Goal: Task Accomplishment & Management: Complete application form

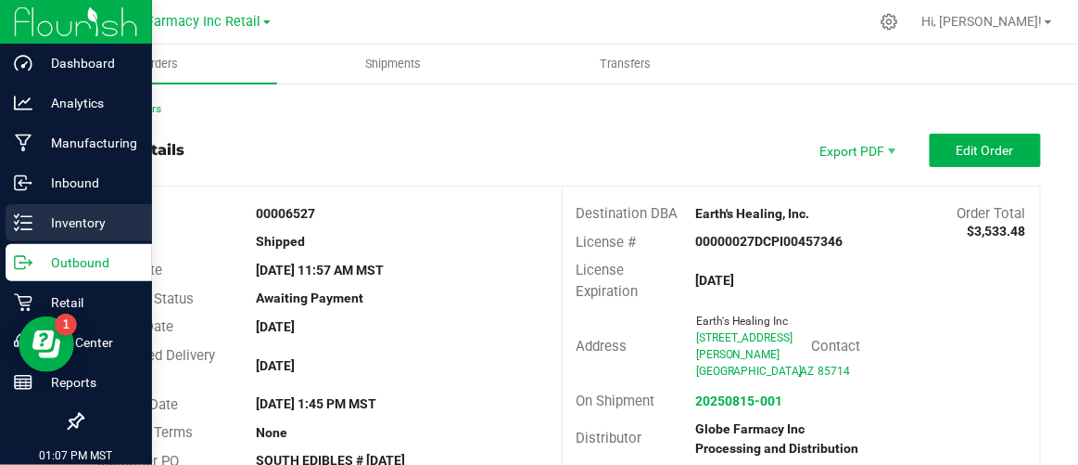
click at [27, 224] on icon at bounding box center [23, 222] width 19 height 19
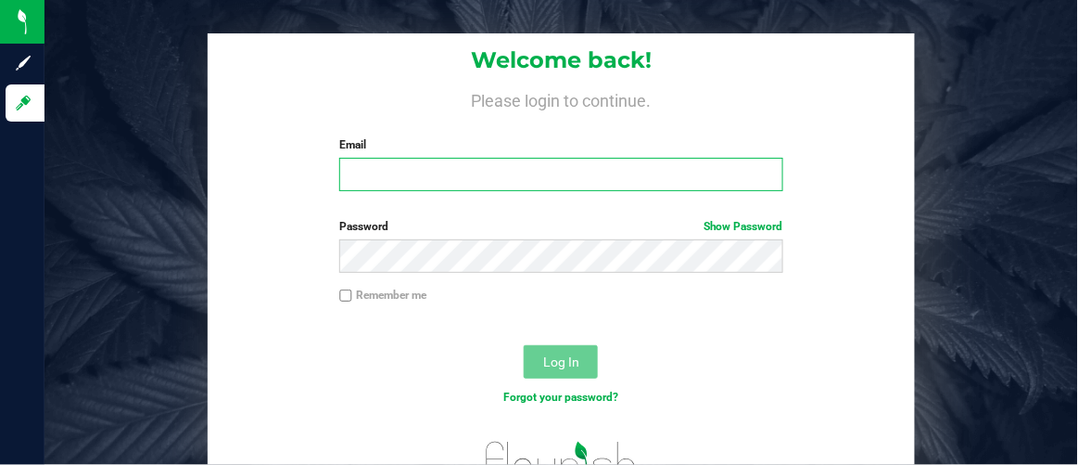
type input "[EMAIL_ADDRESS][DOMAIN_NAME]"
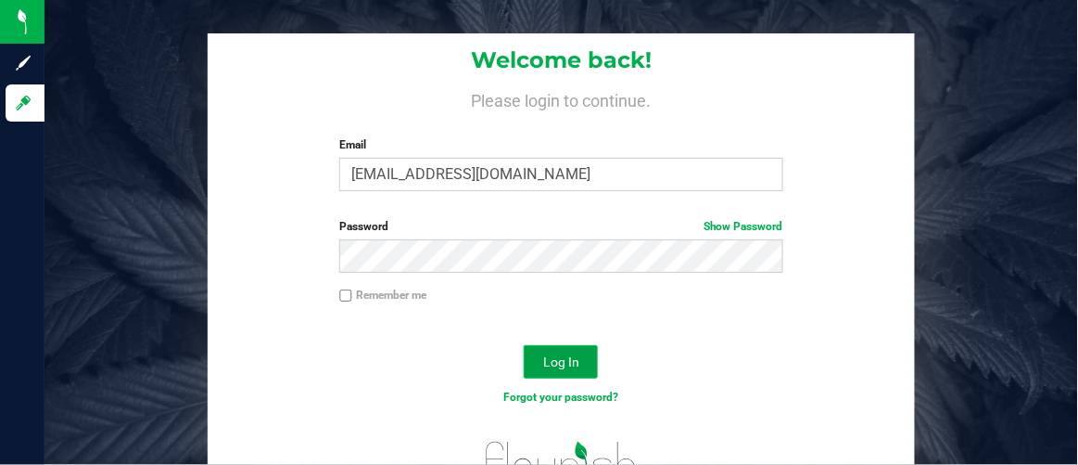
click at [548, 359] on span "Log In" at bounding box center [561, 361] width 36 height 15
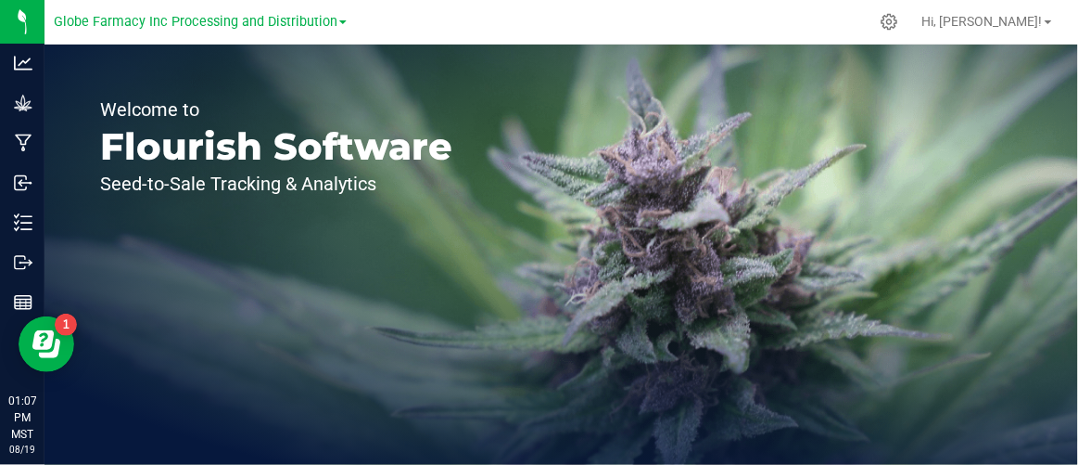
click at [337, 30] on link "Globe Farmacy Inc Processing and Distribution" at bounding box center [200, 21] width 293 height 18
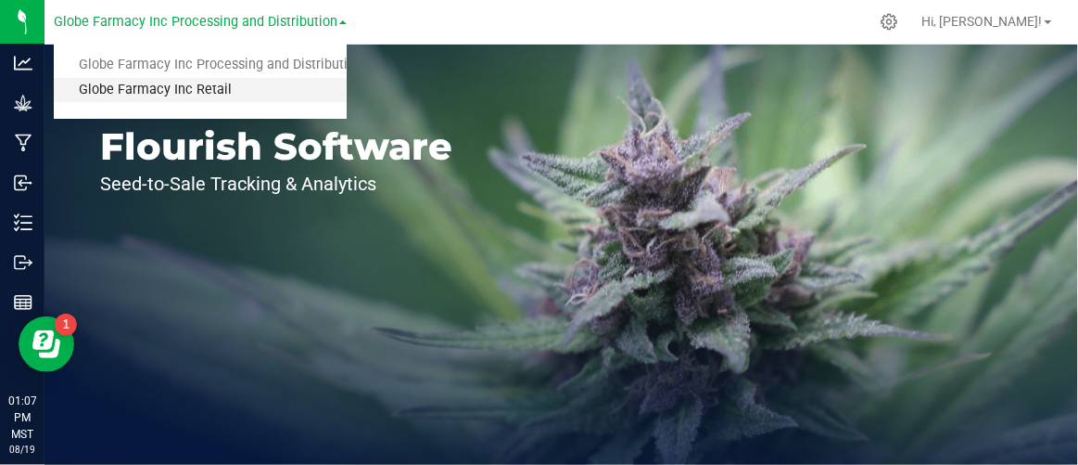
click at [270, 84] on link "Globe Farmacy Inc Retail" at bounding box center [200, 90] width 293 height 25
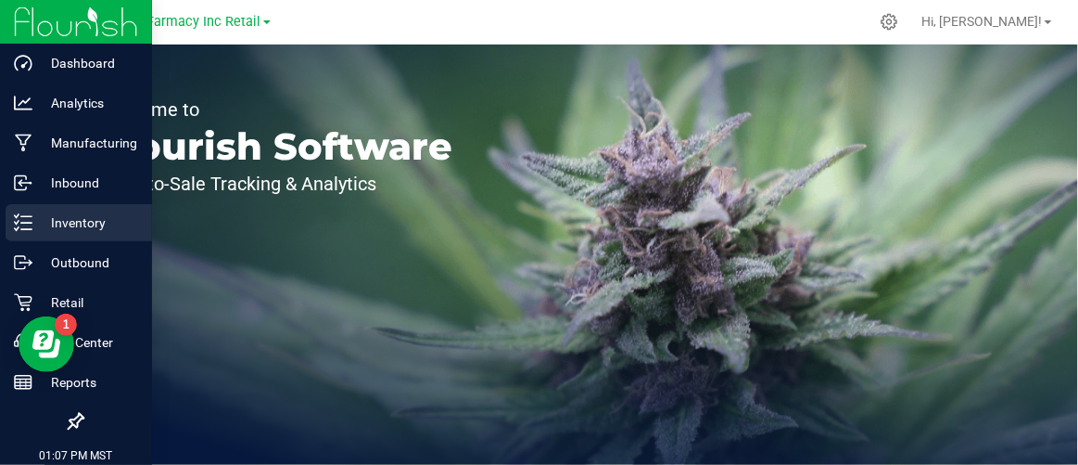
click at [26, 219] on icon at bounding box center [23, 222] width 19 height 19
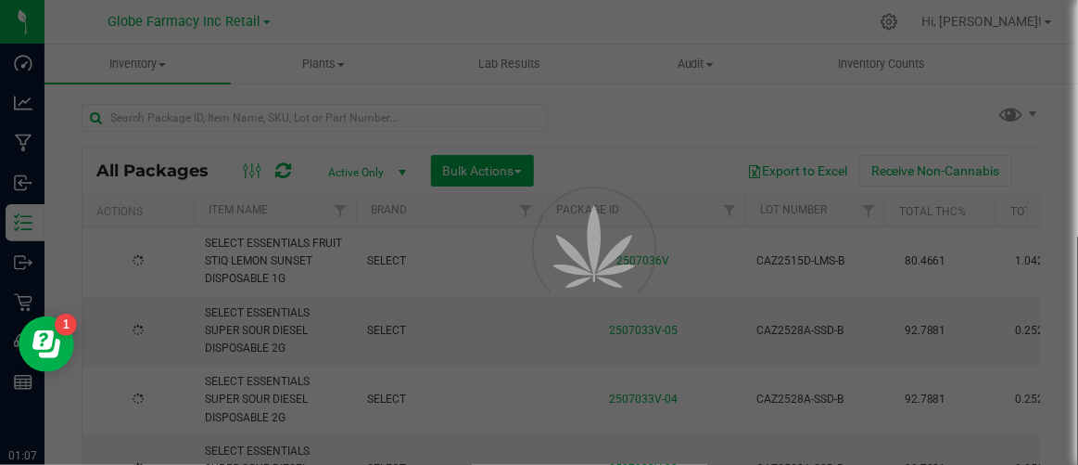
click at [238, 126] on div at bounding box center [539, 232] width 1078 height 465
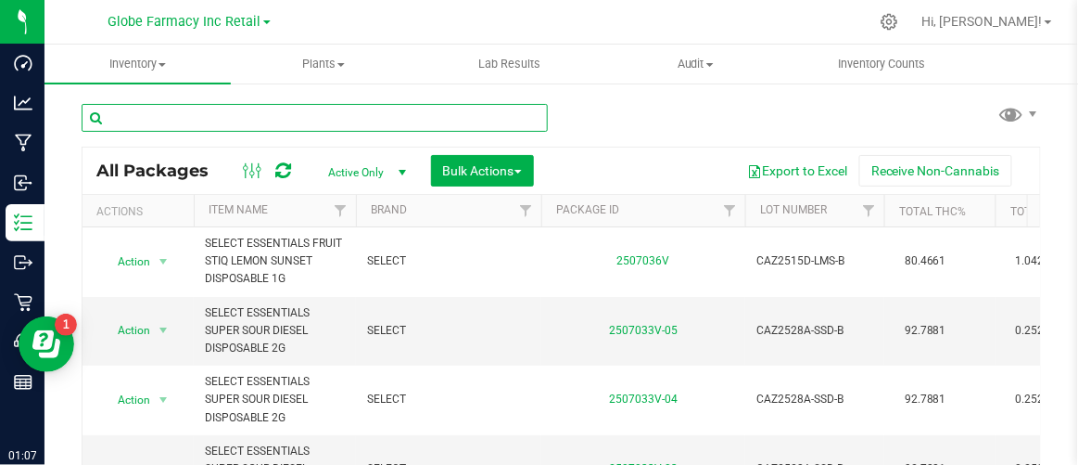
click at [228, 109] on input "text" at bounding box center [315, 118] width 466 height 28
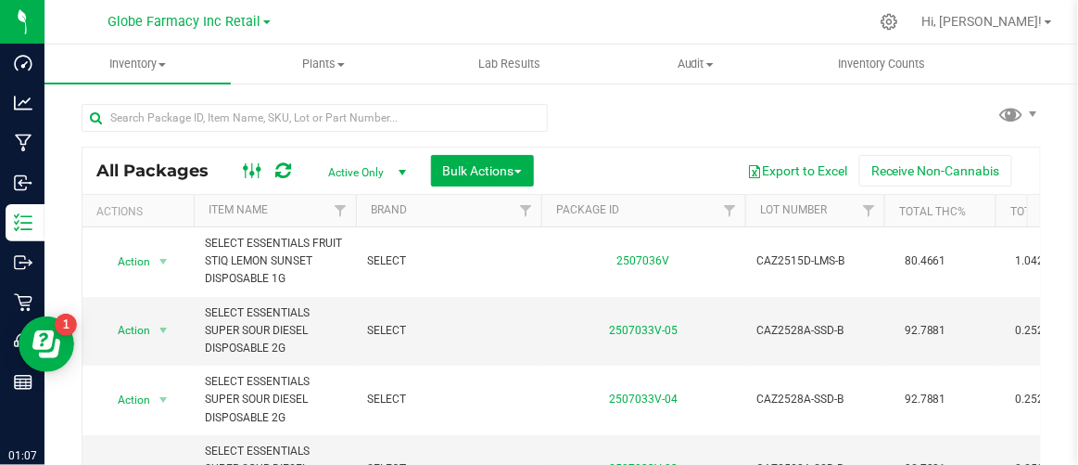
click at [246, 176] on icon at bounding box center [253, 170] width 20 height 22
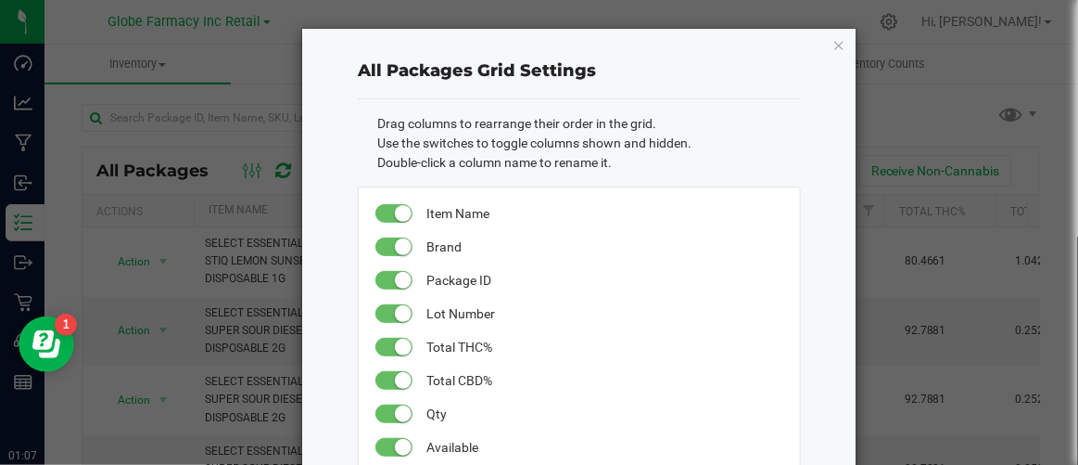
click at [893, 135] on ngb-modal-window "All Packages Grid Settings Drag columns to rearrange their order in the grid. U…" at bounding box center [546, 232] width 1092 height 465
click at [835, 43] on icon "button" at bounding box center [839, 44] width 13 height 22
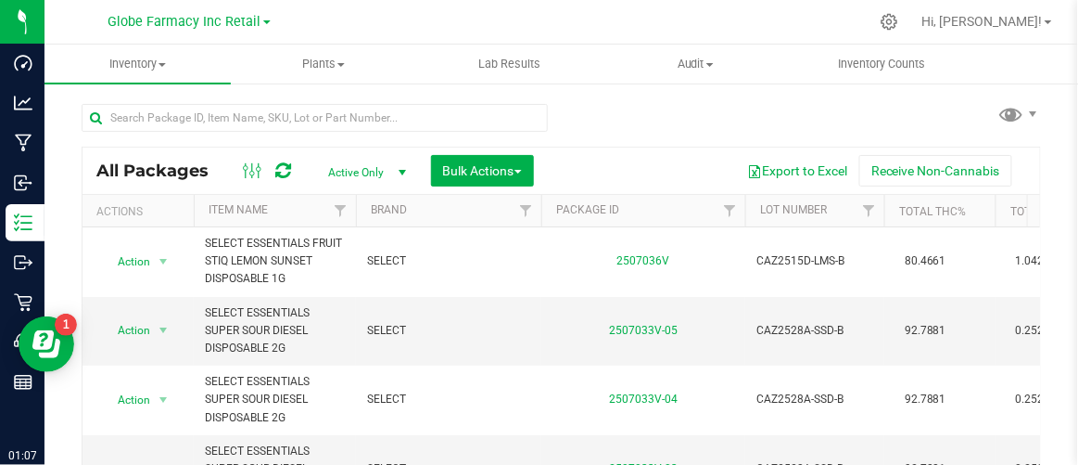
click at [325, 177] on span "Active Only" at bounding box center [363, 172] width 102 height 26
click at [335, 276] on li "All" at bounding box center [362, 285] width 100 height 28
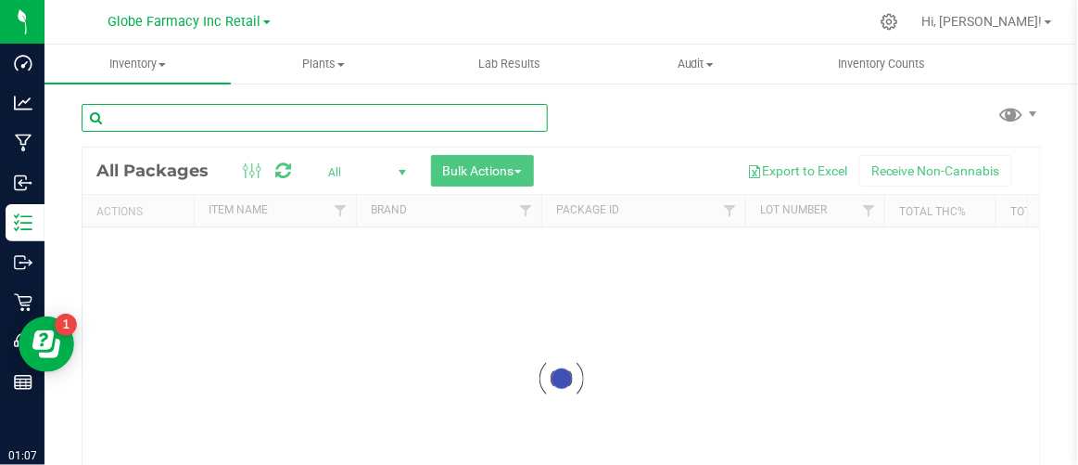
click at [188, 114] on input "text" at bounding box center [315, 118] width 466 height 28
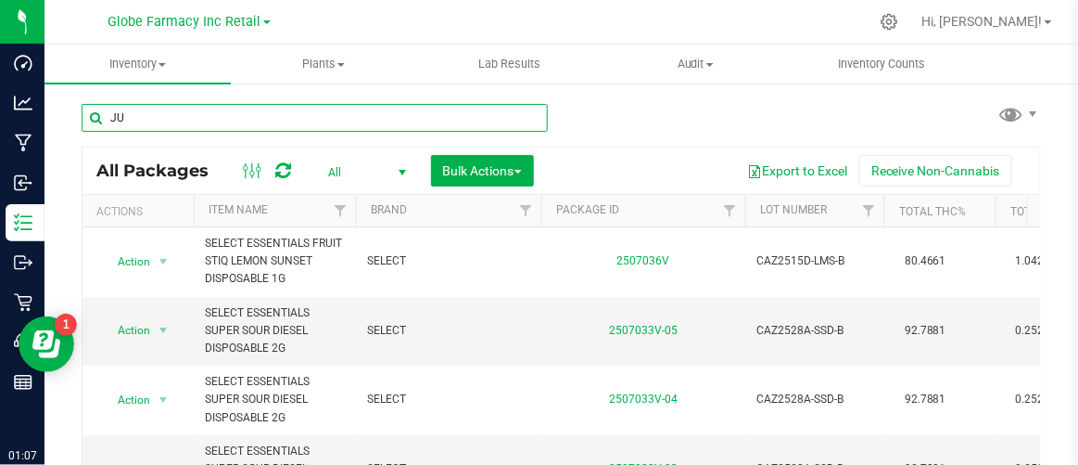
type input "J"
type input "BUD BROS"
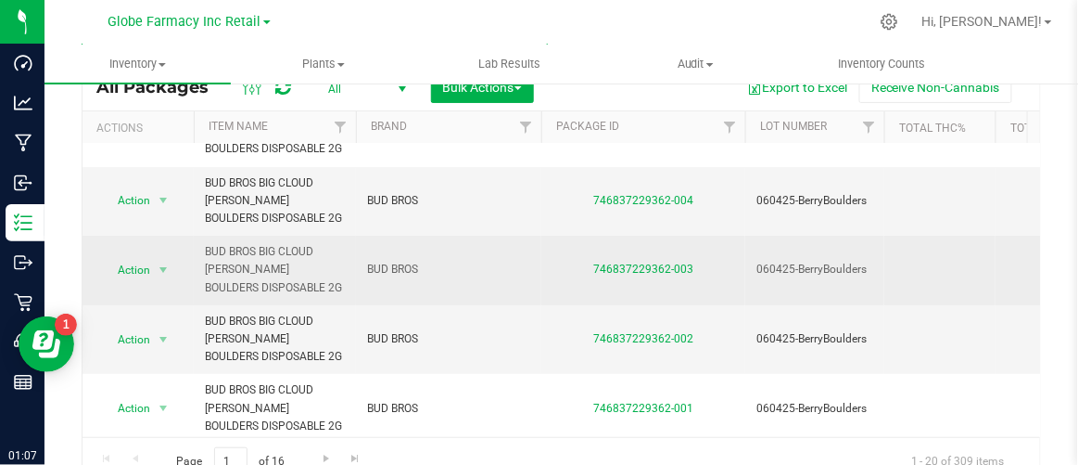
scroll to position [83, 0]
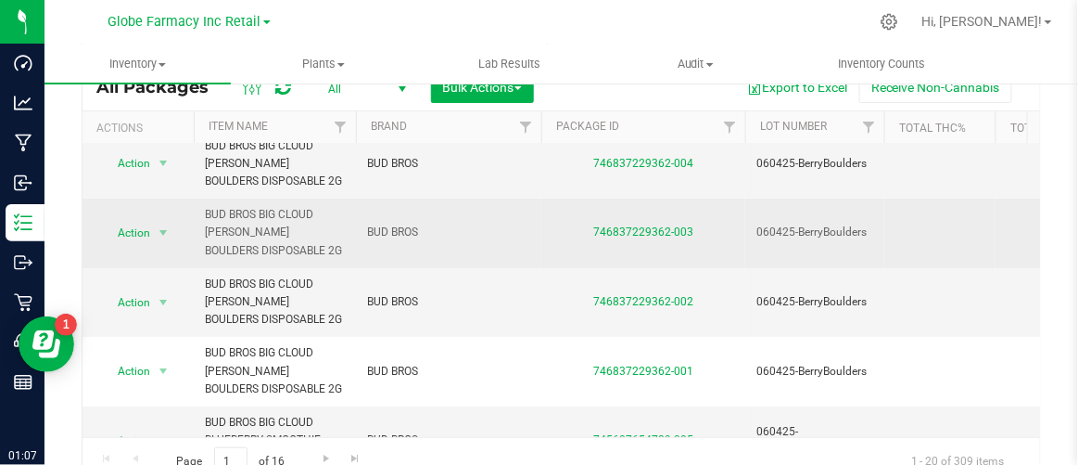
drag, startPoint x: 714, startPoint y: 230, endPoint x: 580, endPoint y: 228, distance: 134.5
click at [580, 228] on div "746837229362-003" at bounding box center [644, 232] width 210 height 18
click at [616, 248] on td "746837229362-003" at bounding box center [644, 233] width 204 height 70
drag, startPoint x: 589, startPoint y: 228, endPoint x: 669, endPoint y: 238, distance: 81.3
click at [669, 238] on td "746837229362-003" at bounding box center [644, 233] width 204 height 70
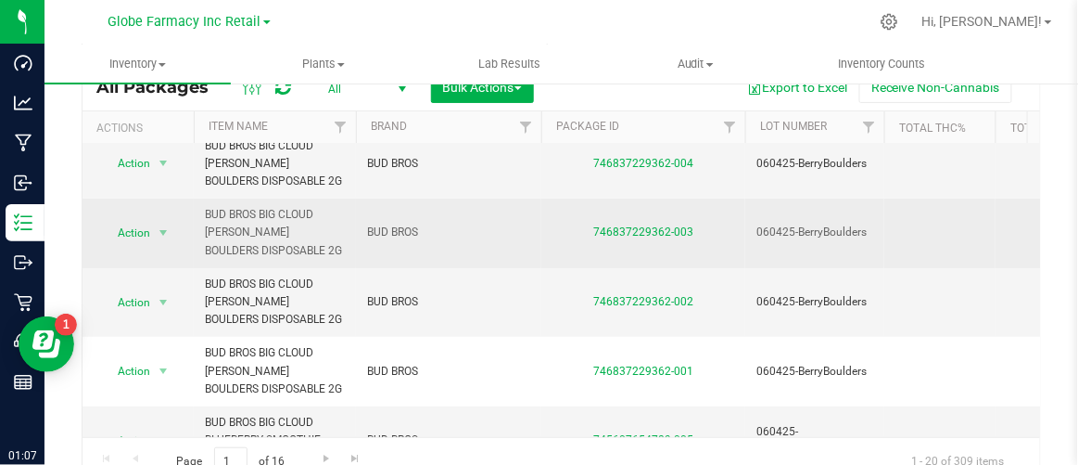
copy link "746837229362"
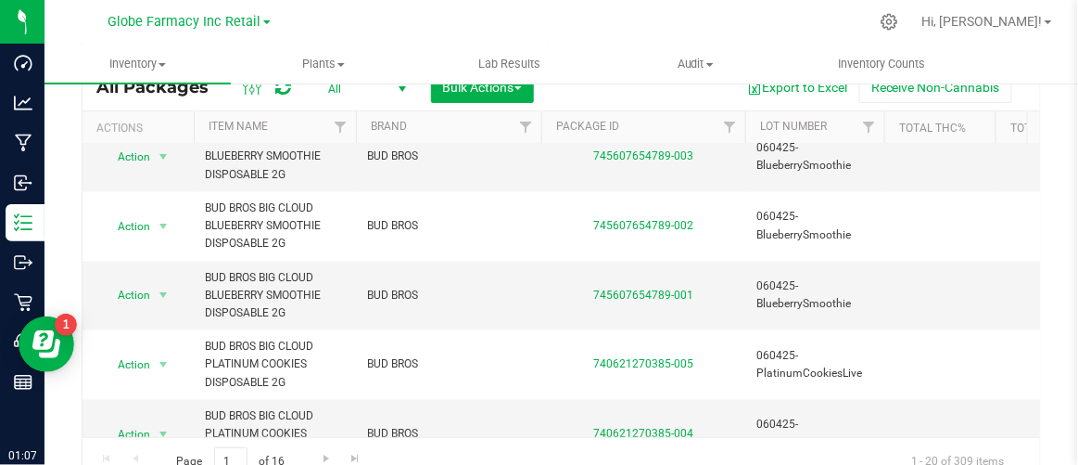
scroll to position [590, 0]
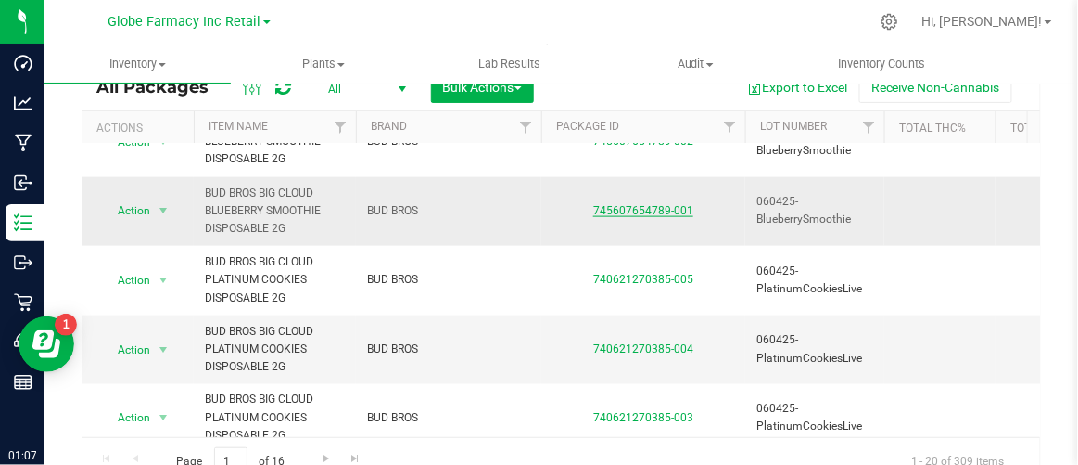
drag, startPoint x: 591, startPoint y: 201, endPoint x: 669, endPoint y: 208, distance: 78.2
click at [669, 208] on div "745607654789-001" at bounding box center [644, 211] width 210 height 18
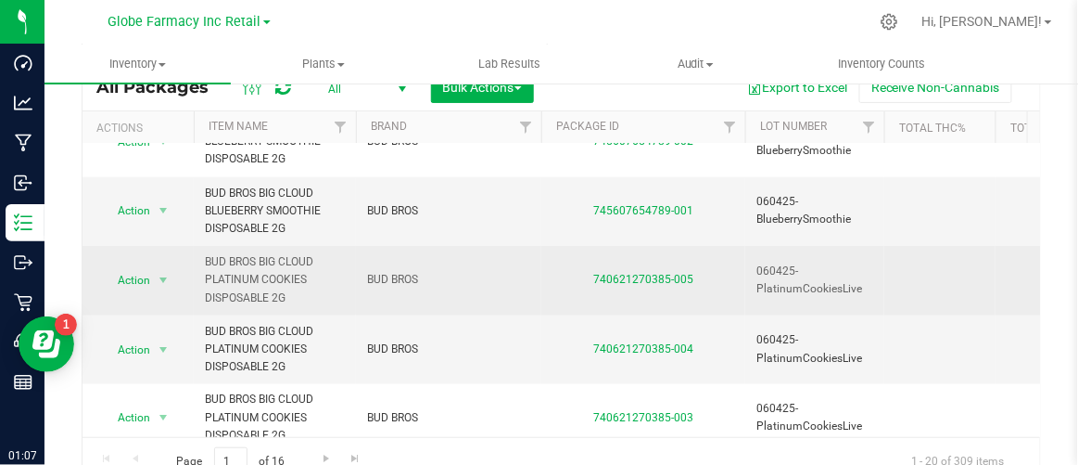
copy link "745607654789"
drag, startPoint x: 586, startPoint y: 277, endPoint x: 669, endPoint y: 280, distance: 83.5
click at [669, 280] on div "740621270385-005" at bounding box center [644, 280] width 210 height 18
copy link "740621270385"
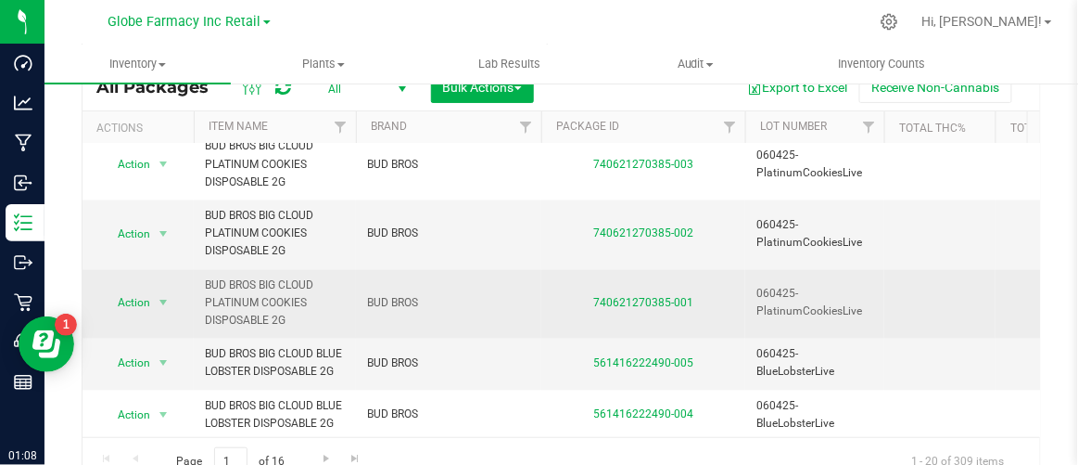
scroll to position [926, 0]
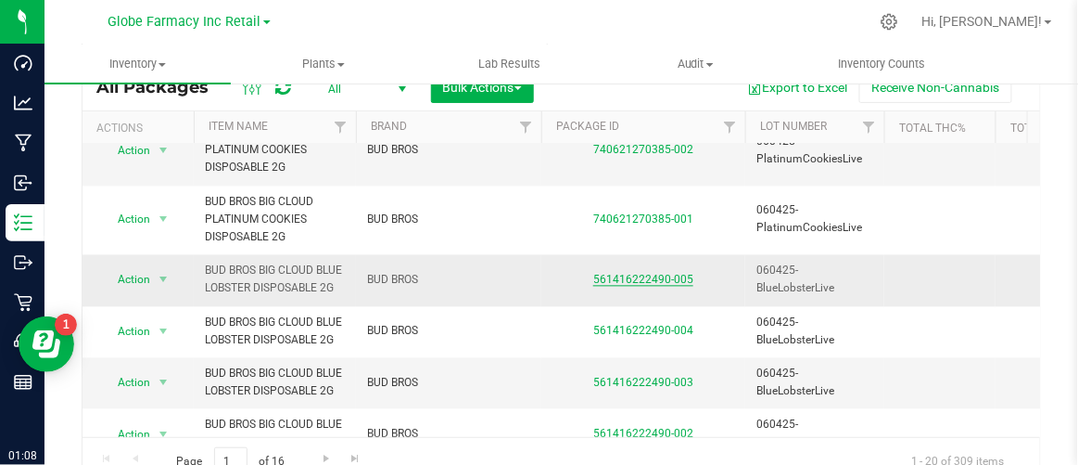
drag, startPoint x: 586, startPoint y: 267, endPoint x: 667, endPoint y: 275, distance: 81.1
click at [667, 275] on div "561416222490-005" at bounding box center [644, 281] width 210 height 18
copy link "561416222490"
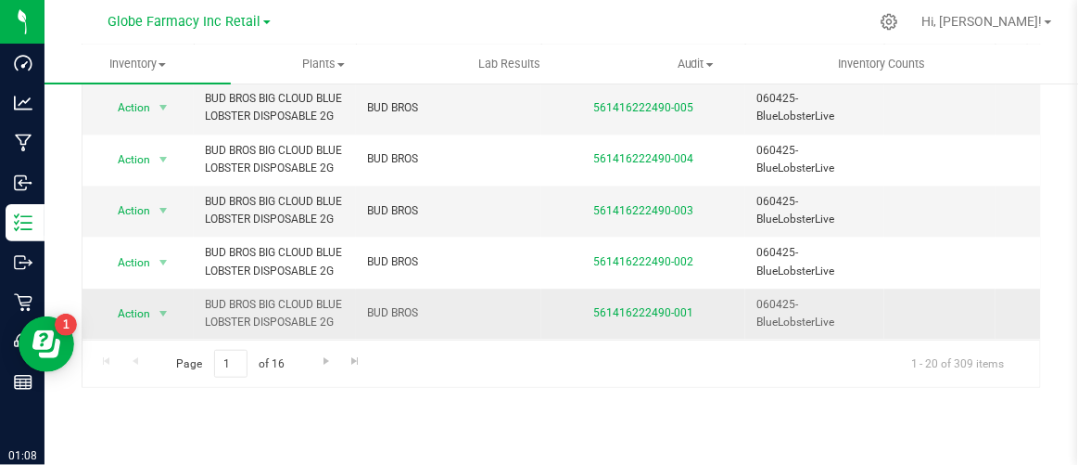
scroll to position [182, 0]
click at [326, 354] on span "Go to the next page" at bounding box center [326, 359] width 15 height 15
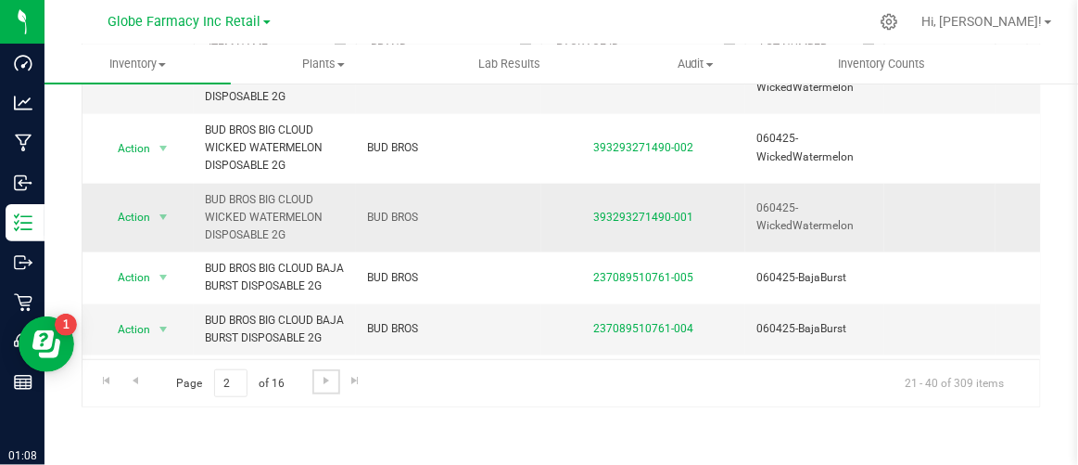
scroll to position [168, 0]
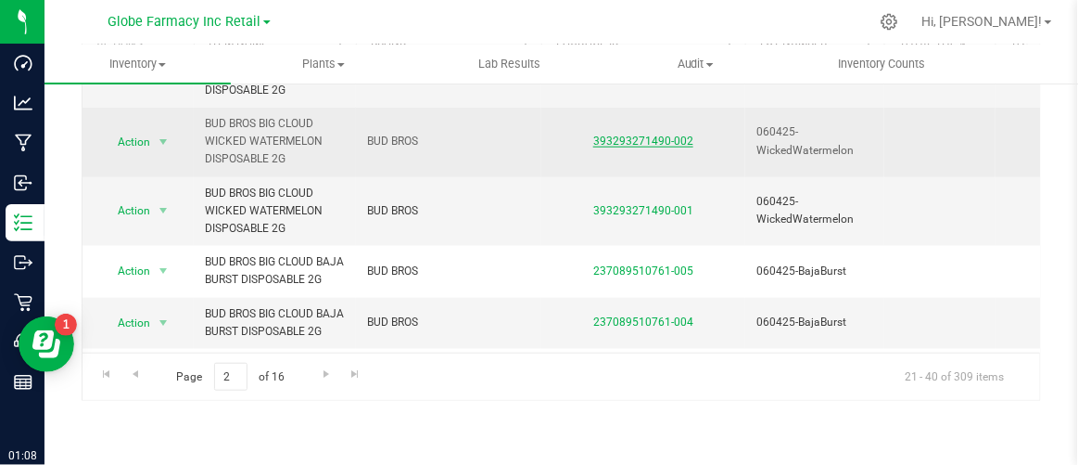
drag, startPoint x: 579, startPoint y: 132, endPoint x: 667, endPoint y: 137, distance: 88.3
click at [667, 137] on div "393293271490-002" at bounding box center [644, 142] width 210 height 18
copy link "393293271490"
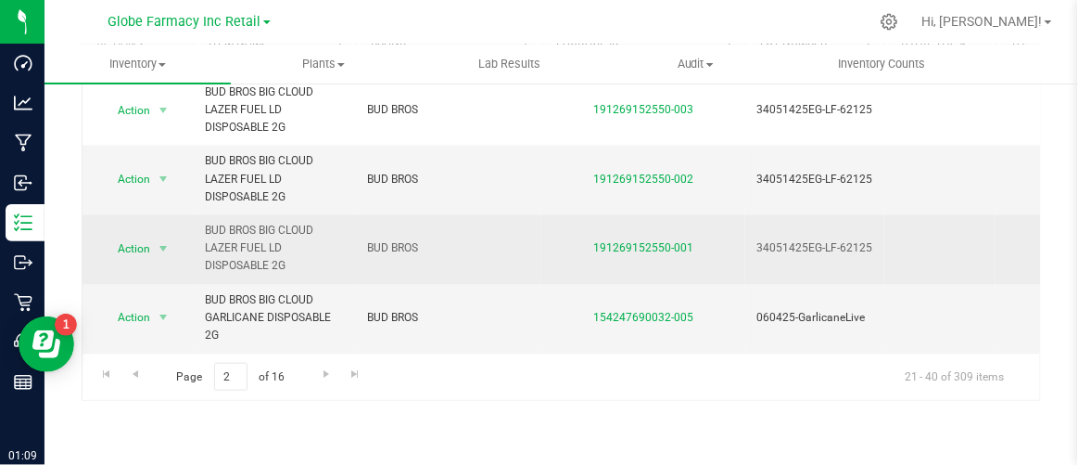
scroll to position [1095, 0]
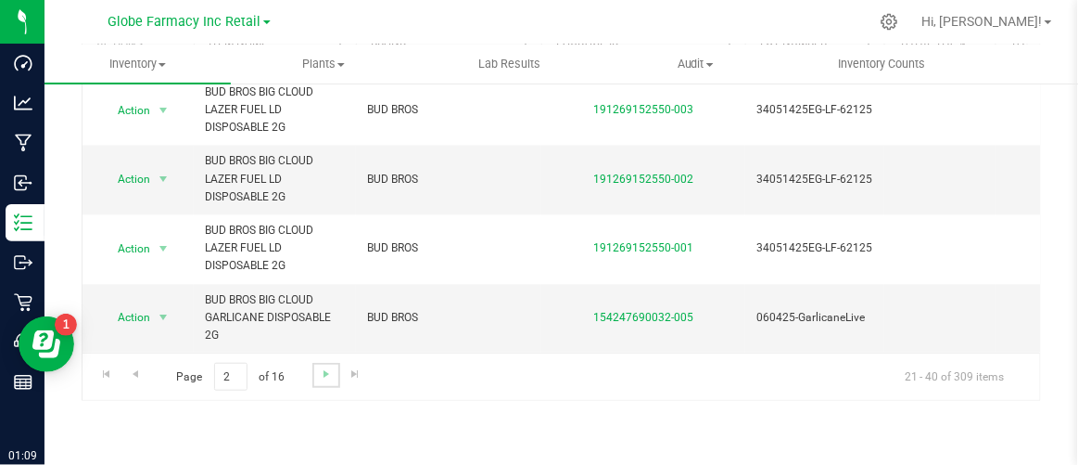
click at [334, 381] on link "Go to the next page" at bounding box center [325, 375] width 27 height 25
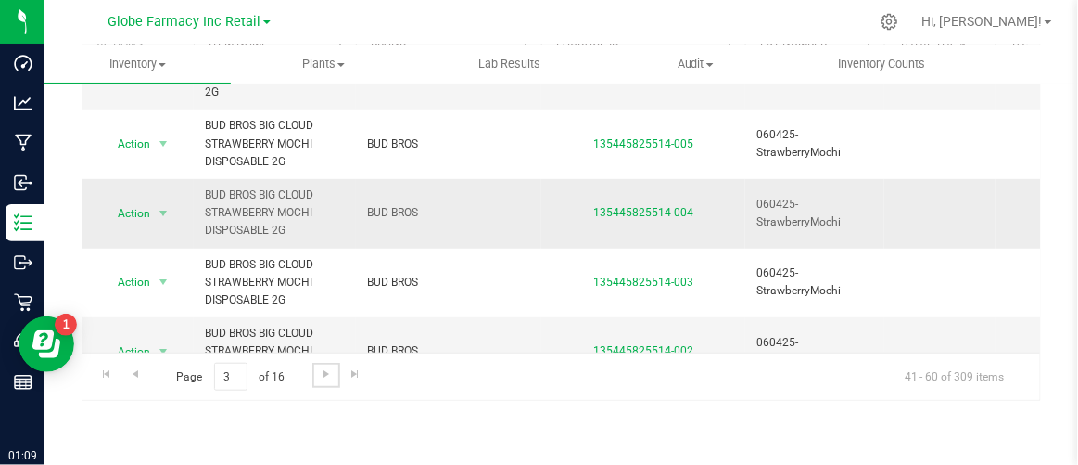
scroll to position [252, 0]
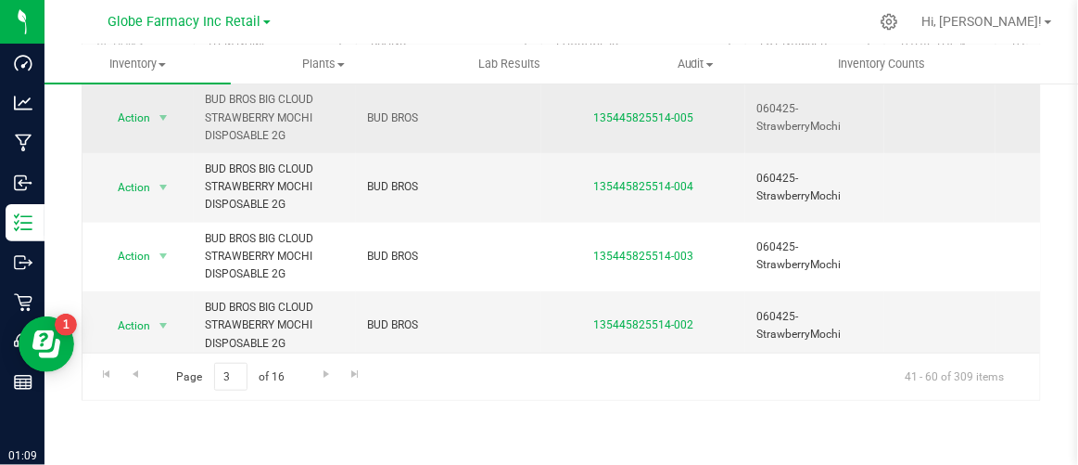
drag, startPoint x: 593, startPoint y: 108, endPoint x: 668, endPoint y: 124, distance: 76.7
click at [668, 124] on td "135445825514-005" at bounding box center [644, 118] width 204 height 70
copy link "135445825514"
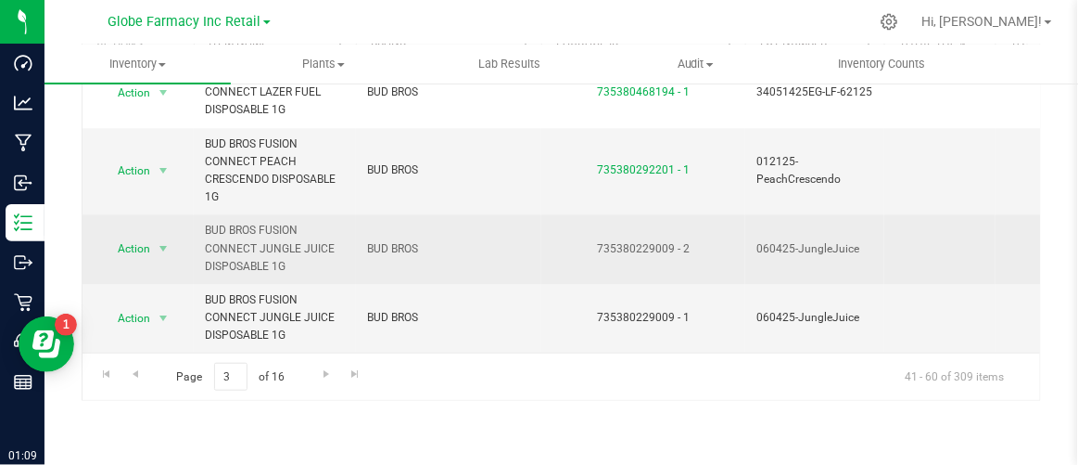
scroll to position [182, 0]
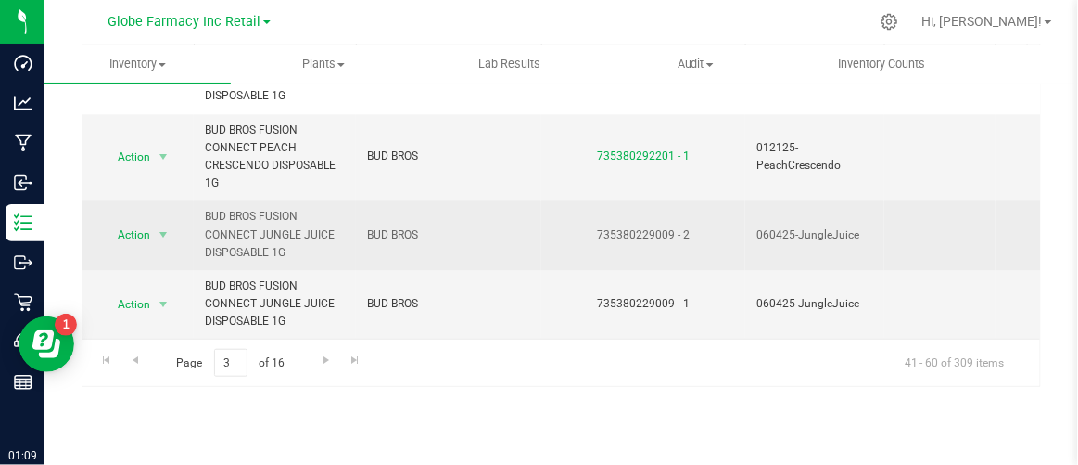
drag, startPoint x: 593, startPoint y: 211, endPoint x: 671, endPoint y: 215, distance: 78.0
click at [671, 226] on div "735380229009 - 2" at bounding box center [644, 235] width 210 height 18
copy div "735380229009"
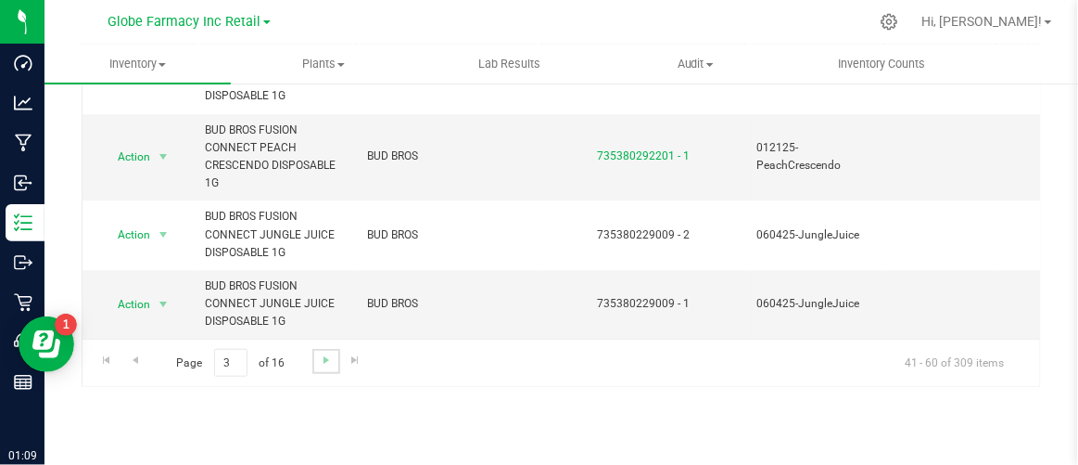
click at [314, 352] on link "Go to the next page" at bounding box center [325, 361] width 27 height 25
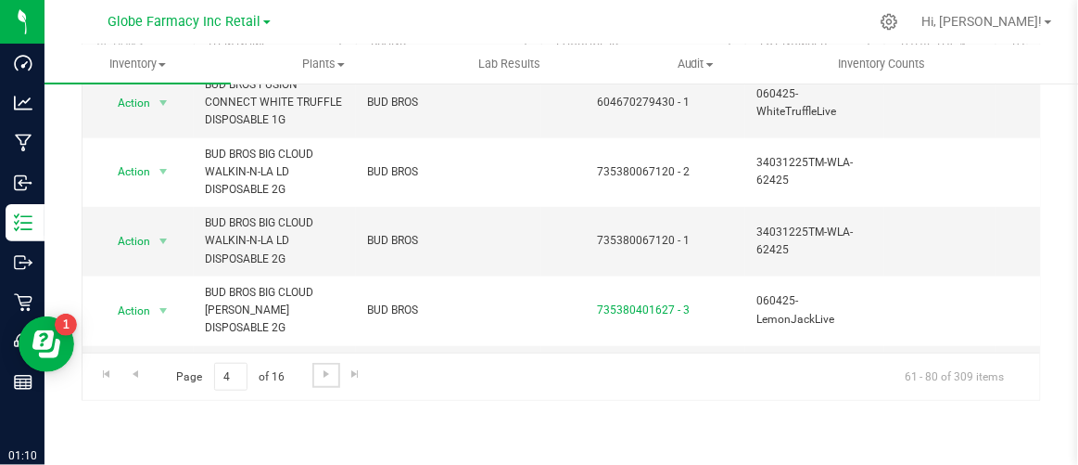
scroll to position [421, 0]
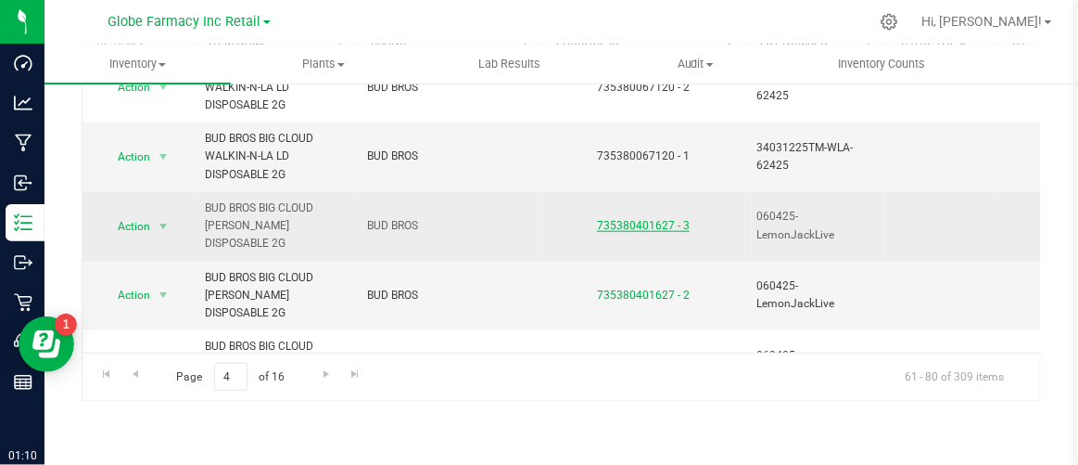
drag, startPoint x: 593, startPoint y: 212, endPoint x: 671, endPoint y: 222, distance: 79.4
click at [671, 222] on div "735380401627 - 3" at bounding box center [644, 226] width 210 height 18
copy link "735380401627"
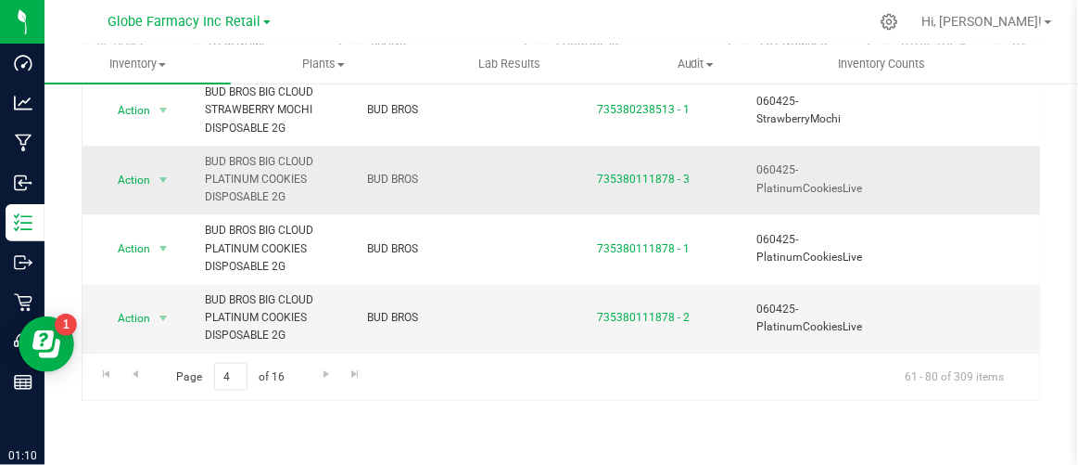
scroll to position [1041, 0]
click at [321, 379] on link "Go to the next page" at bounding box center [325, 375] width 27 height 25
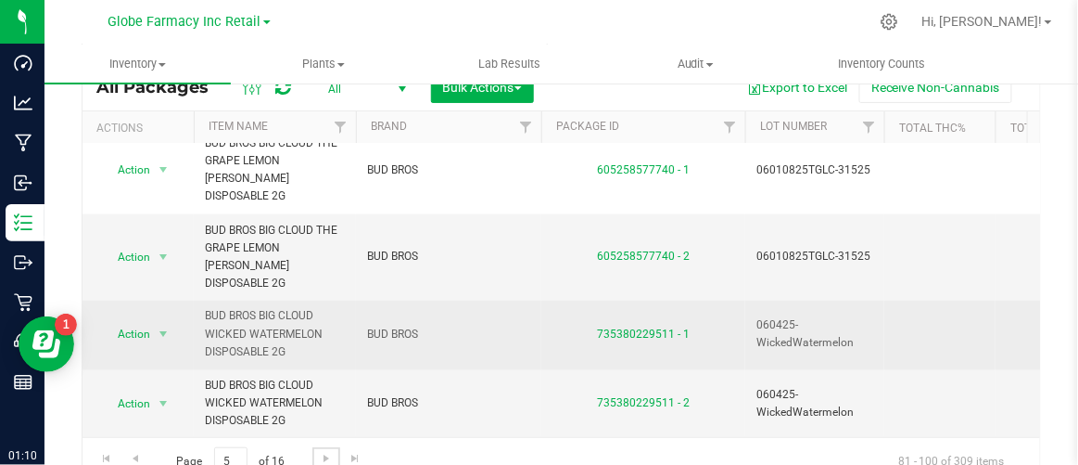
scroll to position [651, 0]
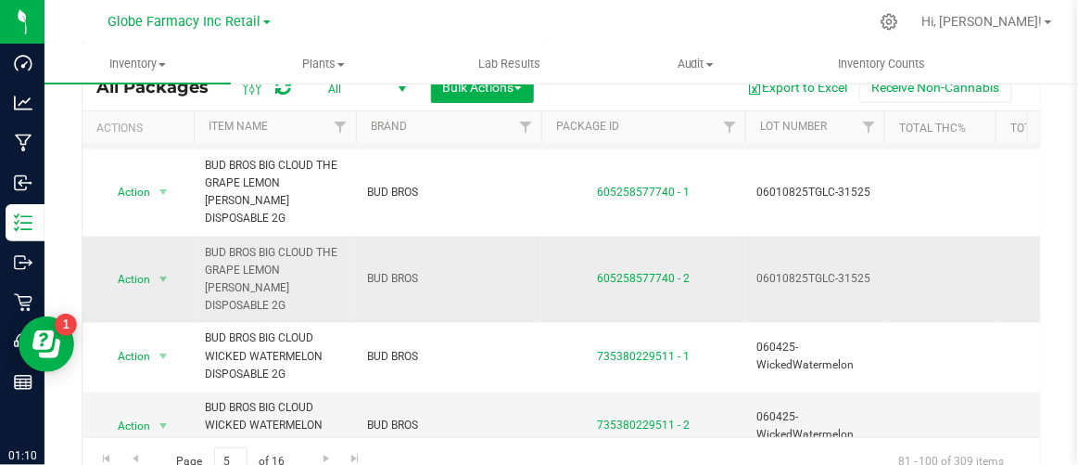
drag, startPoint x: 593, startPoint y: 225, endPoint x: 671, endPoint y: 236, distance: 78.6
click at [671, 270] on div "605258577740 - 2" at bounding box center [644, 279] width 210 height 18
copy link "605258577740"
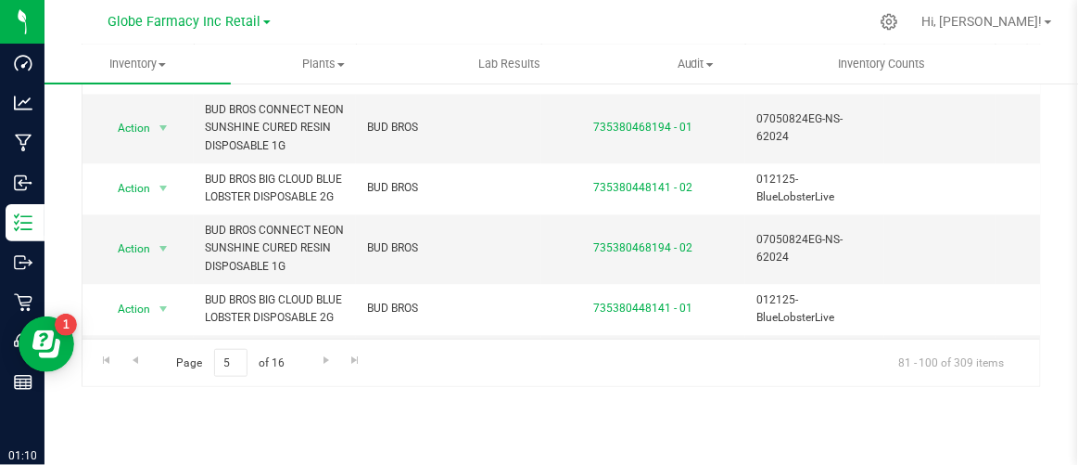
scroll to position [182, 0]
click at [319, 353] on span "Go to the next page" at bounding box center [326, 359] width 15 height 15
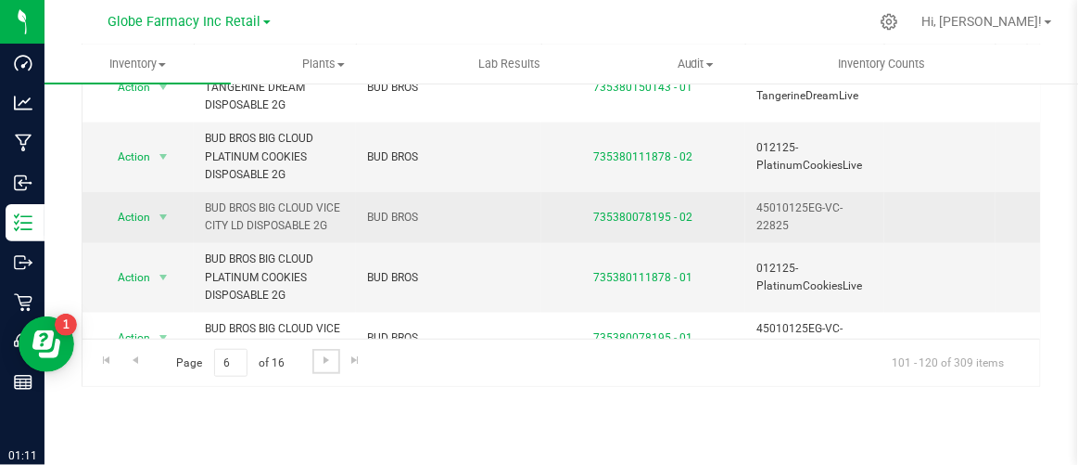
scroll to position [421, 0]
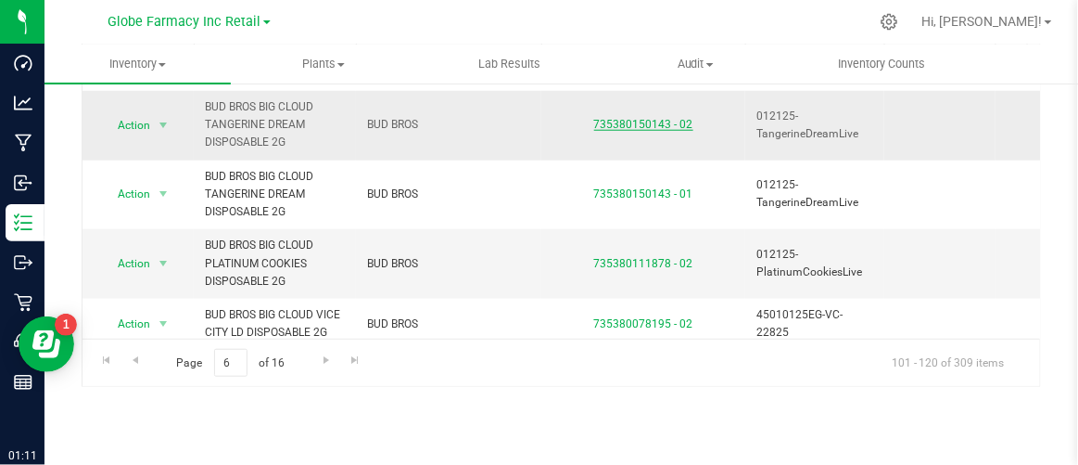
drag, startPoint x: 593, startPoint y: 119, endPoint x: 669, endPoint y: 125, distance: 75.4
click at [669, 125] on div "735380150143 - 02" at bounding box center [644, 125] width 210 height 18
click at [611, 123] on link "735380150143 - 02" at bounding box center [643, 124] width 99 height 13
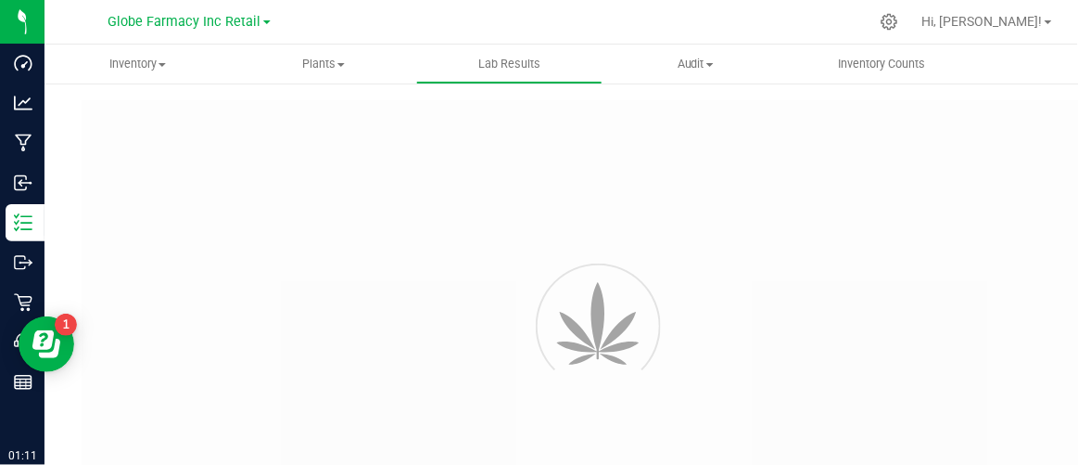
type input "735380150143 - 02"
type input "2504EAZ0233.1114"
type input "735380150143 - 02"
type input "[DATE] 2:54 PM"
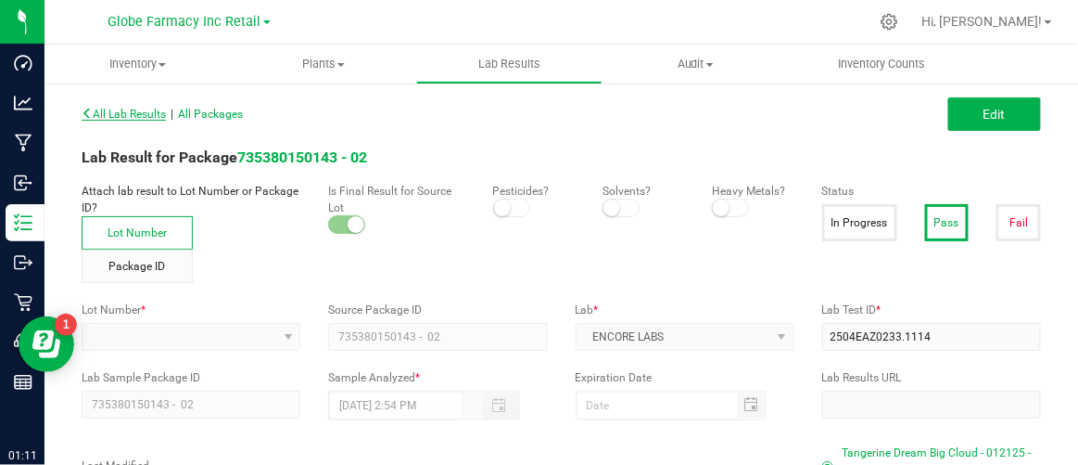
click at [106, 113] on span "All Lab Results" at bounding box center [124, 114] width 84 height 13
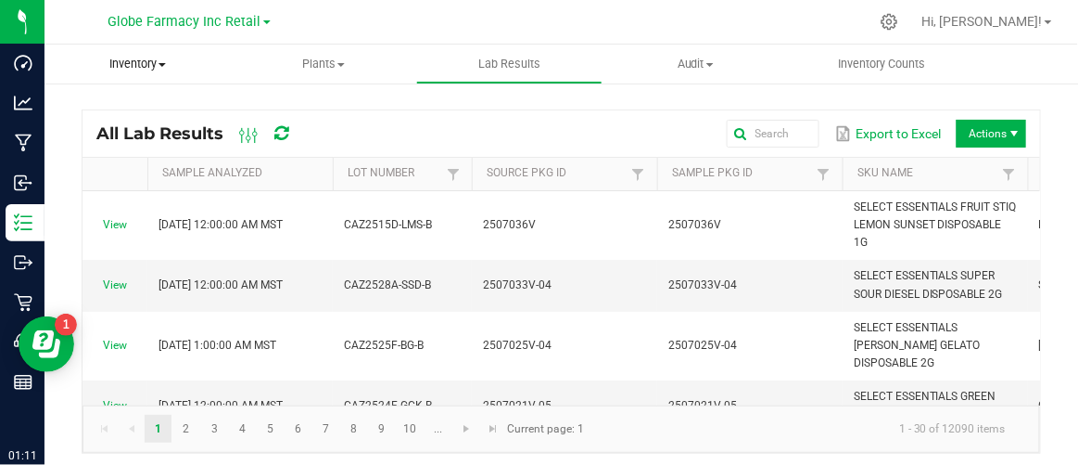
click at [140, 69] on span "Inventory" at bounding box center [138, 64] width 186 height 17
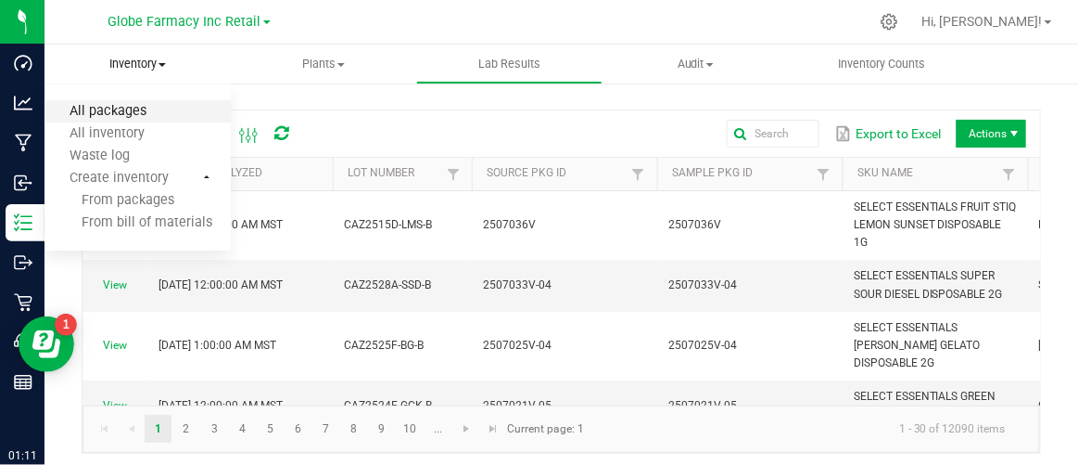
click at [142, 108] on span "All packages" at bounding box center [108, 112] width 127 height 16
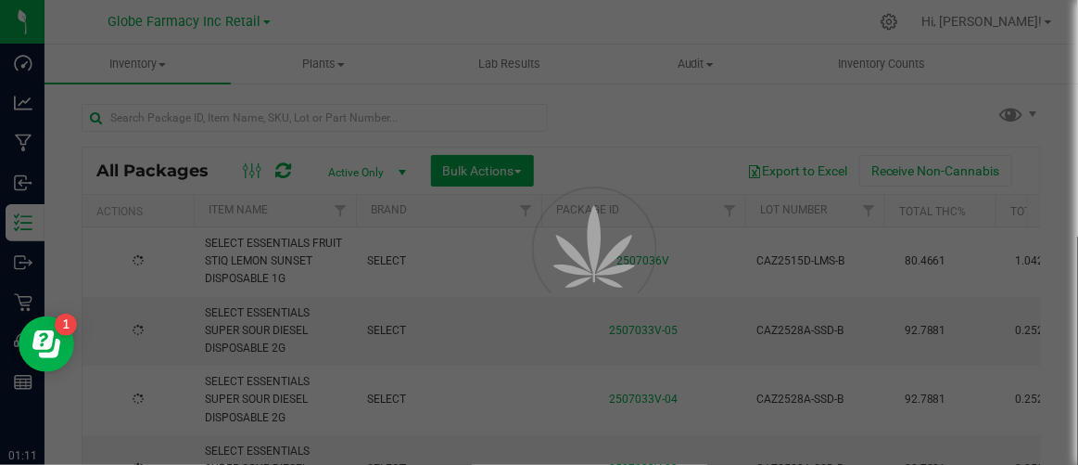
drag, startPoint x: 377, startPoint y: 138, endPoint x: 351, endPoint y: 167, distance: 38.7
click at [351, 167] on span "Active Only" at bounding box center [363, 172] width 102 height 26
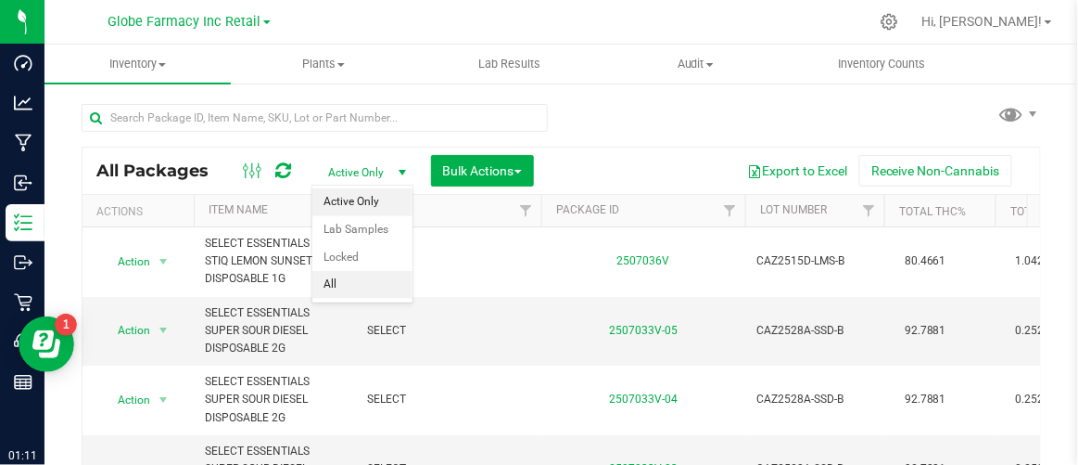
click at [361, 284] on li "All" at bounding box center [362, 285] width 100 height 28
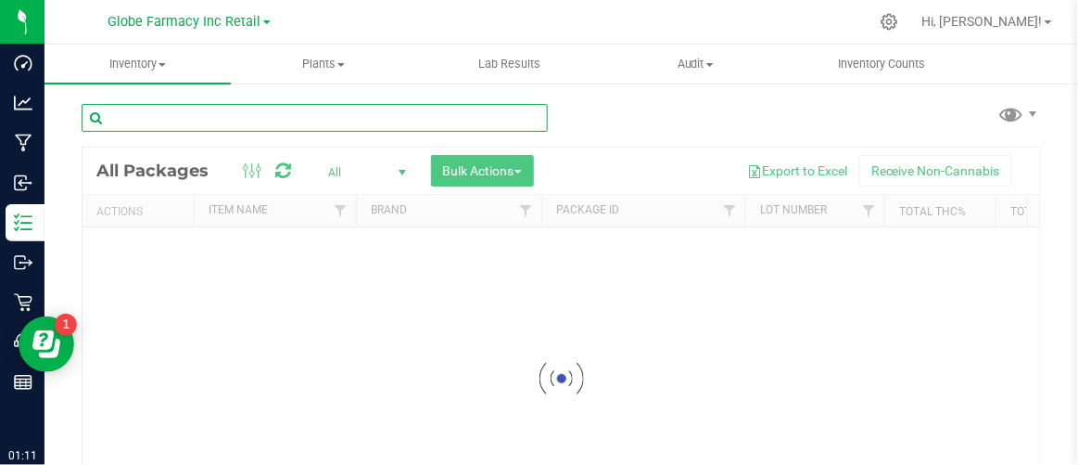
click at [218, 120] on input "text" at bounding box center [315, 118] width 466 height 28
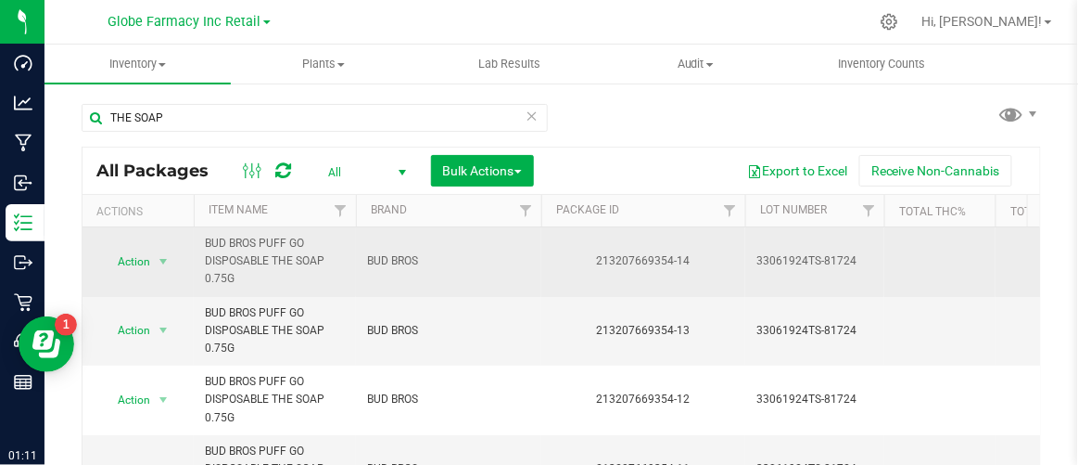
drag, startPoint x: 597, startPoint y: 256, endPoint x: 673, endPoint y: 269, distance: 77.1
click at [673, 269] on td "213207669354-14" at bounding box center [644, 262] width 204 height 70
copy div "213207669354"
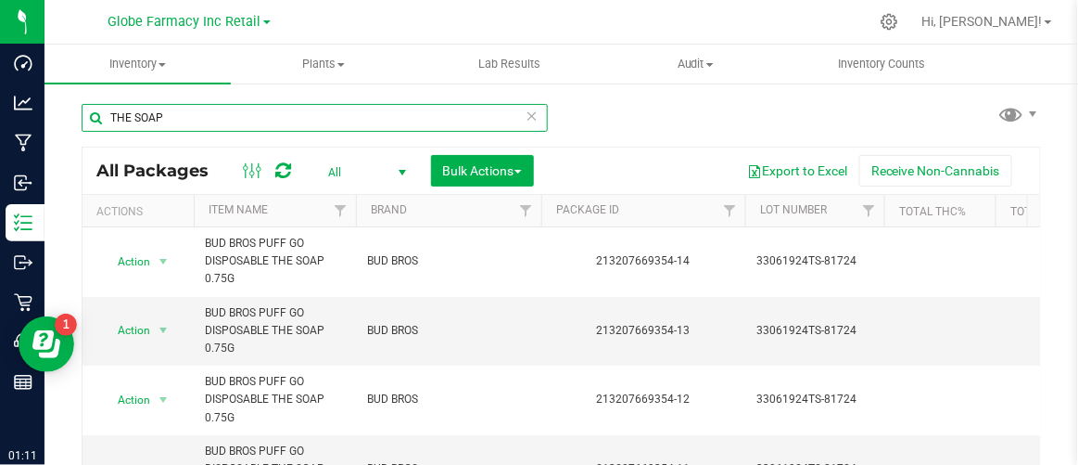
click at [86, 120] on input "THE SOAP" at bounding box center [315, 118] width 466 height 28
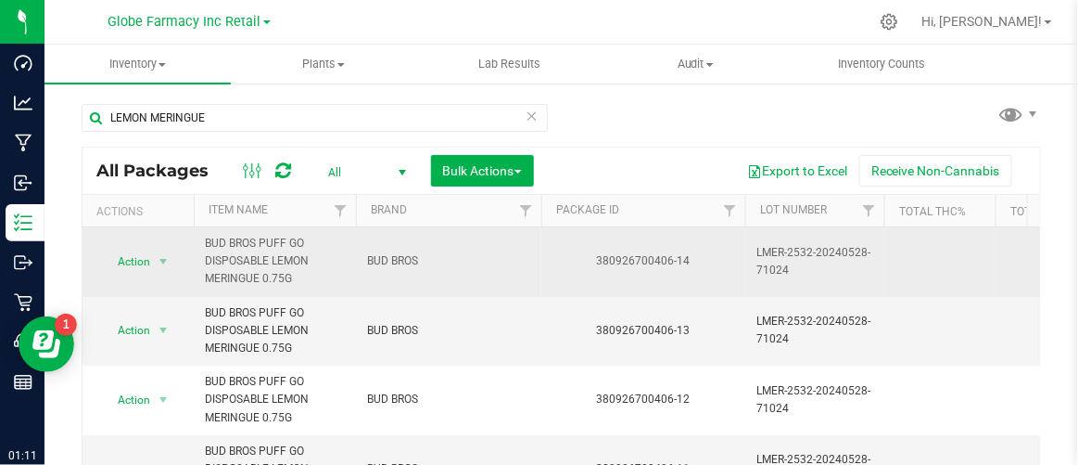
drag, startPoint x: 593, startPoint y: 265, endPoint x: 672, endPoint y: 270, distance: 79.9
click at [672, 270] on td "380926700406-14" at bounding box center [644, 262] width 204 height 70
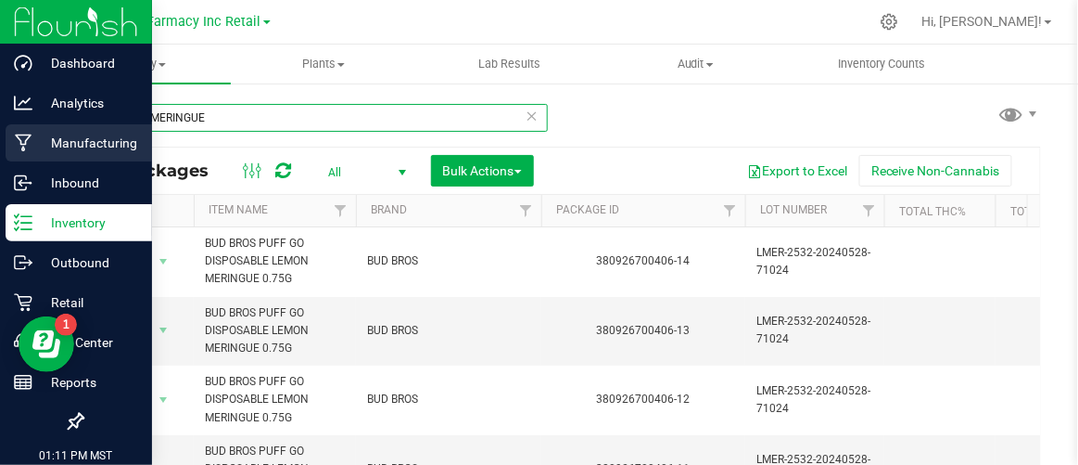
drag, startPoint x: 216, startPoint y: 125, endPoint x: 9, endPoint y: 146, distance: 207.8
click at [9, 146] on div "Dashboard Analytics Manufacturing Inbound Inventory Outbound Retail Call Center…" at bounding box center [539, 232] width 1078 height 465
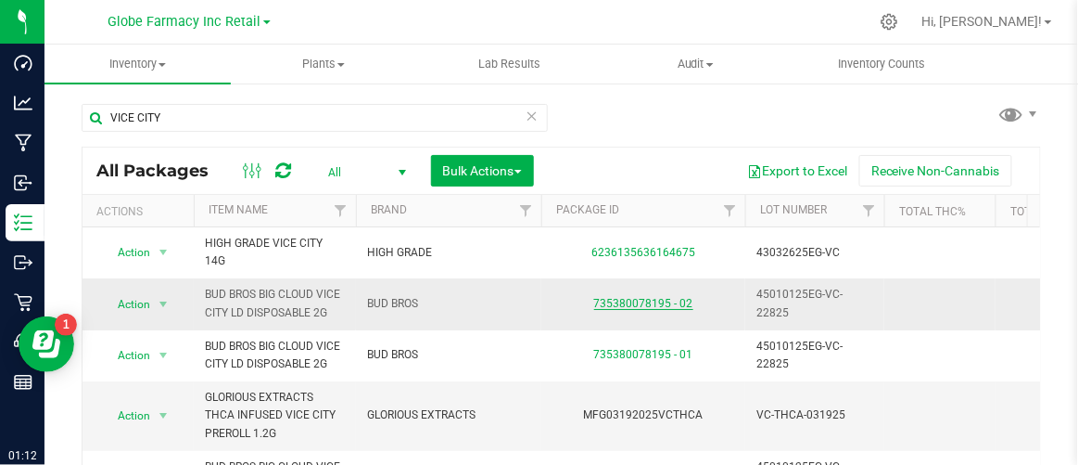
drag, startPoint x: 592, startPoint y: 300, endPoint x: 673, endPoint y: 305, distance: 81.7
click at [673, 305] on div "735380078195 - 02" at bounding box center [644, 304] width 210 height 18
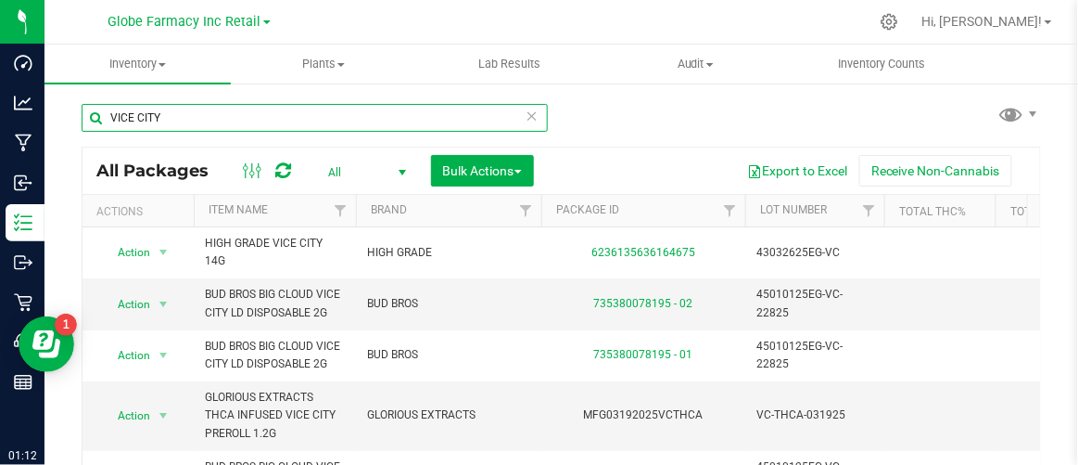
drag, startPoint x: 185, startPoint y: 114, endPoint x: 94, endPoint y: 106, distance: 91.3
click at [94, 106] on input "VICE CITY" at bounding box center [315, 118] width 466 height 28
type input "GELONAID"
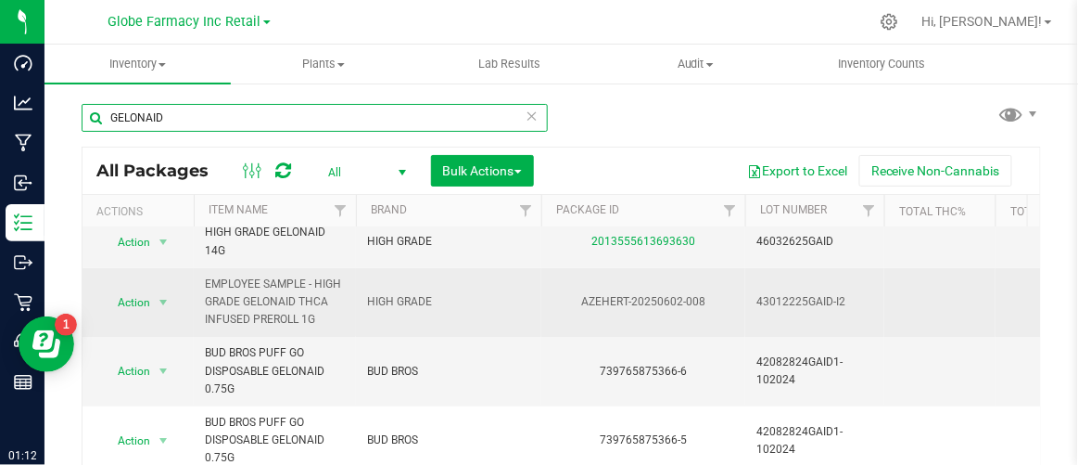
scroll to position [83, 0]
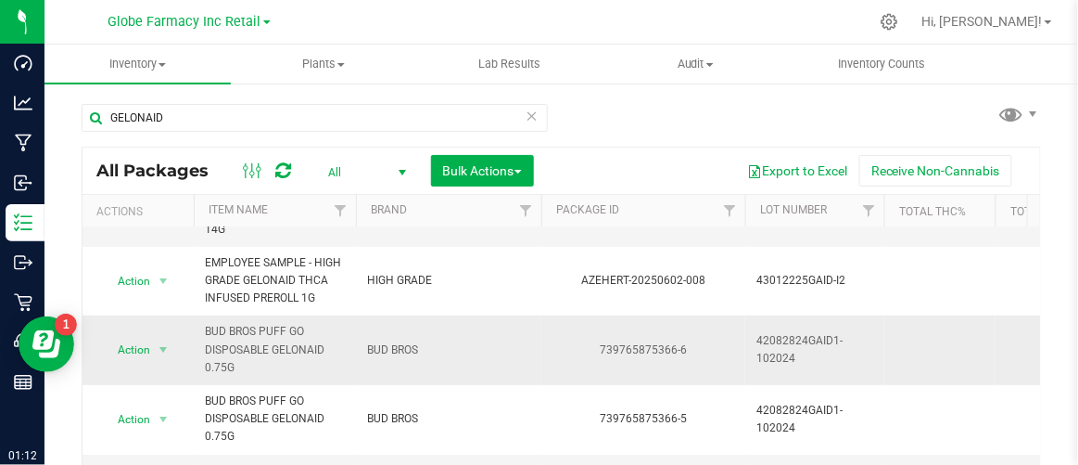
drag, startPoint x: 597, startPoint y: 349, endPoint x: 674, endPoint y: 354, distance: 77.2
click at [674, 354] on div "739765875366-6" at bounding box center [644, 350] width 210 height 18
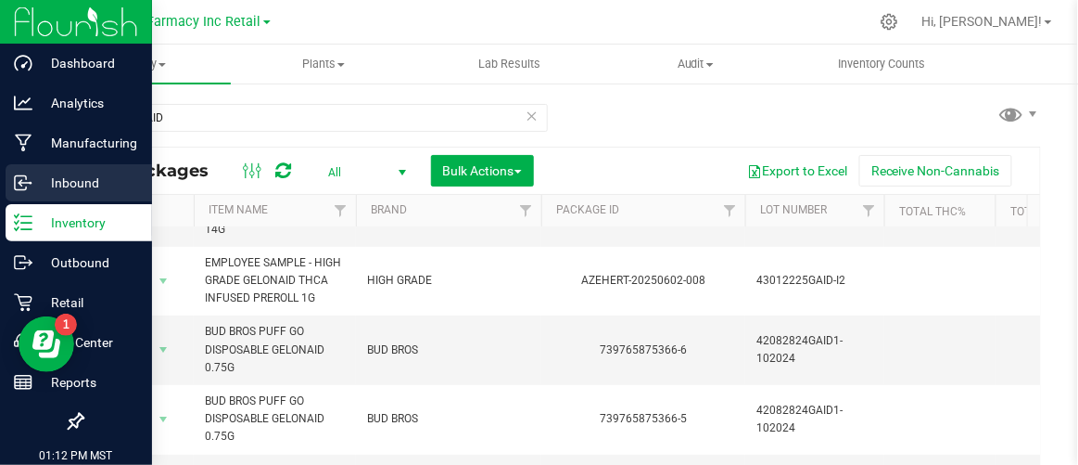
click at [48, 193] on p "Inbound" at bounding box center [87, 183] width 111 height 22
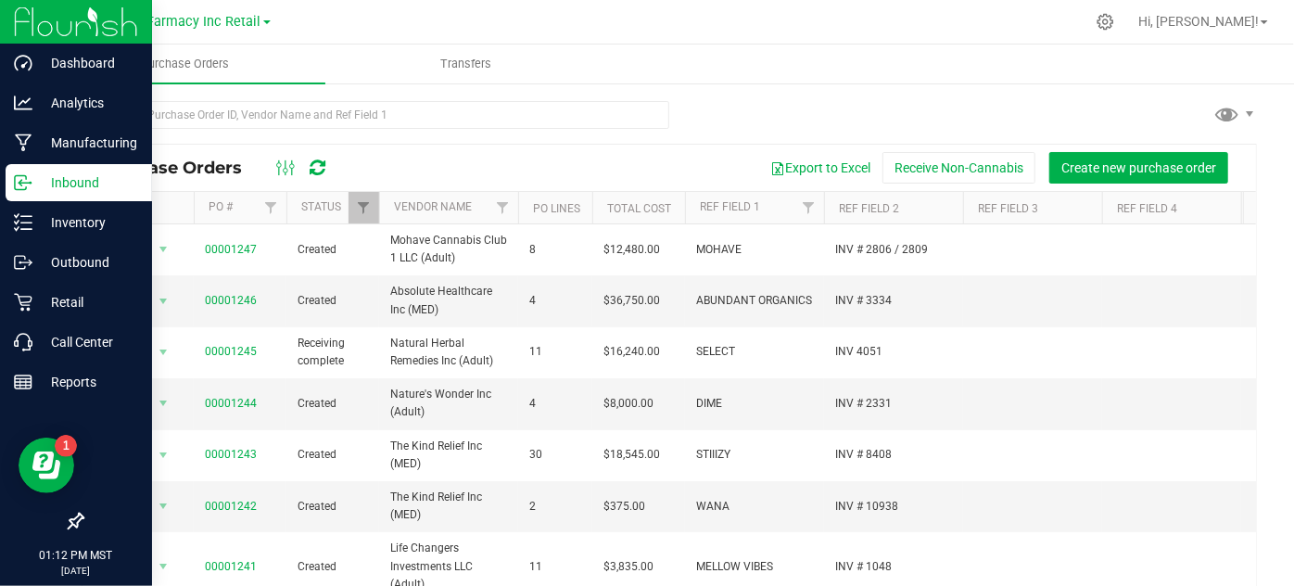
click at [59, 177] on p "Inbound" at bounding box center [87, 183] width 111 height 22
click at [68, 195] on div "Inbound" at bounding box center [79, 182] width 147 height 37
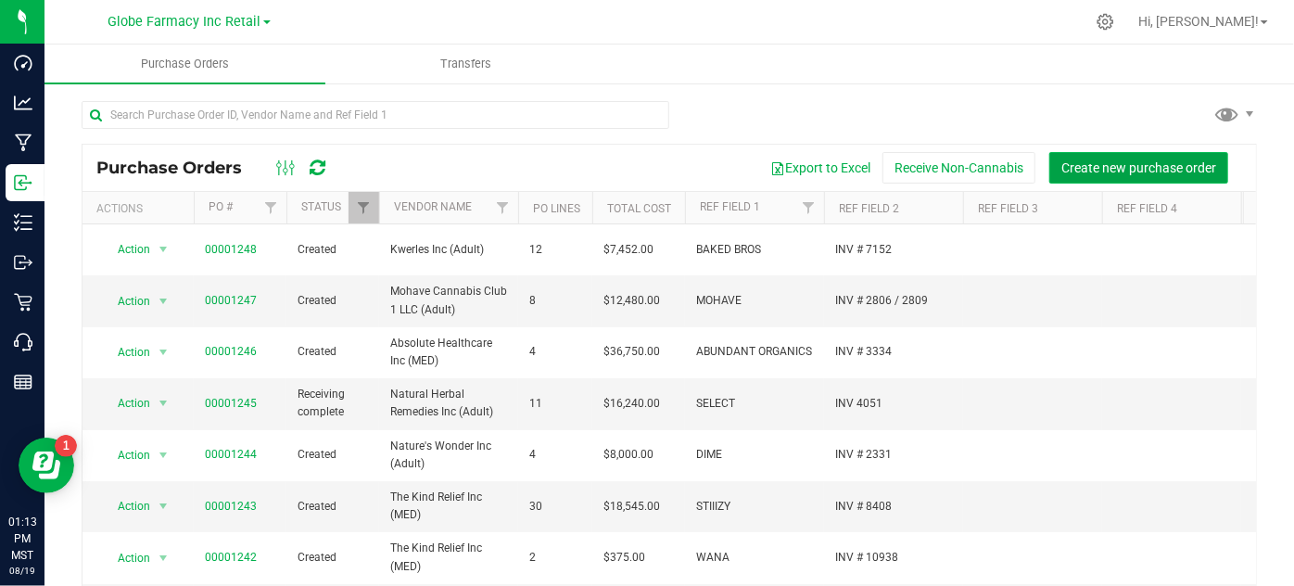
click at [1088, 162] on span "Create new purchase order" at bounding box center [1139, 167] width 155 height 15
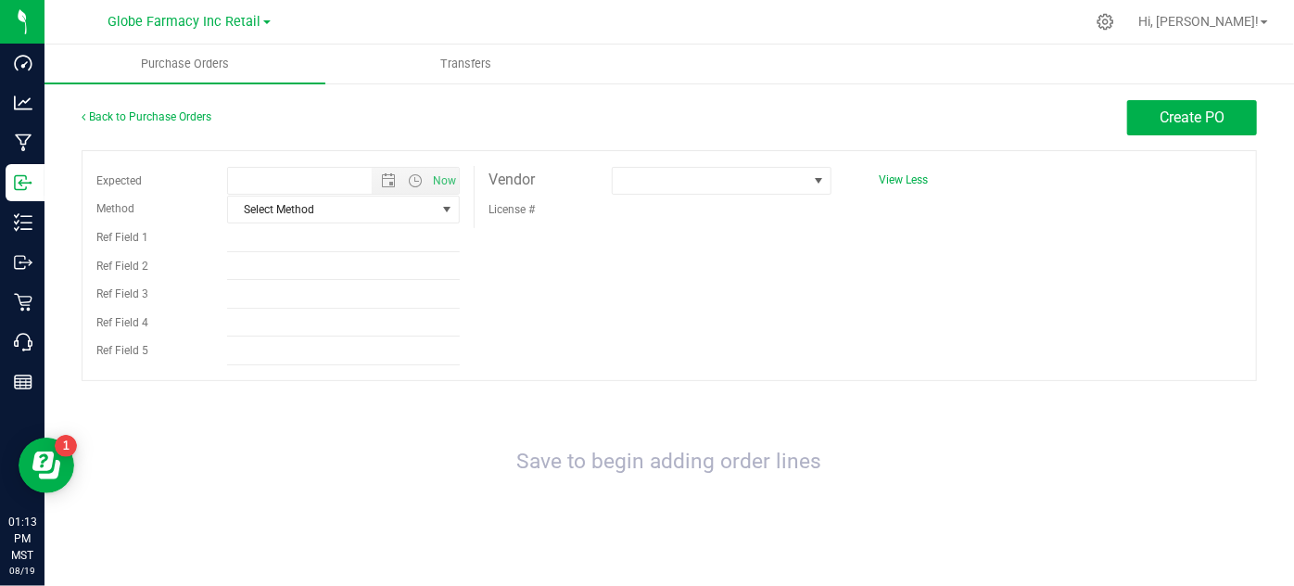
type input "8/19/2025 1:13 PM"
click at [305, 212] on span "Select Method" at bounding box center [332, 210] width 208 height 26
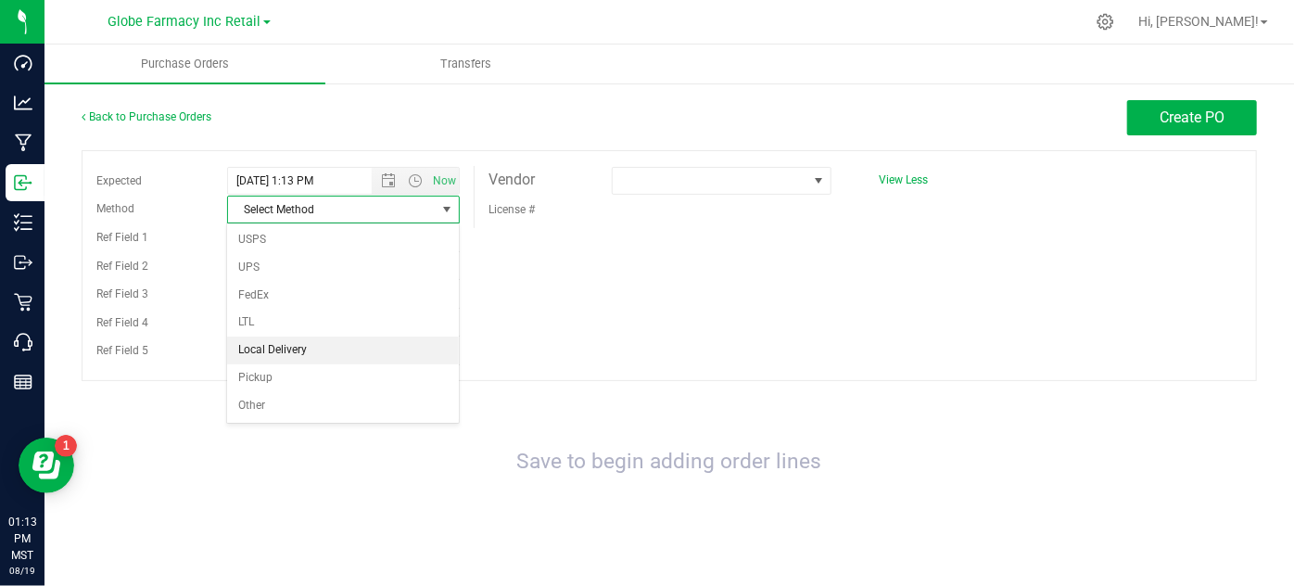
click at [307, 342] on li "Local Delivery" at bounding box center [343, 351] width 232 height 28
click at [724, 189] on span at bounding box center [710, 181] width 195 height 26
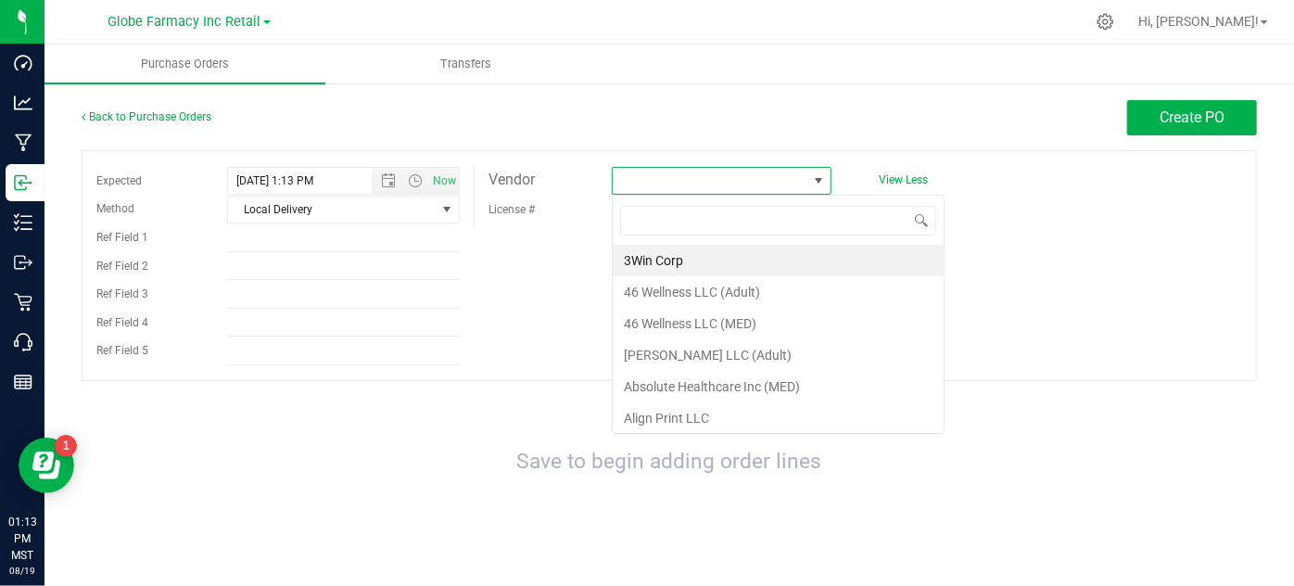
scroll to position [27, 220]
type input "LIFE CHANGER"
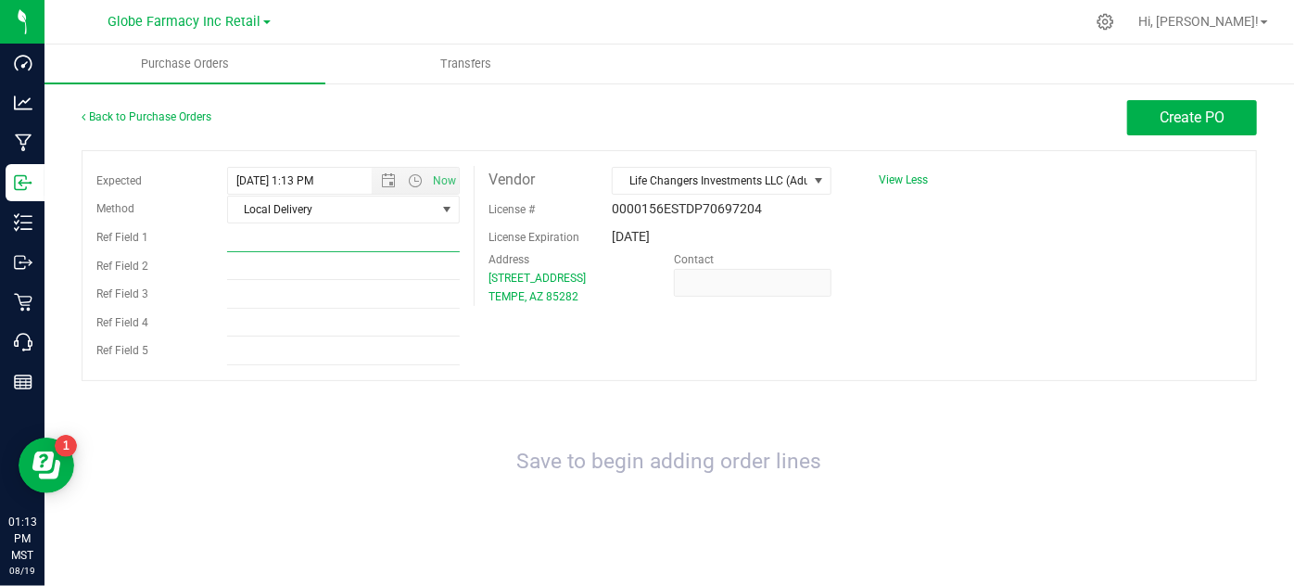
click at [248, 240] on input "Ref Field 1" at bounding box center [343, 238] width 233 height 28
type input "CAVIAR GOLD"
type input "INV 129"
click at [1147, 123] on button "Create PO" at bounding box center [1193, 117] width 130 height 35
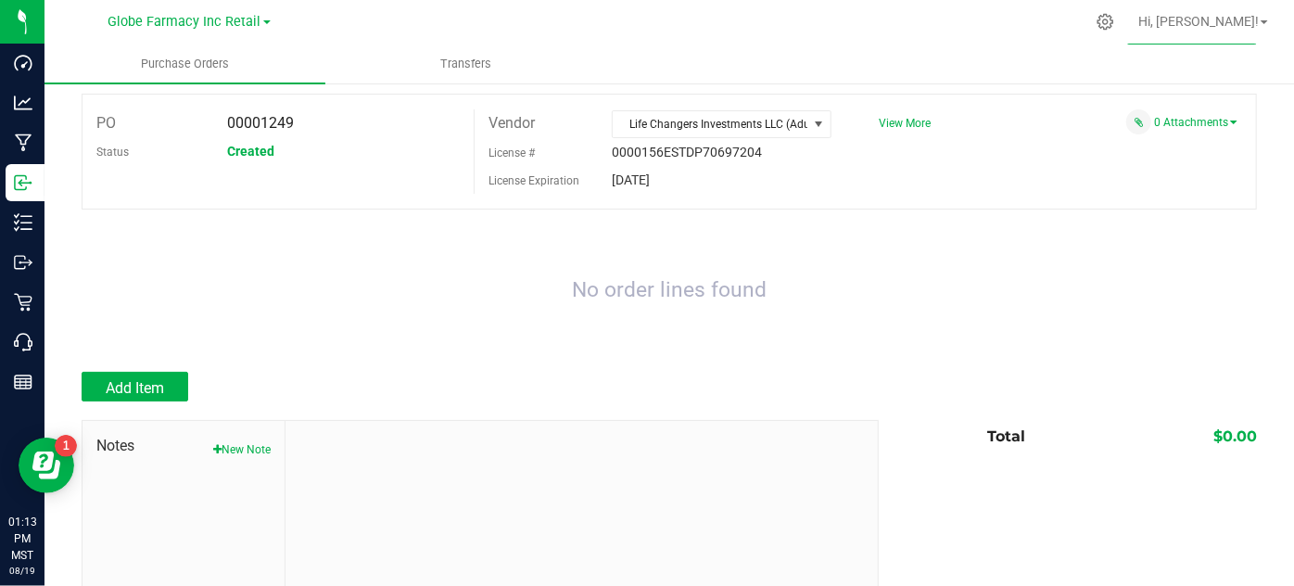
scroll to position [83, 0]
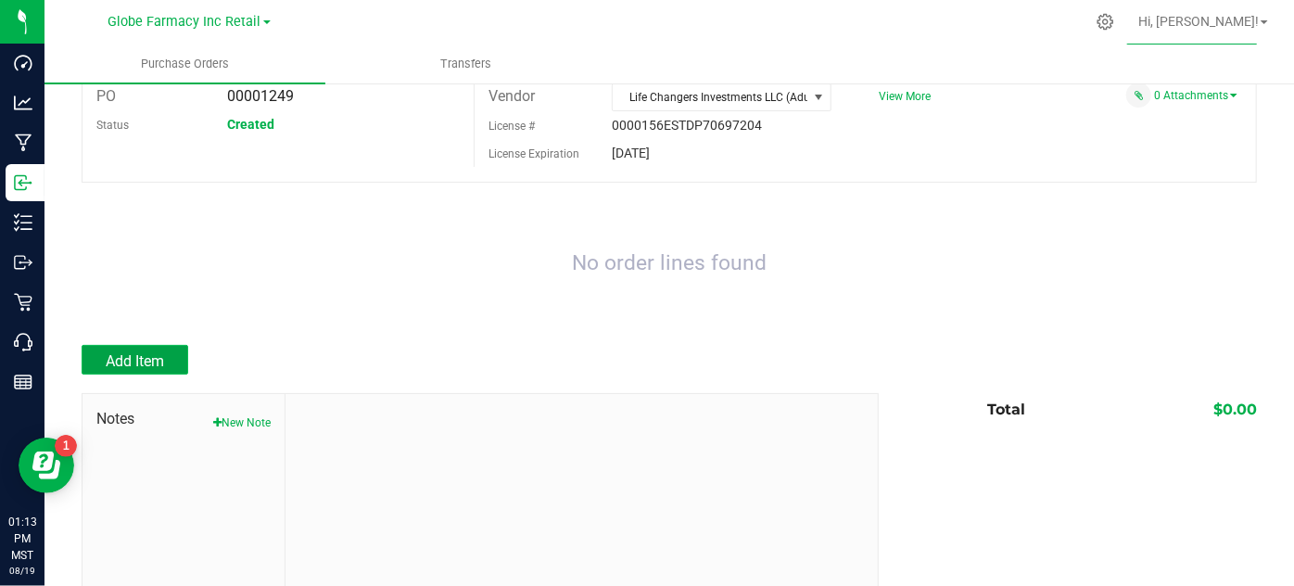
click at [126, 363] on span "Add Item" at bounding box center [135, 361] width 58 height 18
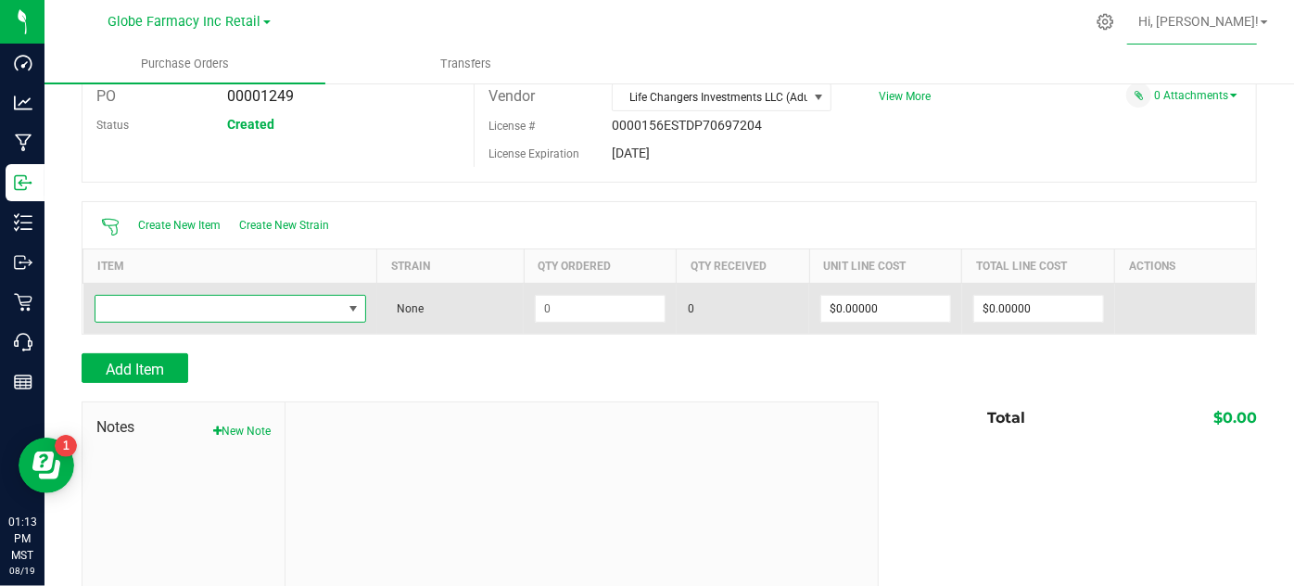
click at [239, 301] on span "NO DATA FOUND" at bounding box center [219, 309] width 247 height 26
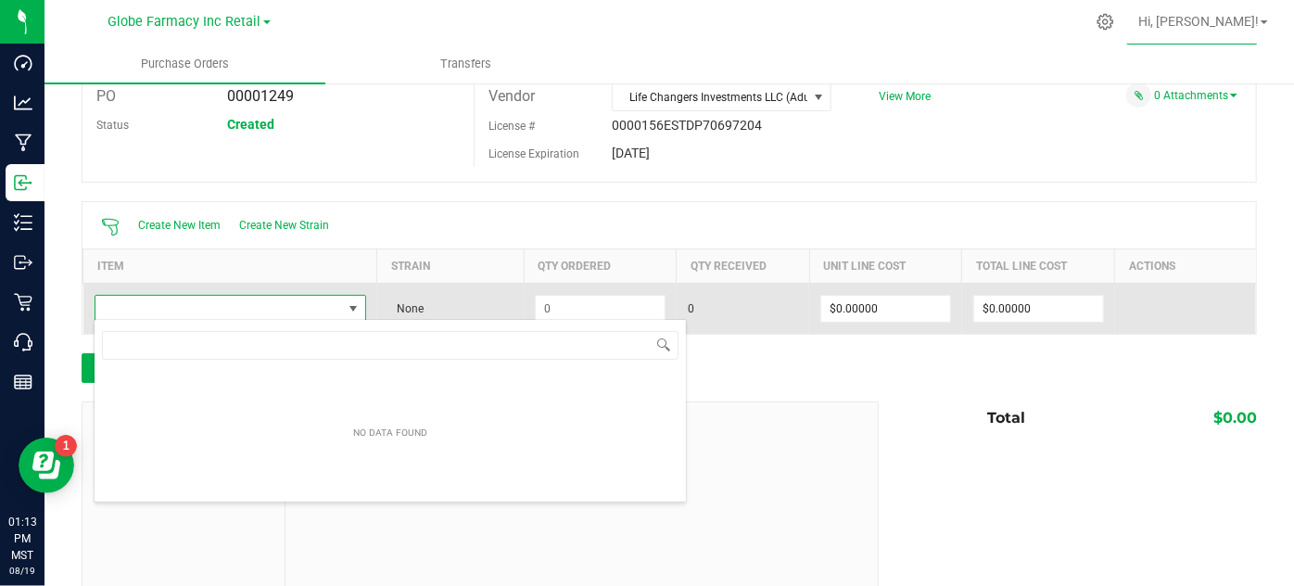
scroll to position [27, 266]
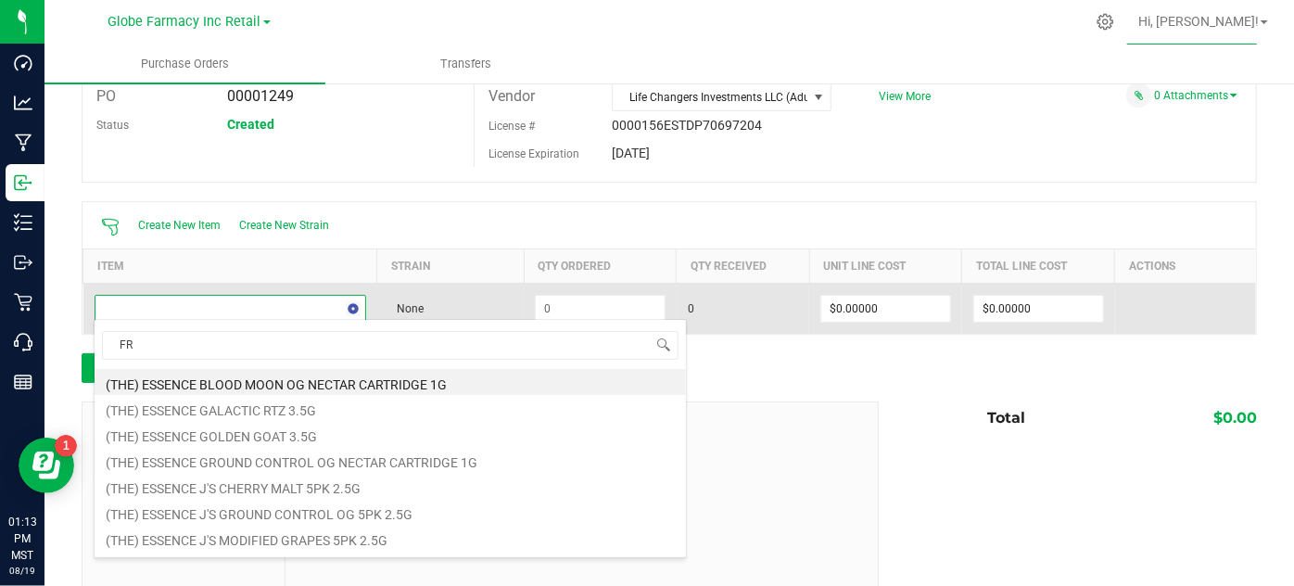
type input "F"
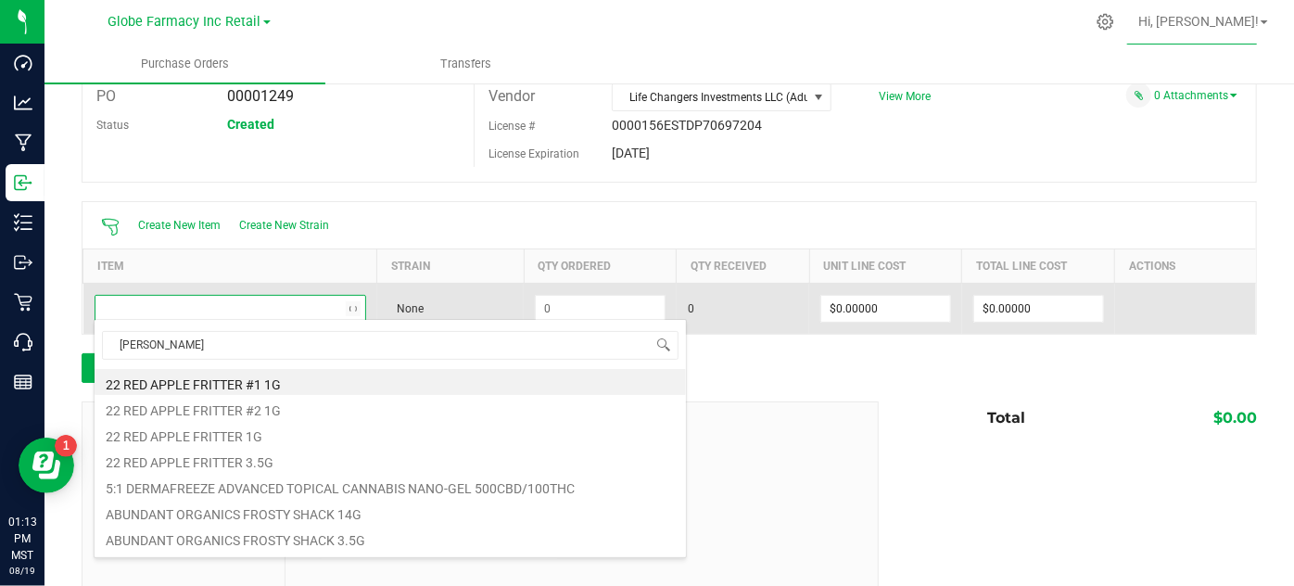
type input "FRYDAY"
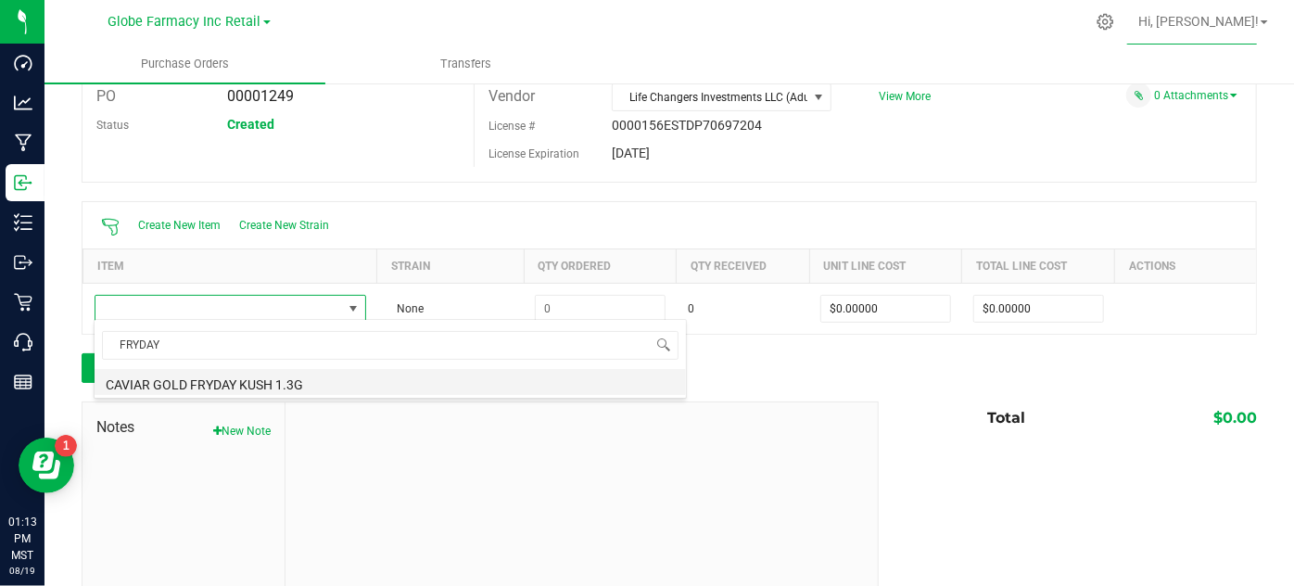
click at [386, 378] on li "CAVIAR GOLD FRYDAY KUSH 1.3G" at bounding box center [391, 382] width 592 height 26
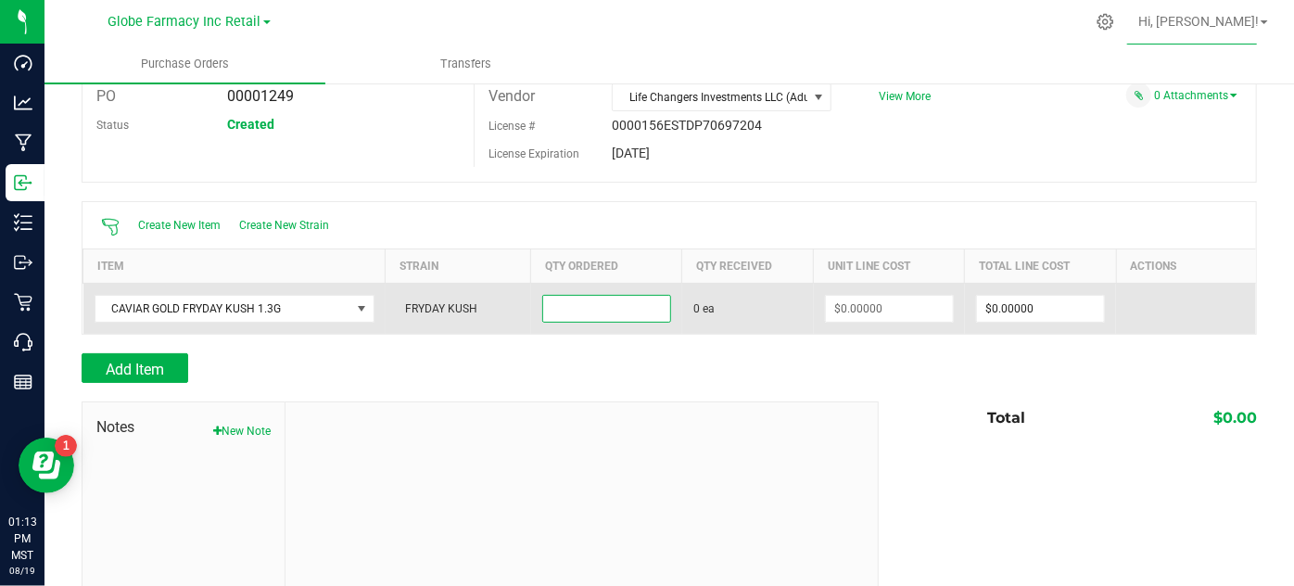
click at [605, 312] on input at bounding box center [606, 309] width 127 height 26
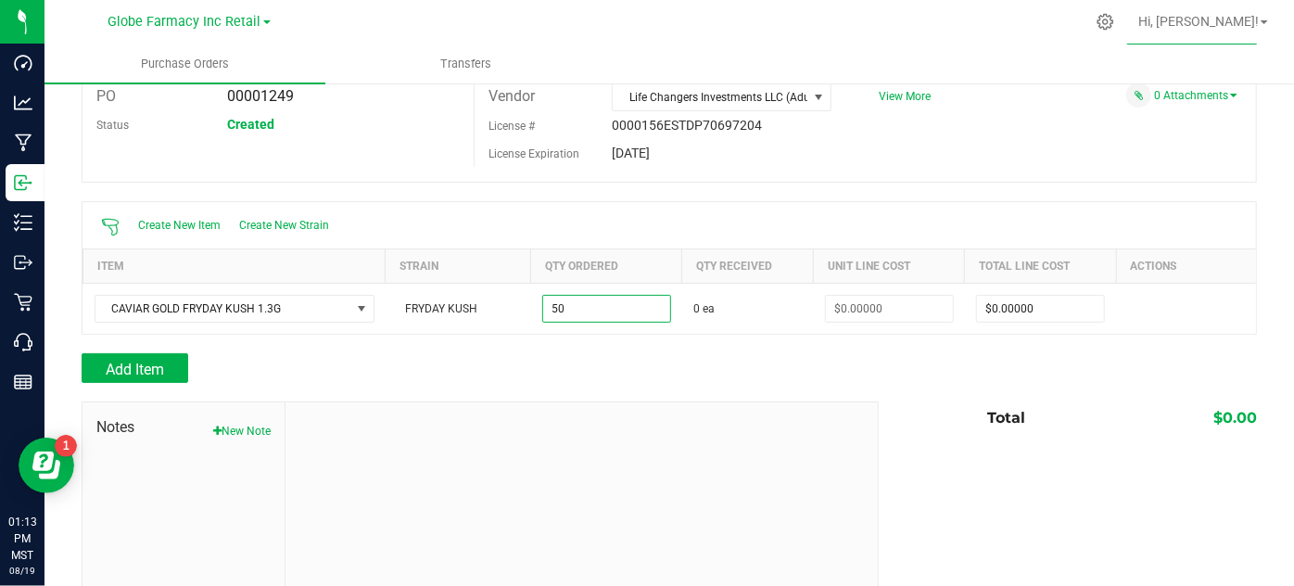
type input "50 ea"
click at [613, 389] on div at bounding box center [670, 392] width 1176 height 19
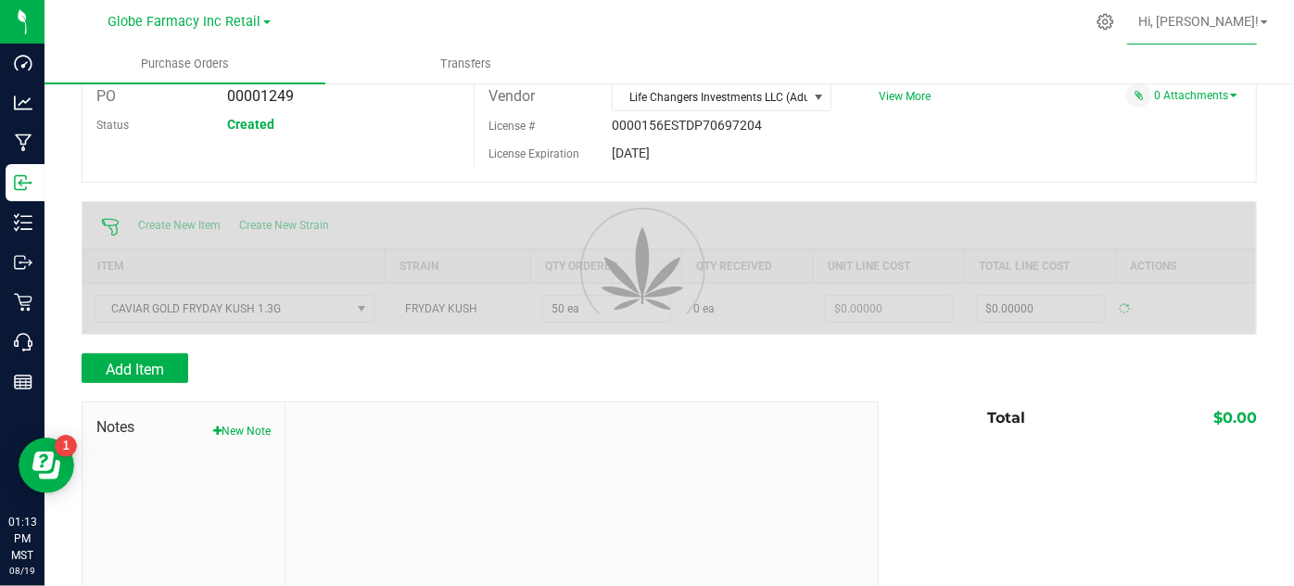
type input "$0.00000"
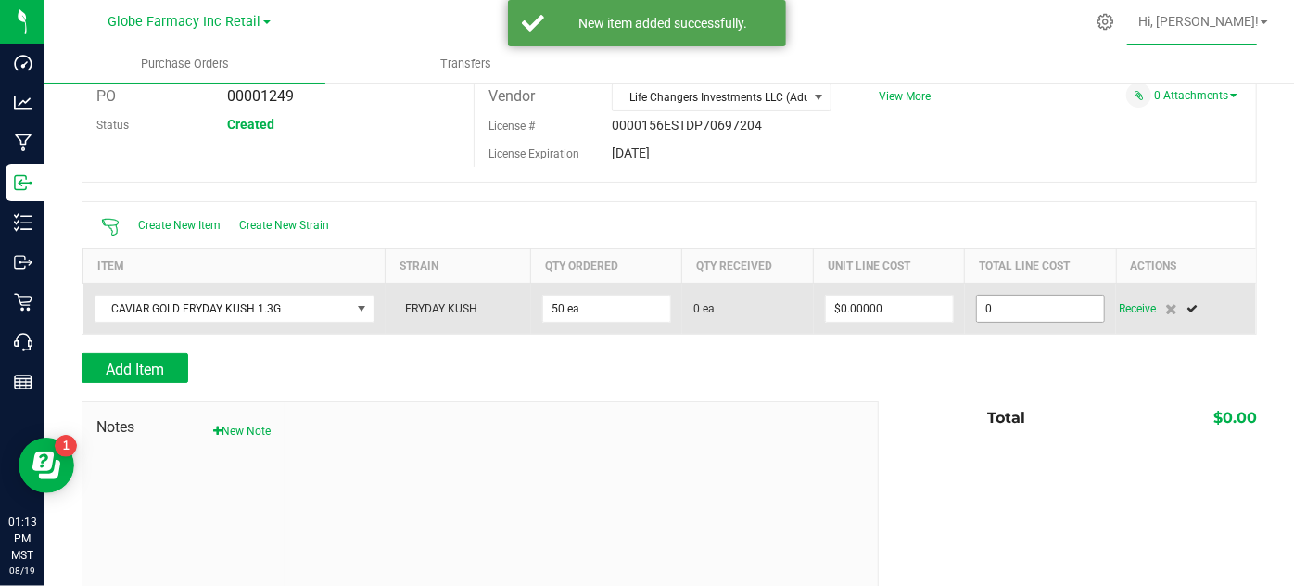
click at [1003, 302] on input "0" at bounding box center [1040, 309] width 127 height 26
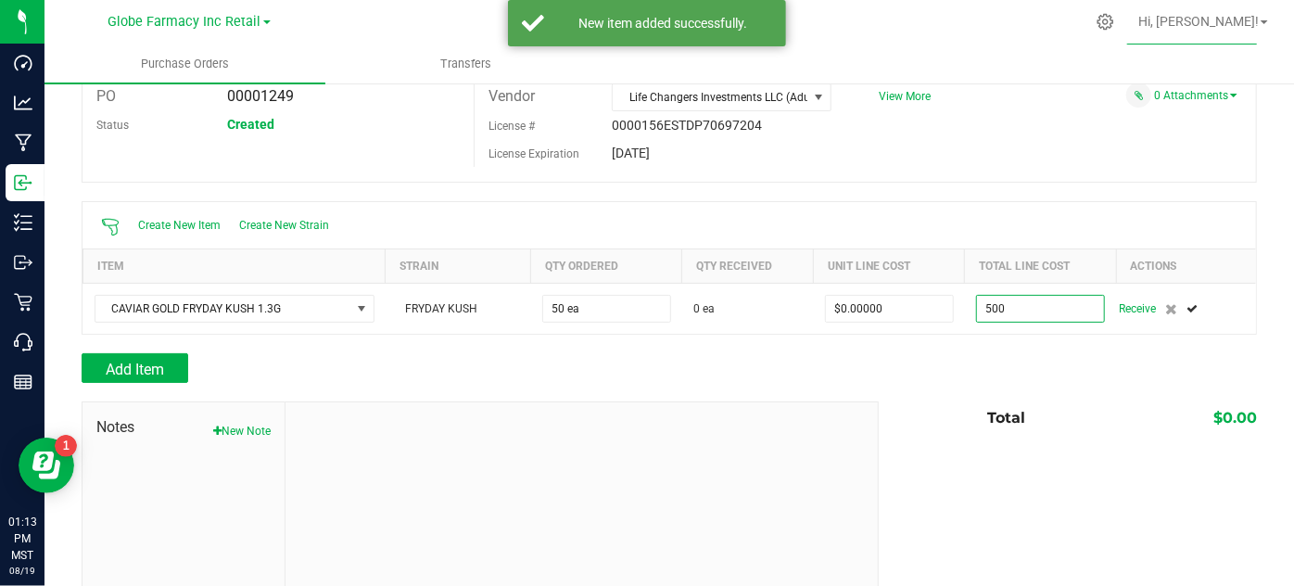
type input "$500.00000"
click at [917, 365] on div "Add Item" at bounding box center [670, 368] width 1176 height 30
type input "50"
type input "$10.00000"
click at [135, 361] on span "Add Item" at bounding box center [135, 370] width 58 height 18
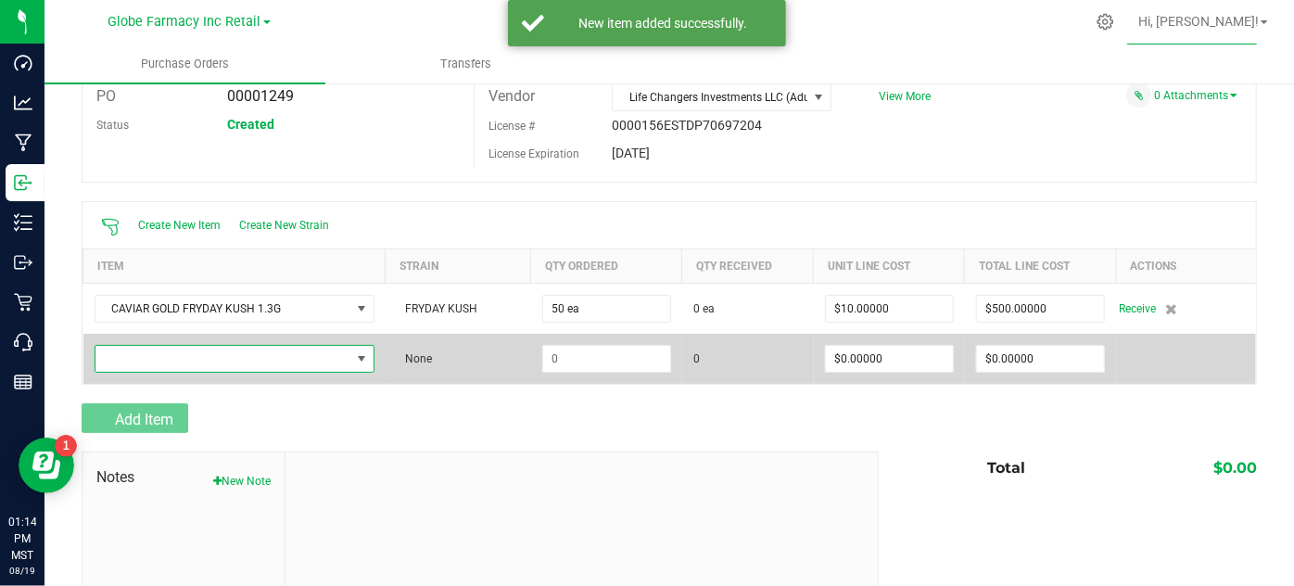
click at [172, 346] on span "NO DATA FOUND" at bounding box center [223, 359] width 255 height 26
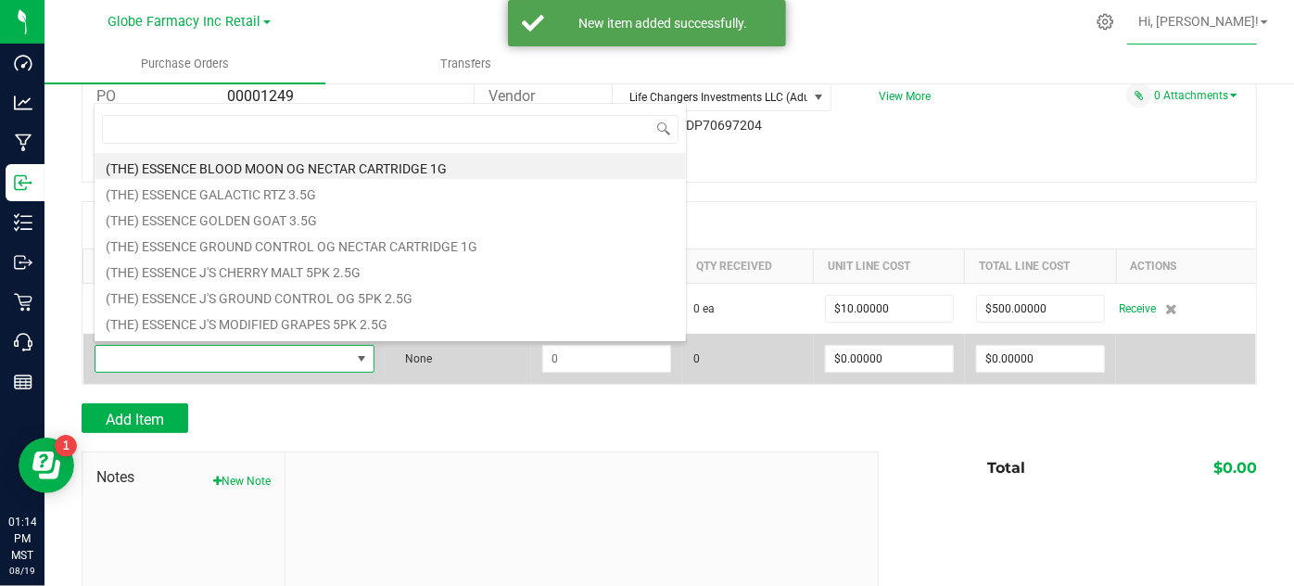
scroll to position [27, 274]
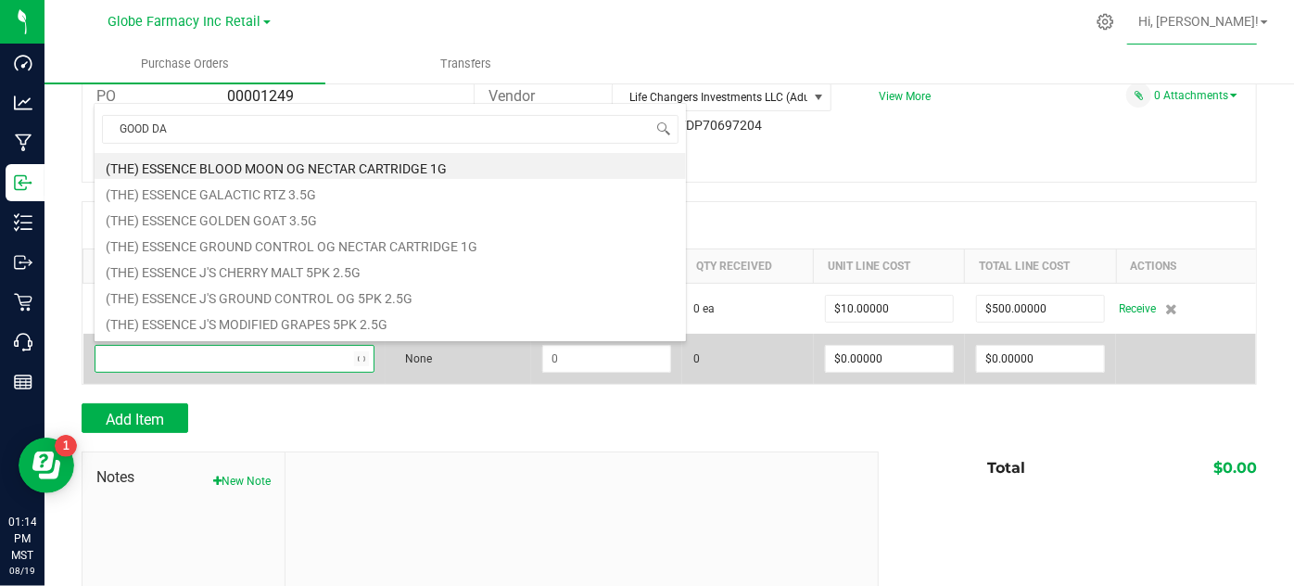
type input "GOOD DAY"
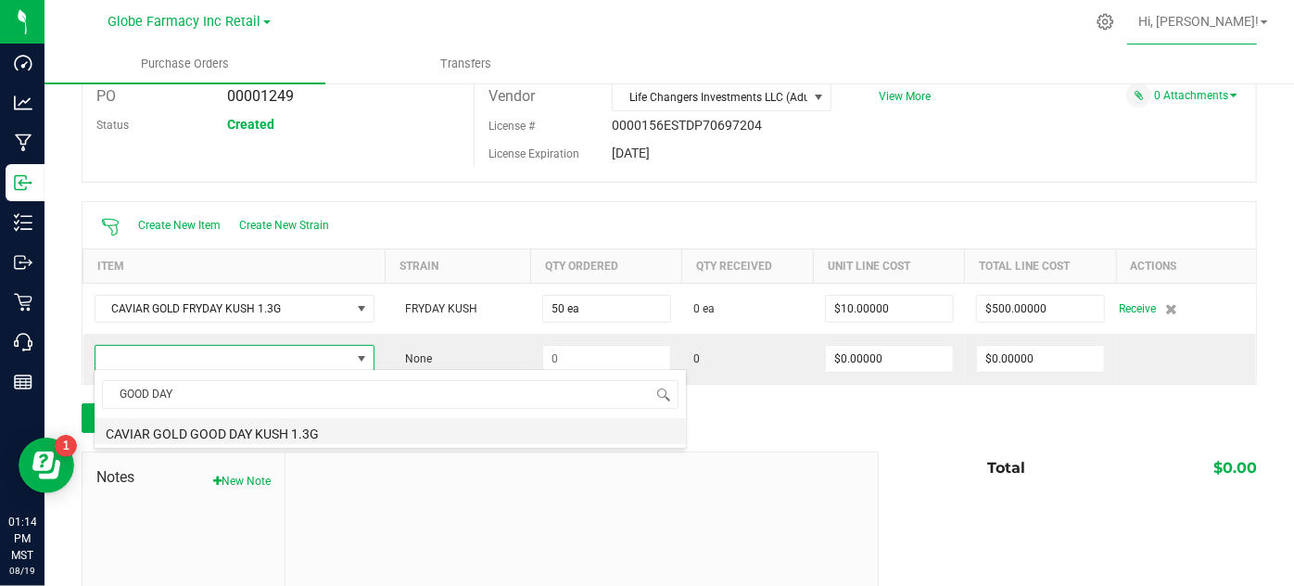
click at [347, 428] on li "CAVIAR GOLD GOOD DAY KUSH 1.3G" at bounding box center [391, 431] width 592 height 26
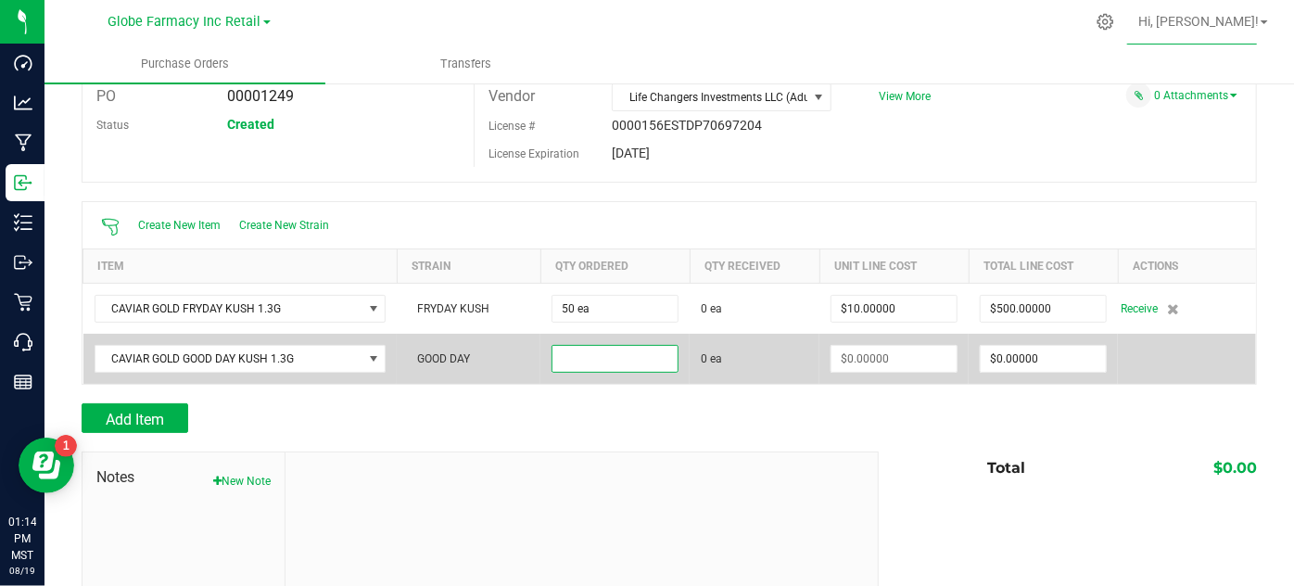
click at [595, 353] on input at bounding box center [615, 359] width 125 height 26
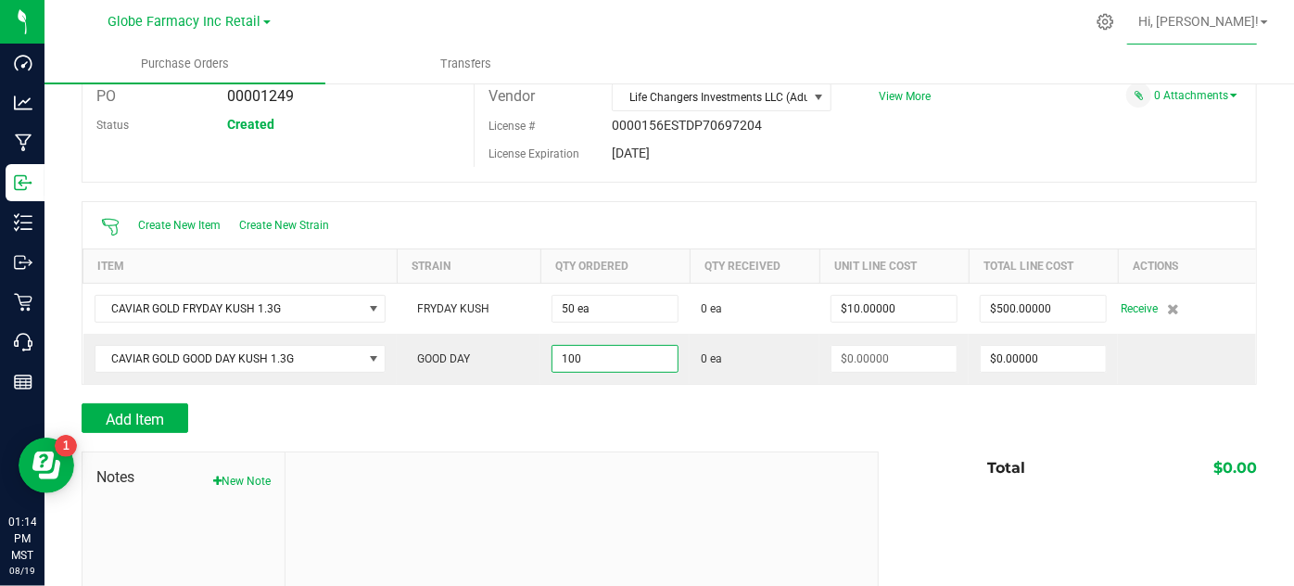
type input "100 ea"
click at [720, 403] on div "Add Item" at bounding box center [474, 418] width 784 height 30
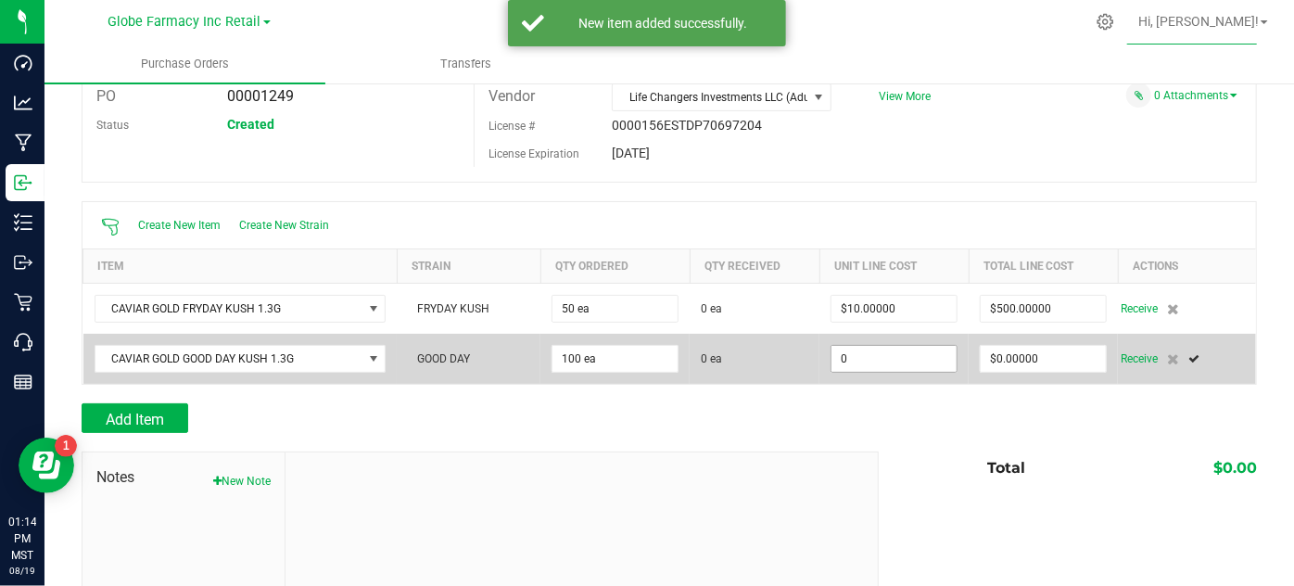
click at [898, 366] on input "0" at bounding box center [894, 359] width 125 height 26
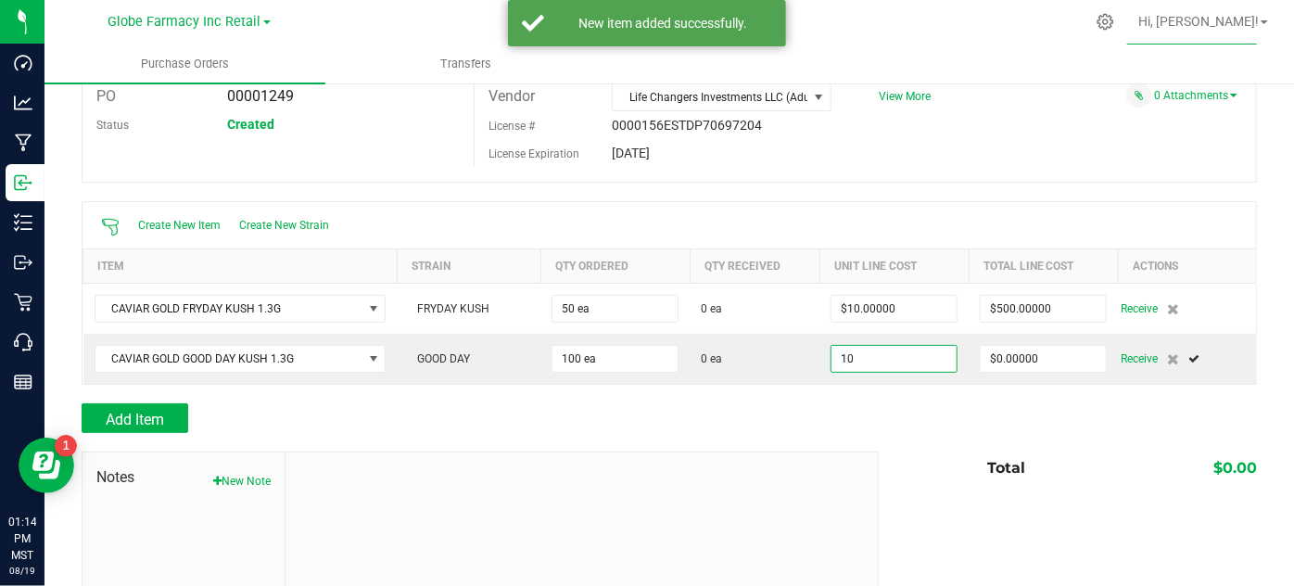
type input "$10.00000"
type input "100"
type input "$1,000.00000"
click at [890, 420] on div "Add Item" at bounding box center [670, 418] width 1176 height 30
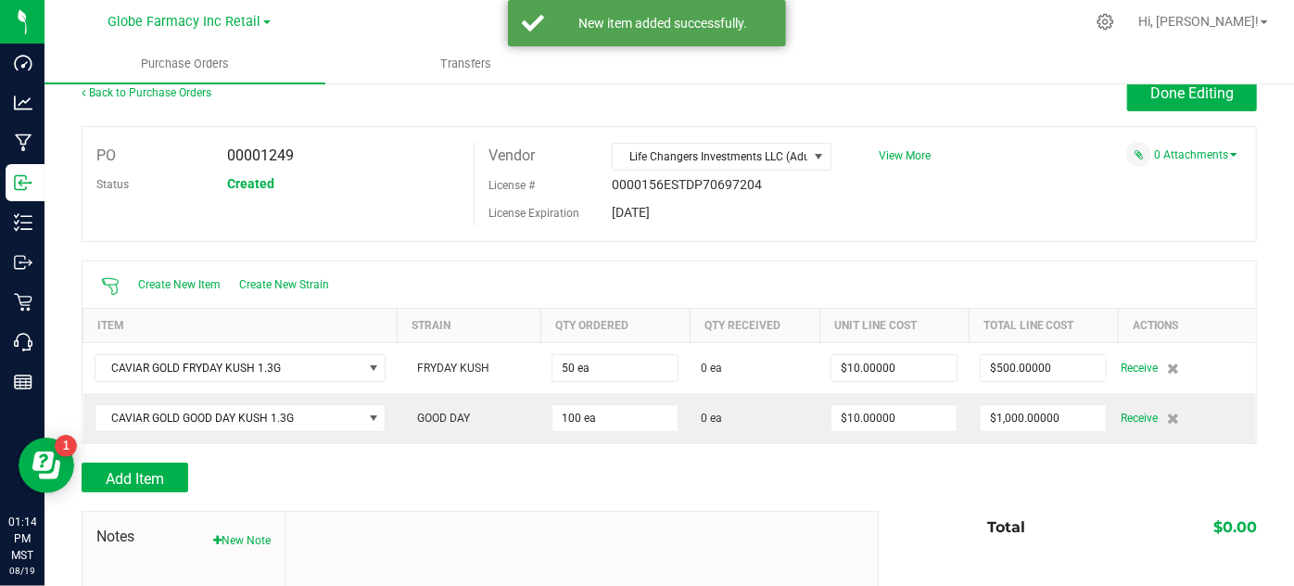
scroll to position [0, 0]
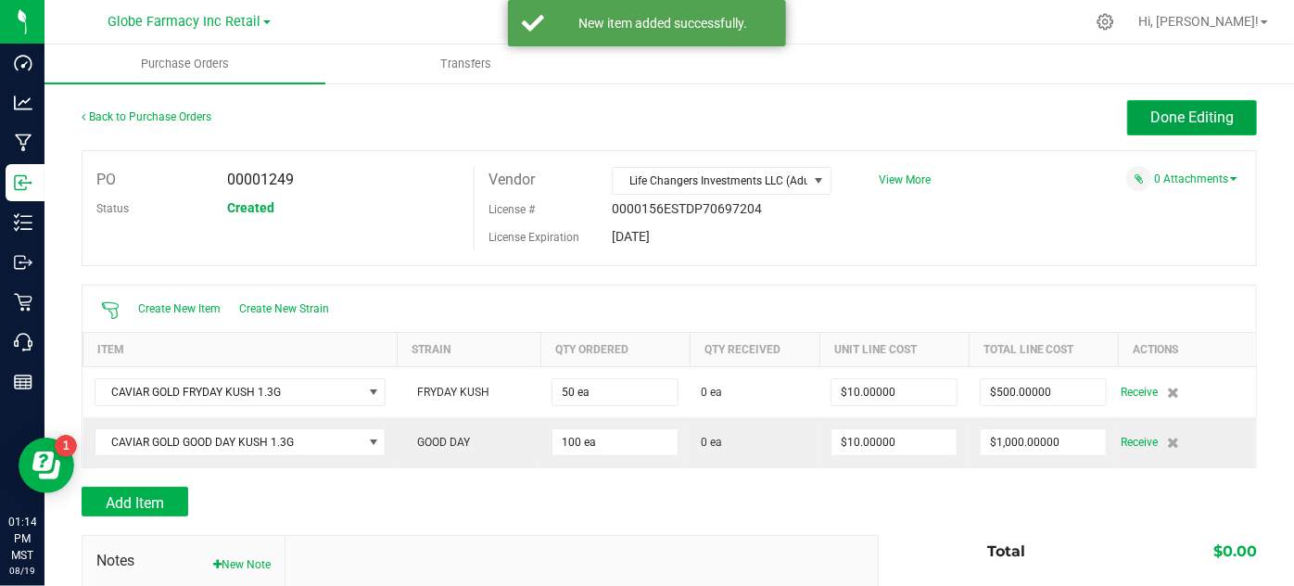
click at [1151, 124] on span "Done Editing" at bounding box center [1192, 117] width 83 height 18
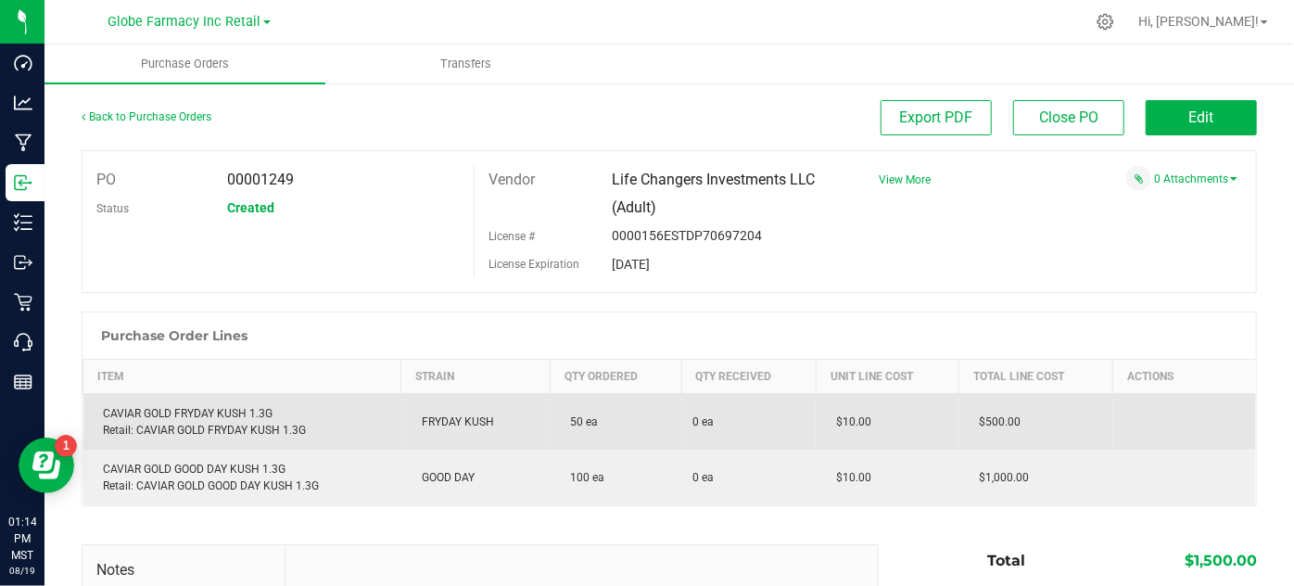
click at [203, 406] on div "CAVIAR GOLD FRYDAY KUSH 1.3G Retail: CAVIAR GOLD FRYDAY KUSH 1.3G" at bounding box center [243, 421] width 296 height 33
copy div "CAVIAR GOLD FRYDAY KUSH 1.3G"
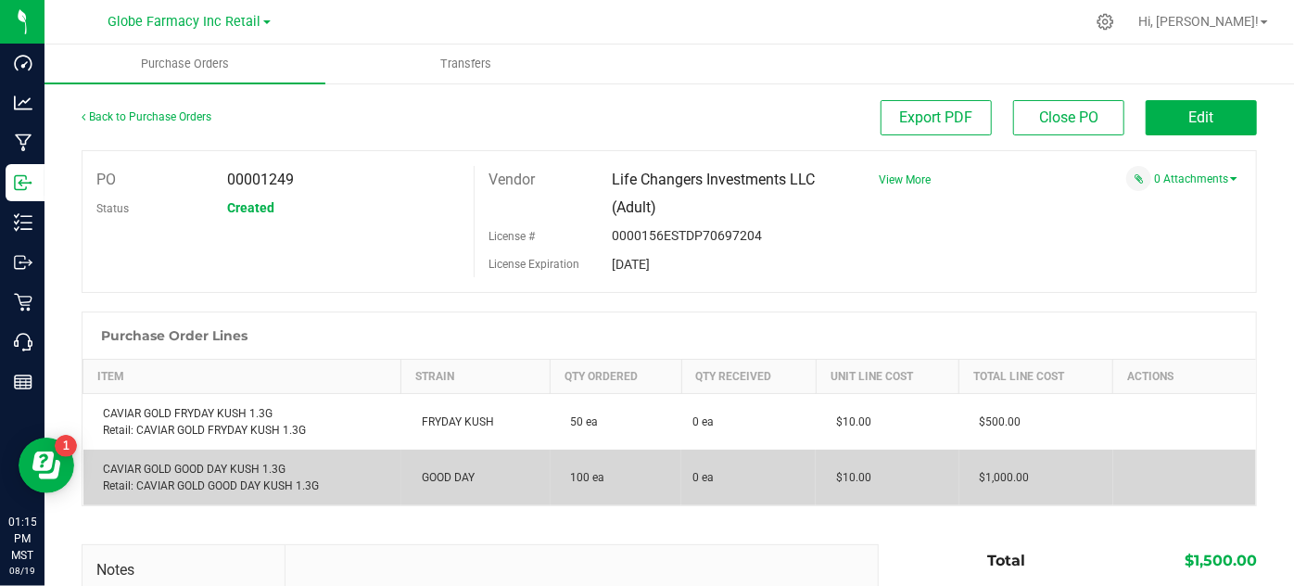
click at [190, 462] on div "CAVIAR GOLD GOOD DAY KUSH 1.3G Retail: CAVIAR GOLD GOOD DAY KUSH 1.3G" at bounding box center [243, 477] width 296 height 33
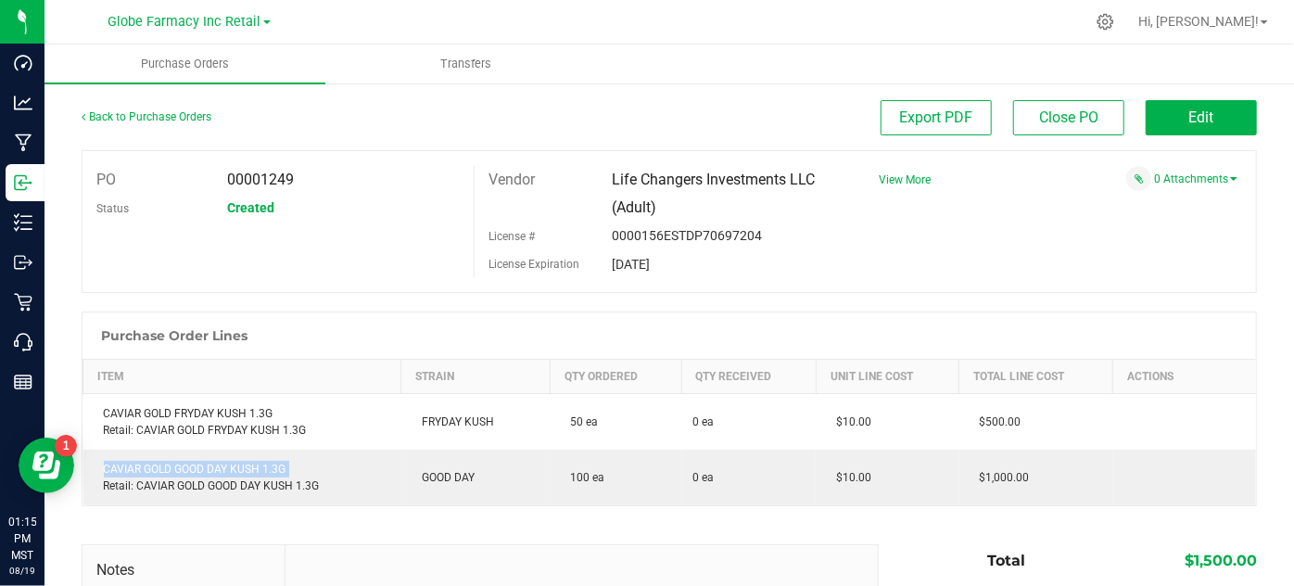
copy div "CAVIAR GOLD GOOD DAY KUSH 1.3G"
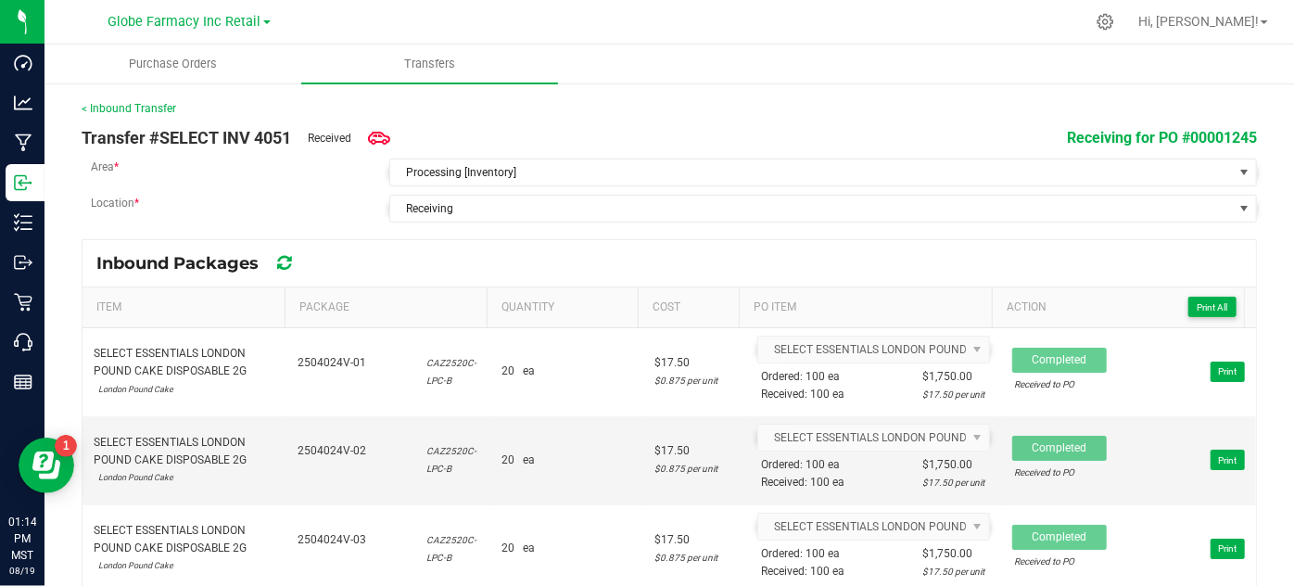
scroll to position [3854, 0]
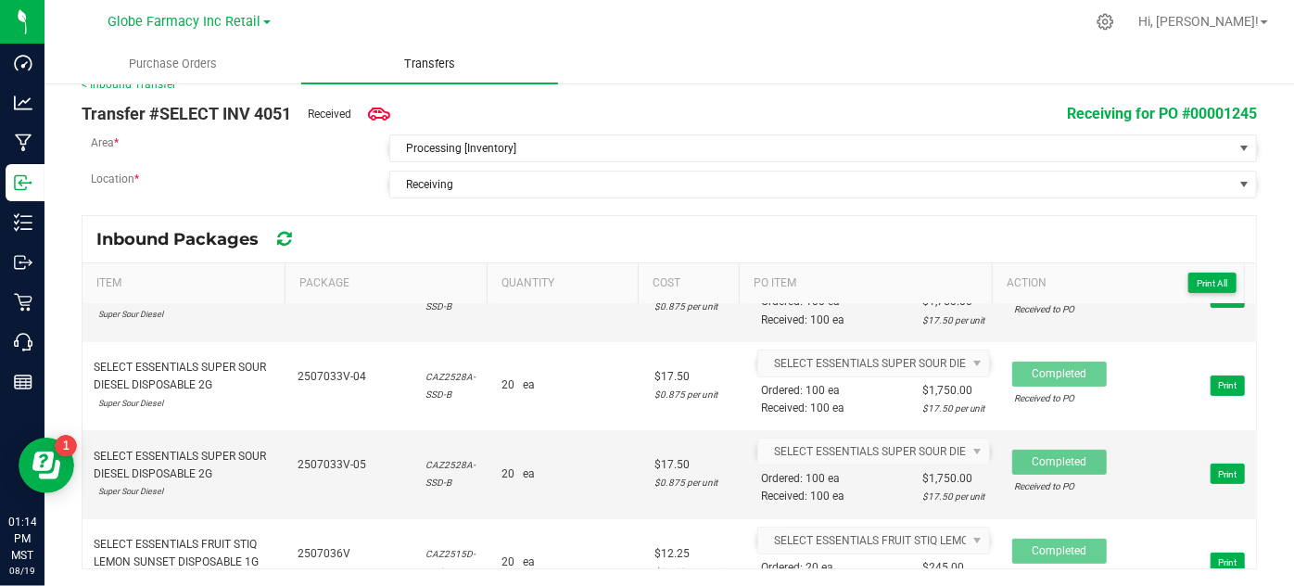
click at [414, 66] on span "Transfers" at bounding box center [429, 64] width 101 height 17
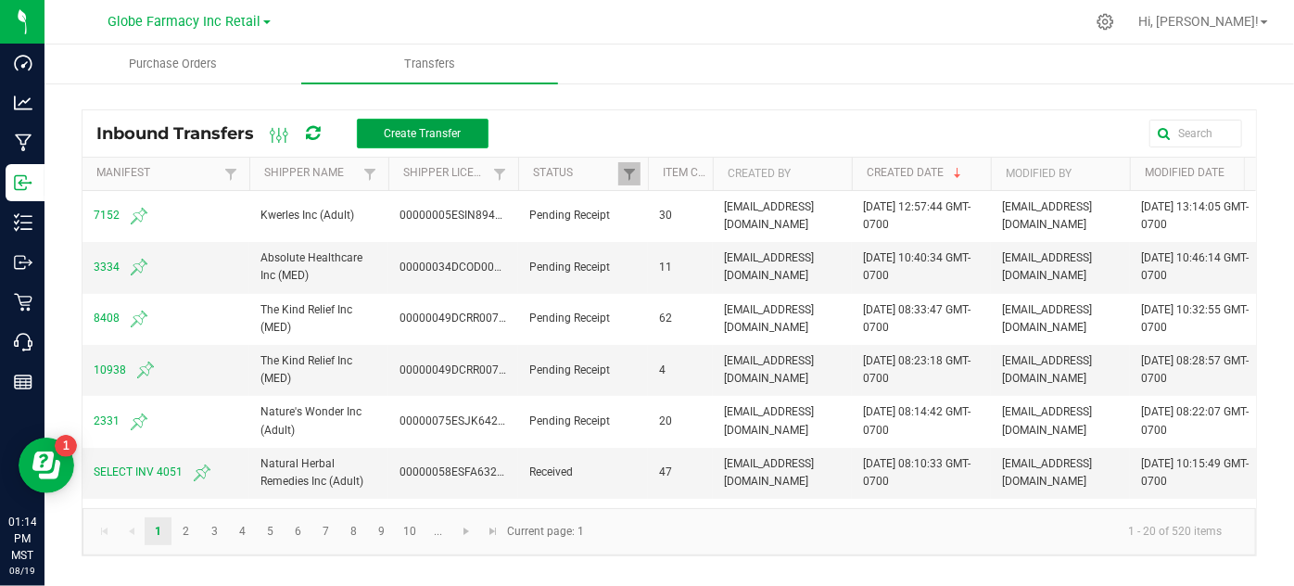
click at [408, 137] on span "Create Transfer" at bounding box center [422, 133] width 77 height 13
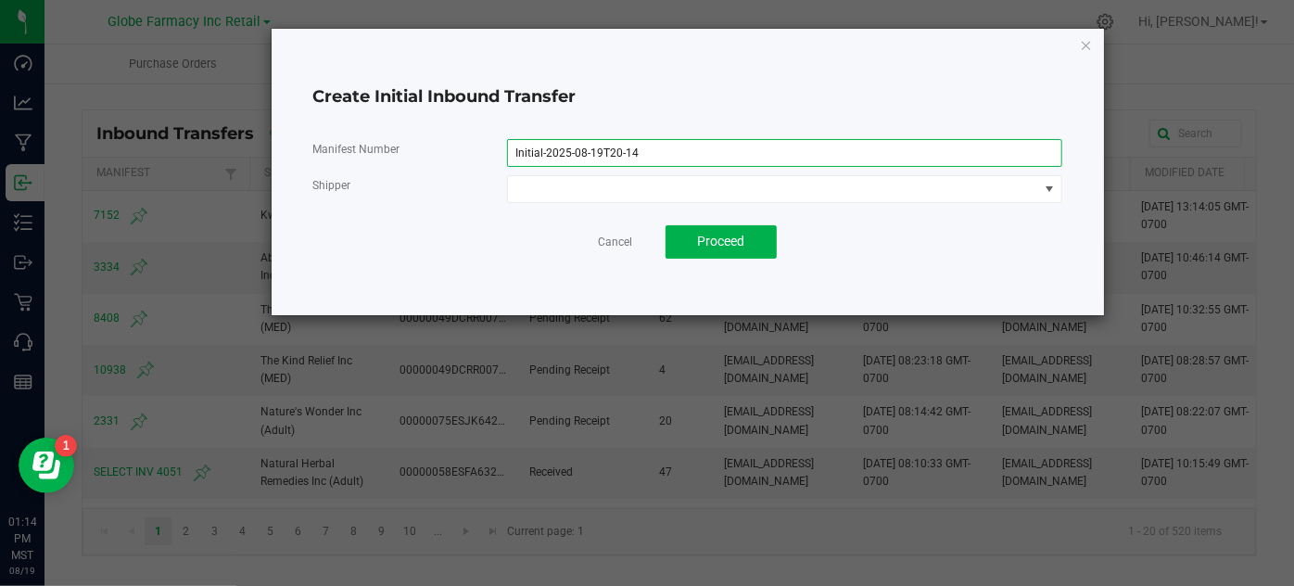
drag, startPoint x: 682, startPoint y: 150, endPoint x: 405, endPoint y: 147, distance: 276.3
click at [405, 147] on div "Manifest Number Initial-2025-08-19T20-14" at bounding box center [687, 153] width 777 height 28
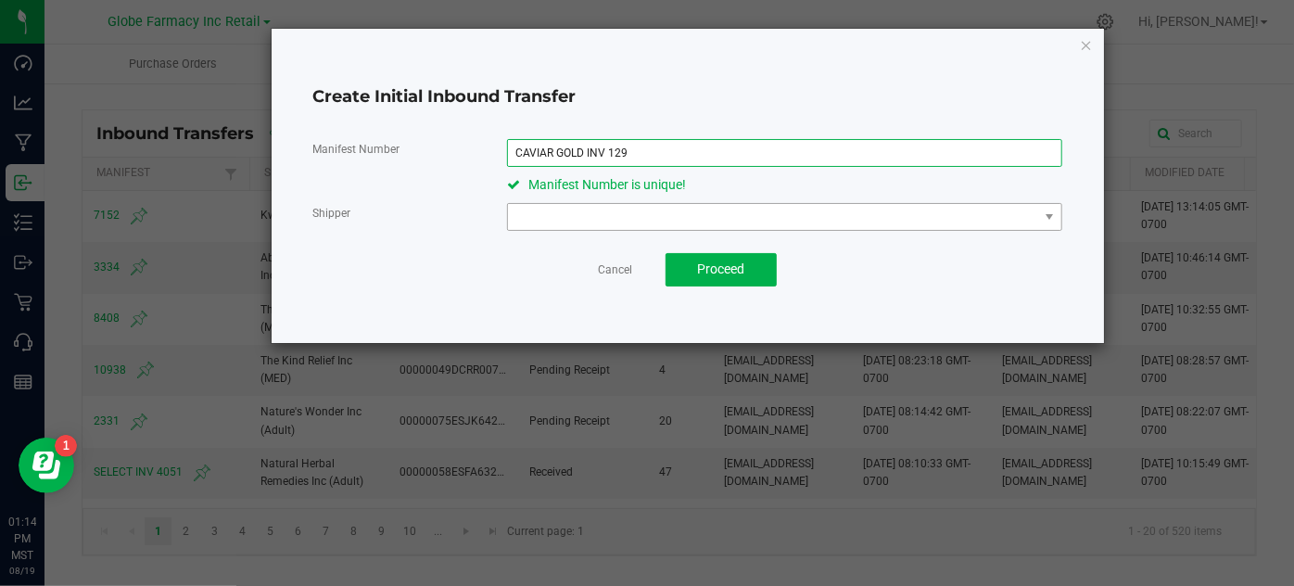
type input "CAVIAR GOLD INV 129"
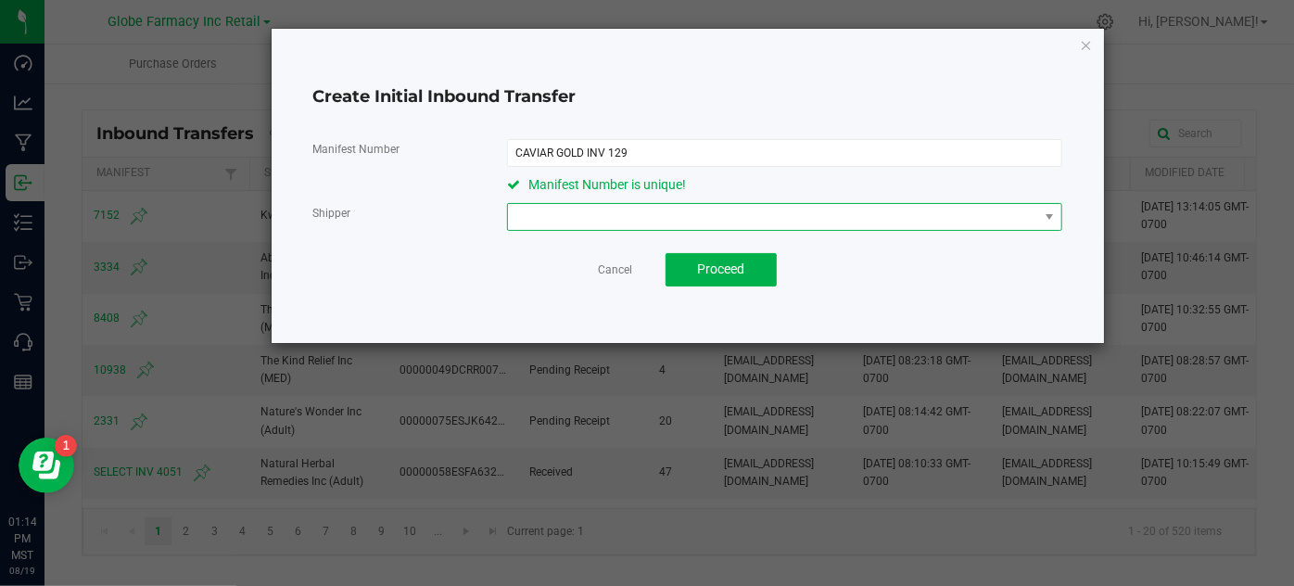
click at [530, 215] on span at bounding box center [773, 217] width 530 height 26
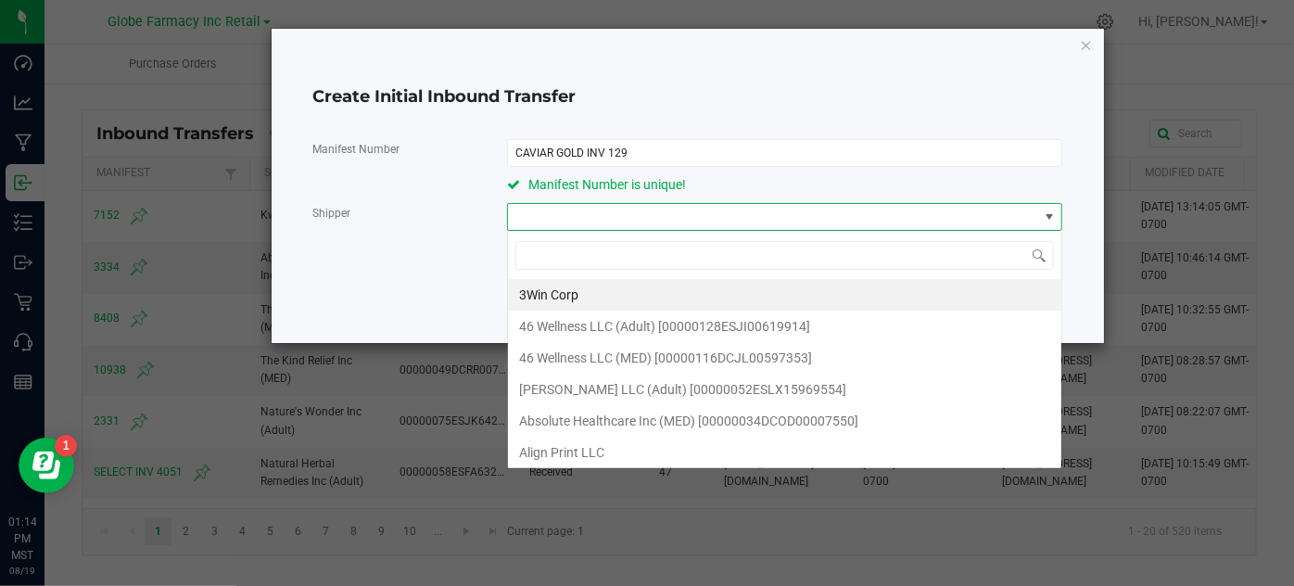
scroll to position [27, 554]
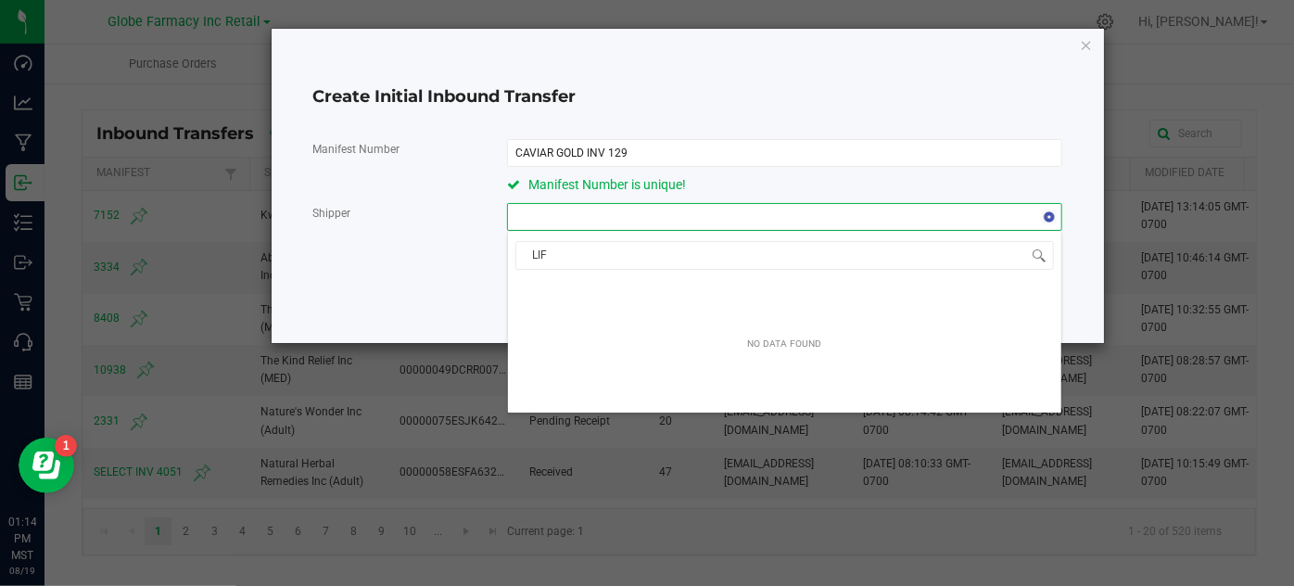
type input "LIFE"
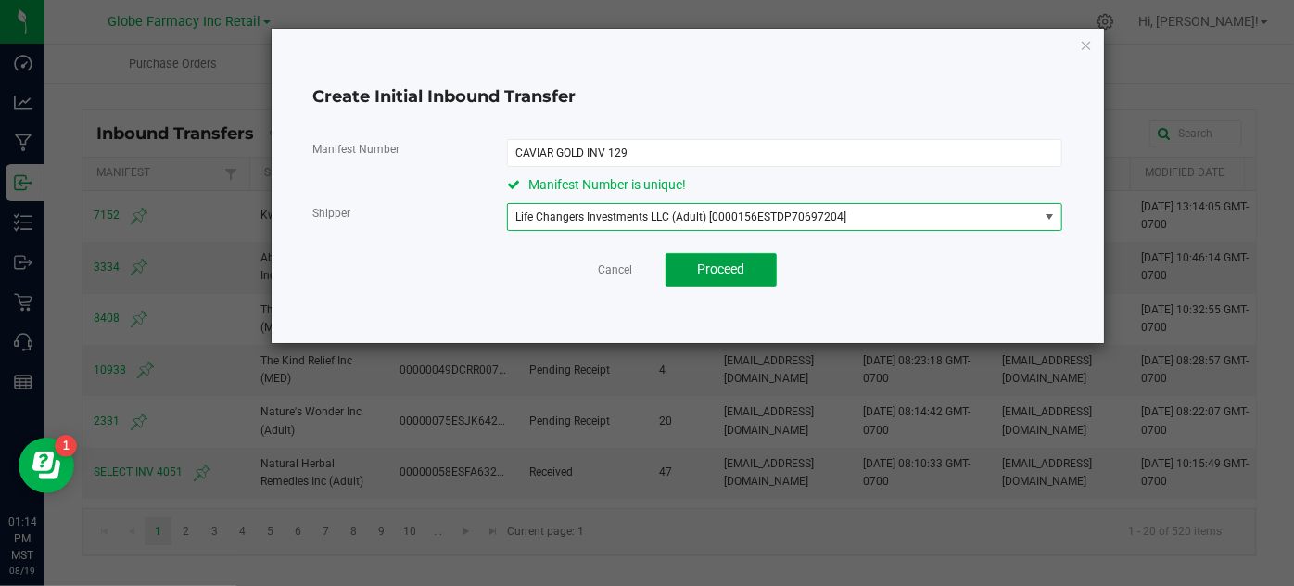
click at [707, 263] on span "Proceed" at bounding box center [721, 268] width 47 height 15
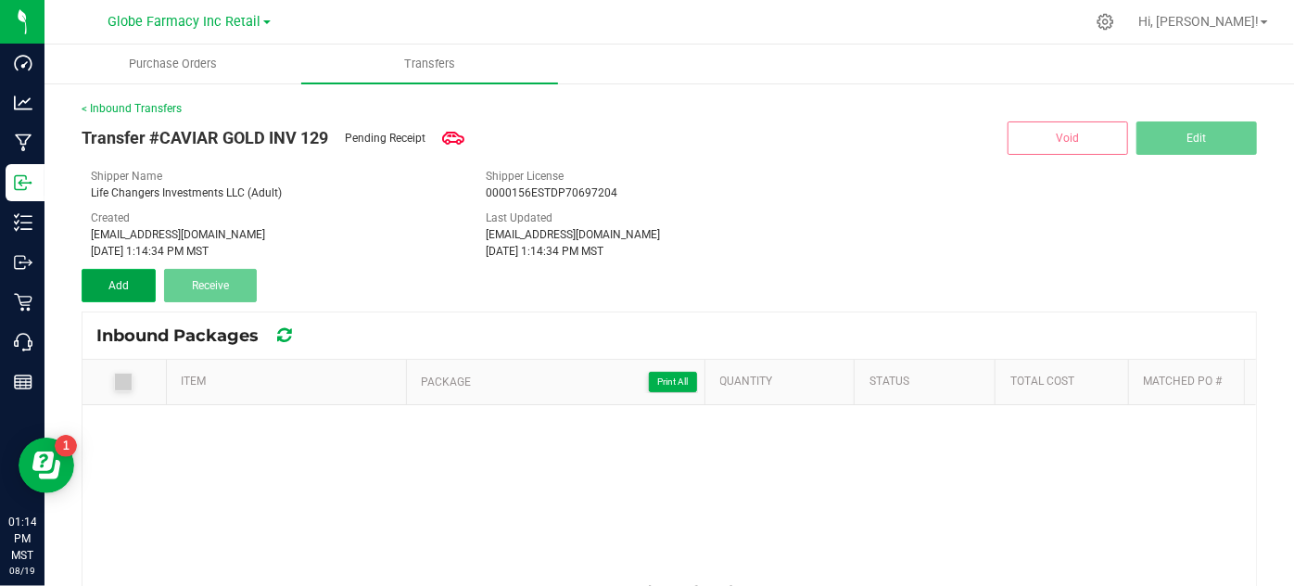
click at [141, 281] on button "Add" at bounding box center [119, 285] width 74 height 33
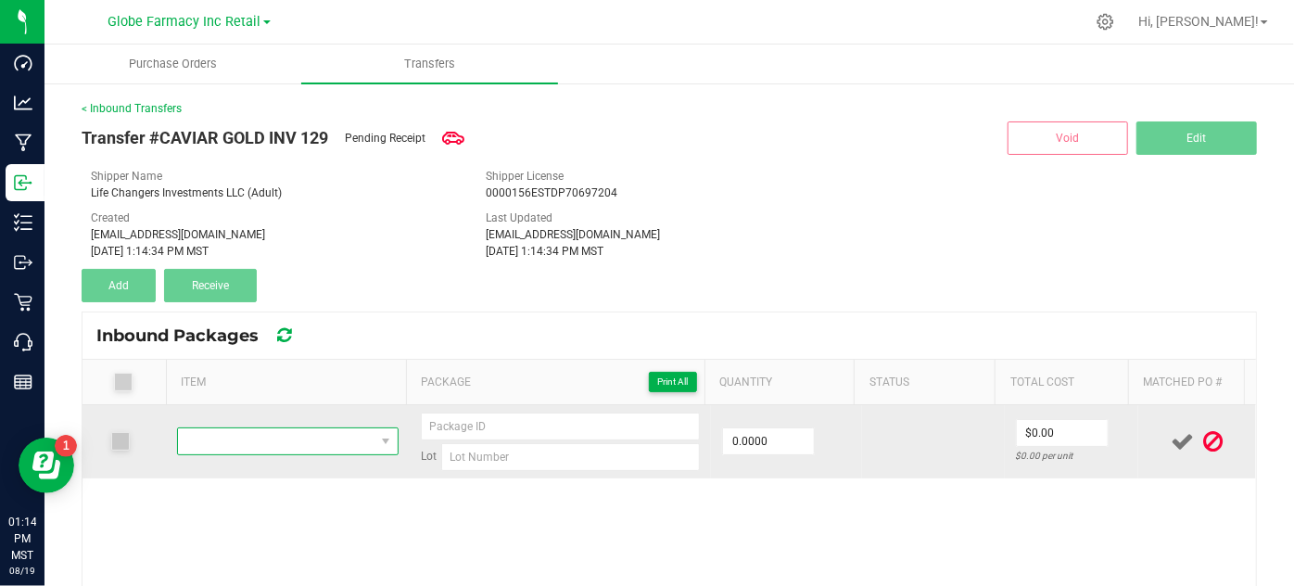
click at [210, 436] on span "NO DATA FOUND" at bounding box center [276, 441] width 196 height 26
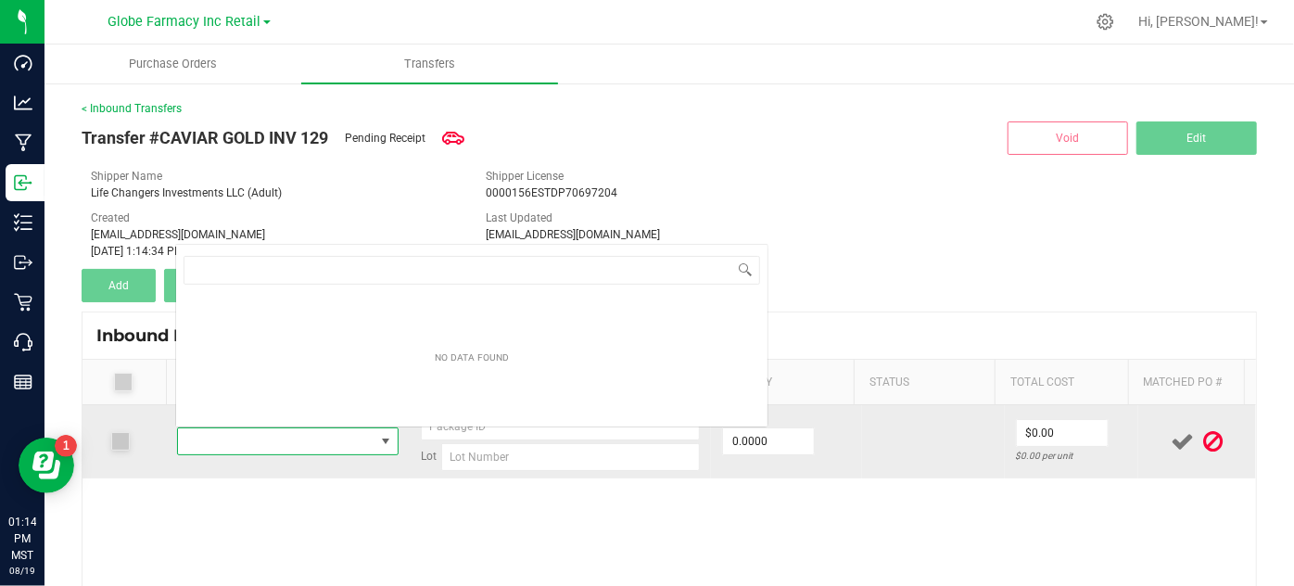
scroll to position [27, 212]
type input "CAVIAR GOLD FRYDAY KUSH 1.3G"
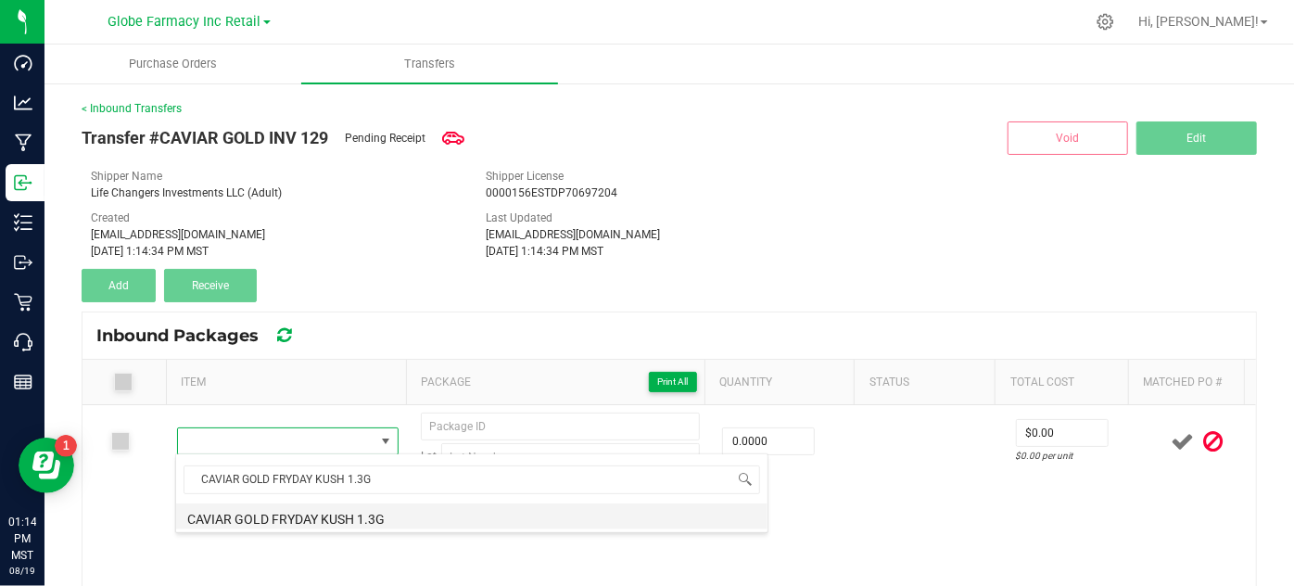
click at [303, 516] on li "CAVIAR GOLD FRYDAY KUSH 1.3G" at bounding box center [472, 516] width 592 height 26
type input "0 ea"
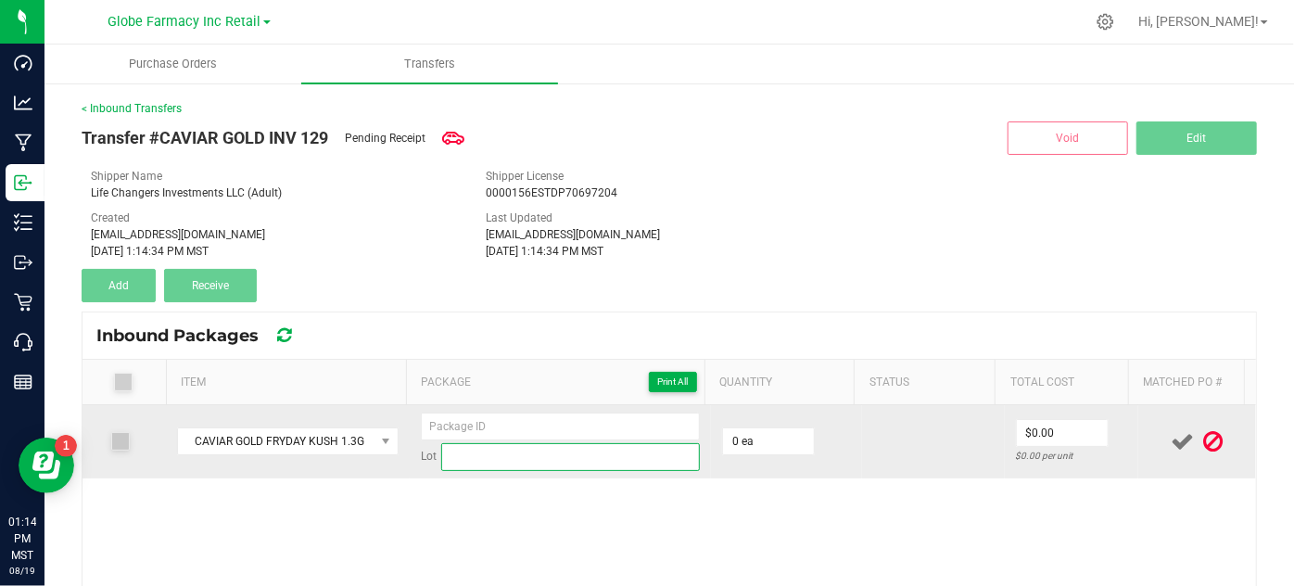
click at [666, 461] on input at bounding box center [571, 457] width 260 height 28
paste input "FDCC-0525-0127"
type input "FDCC-0525-0127"
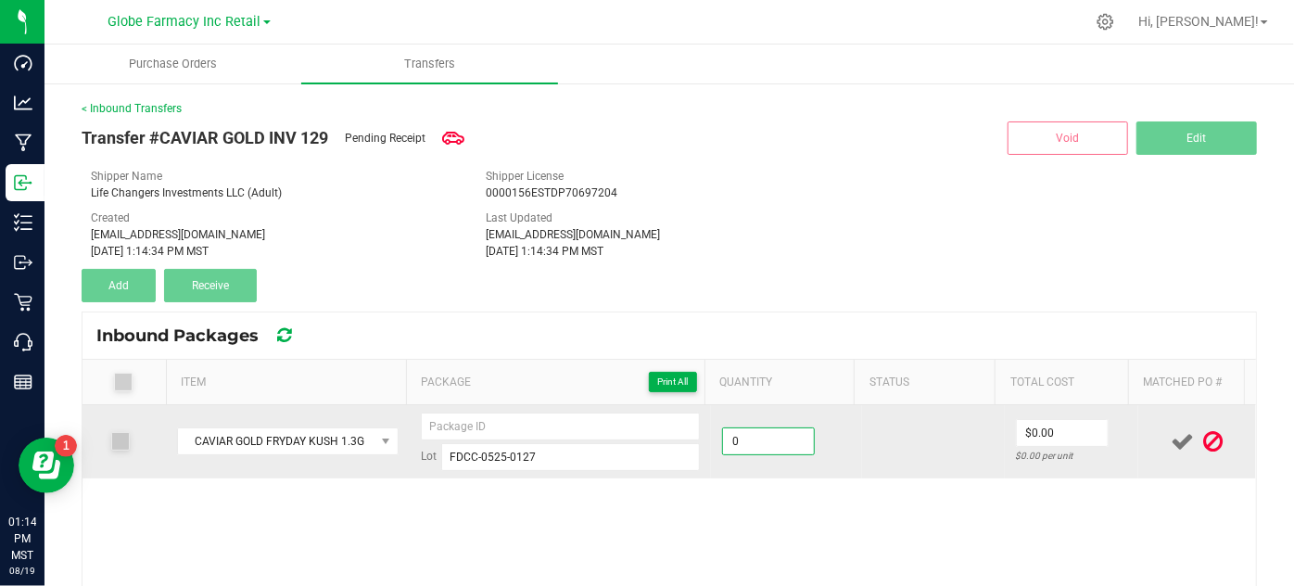
click at [731, 450] on input "0" at bounding box center [768, 441] width 91 height 26
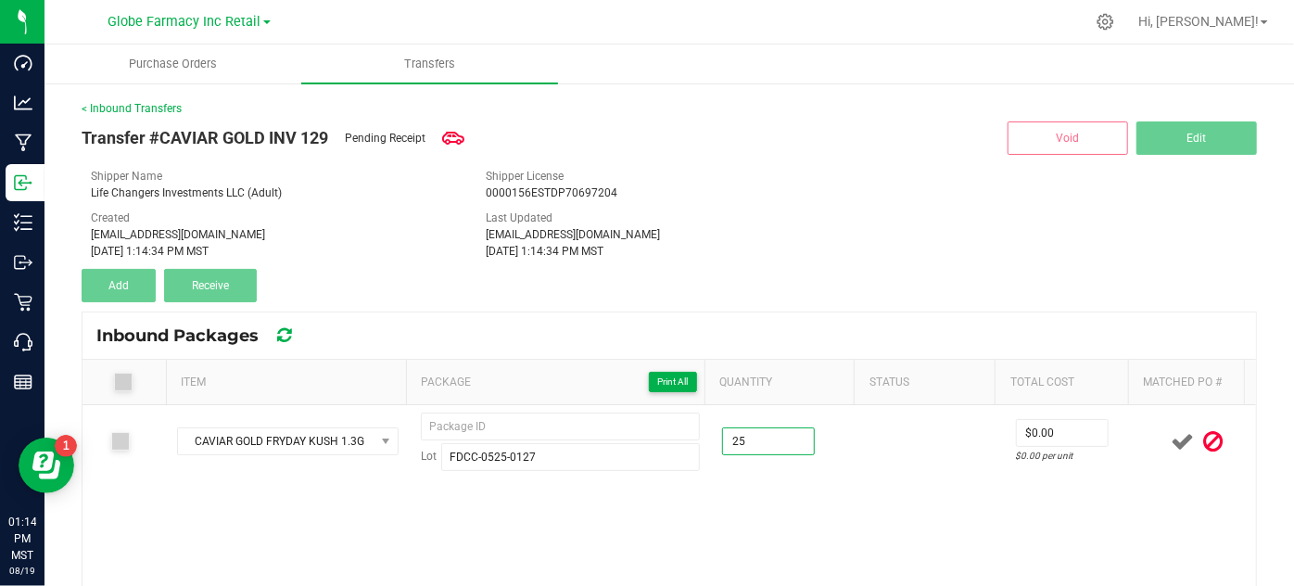
type input "25 ea"
click at [846, 520] on div "CAVIAR GOLD FRYDAY KUSH 1.3G Lot FDCC-0525-0127 25 ea $0.00 $0.00 per unit" at bounding box center [670, 535] width 1174 height 260
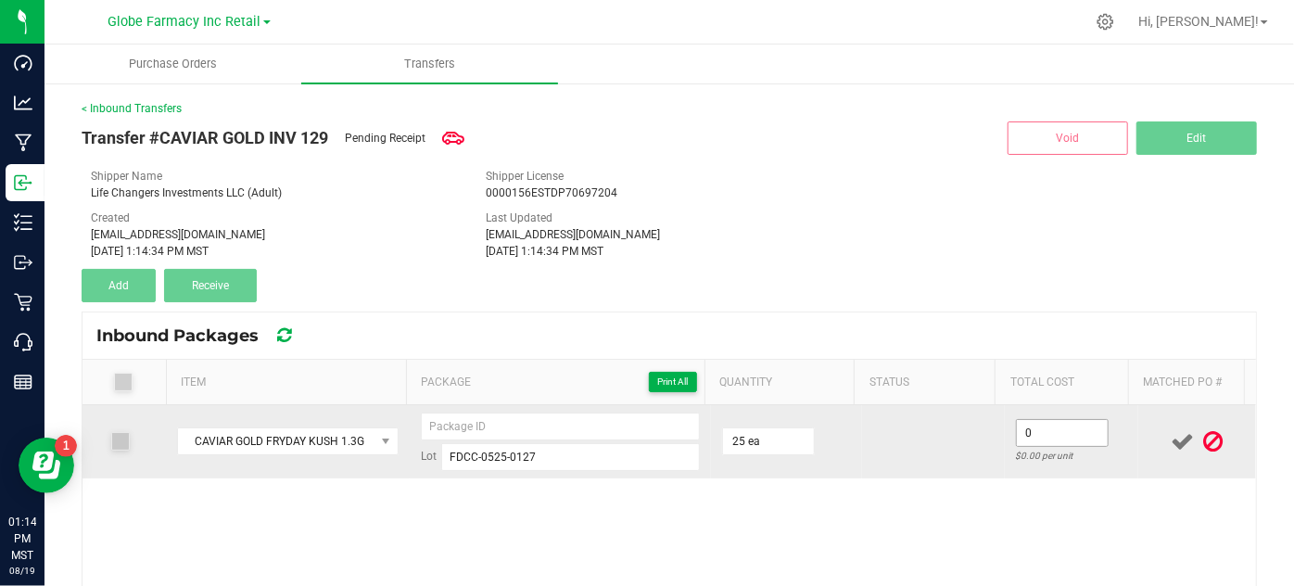
click at [1025, 439] on input "0" at bounding box center [1062, 433] width 91 height 26
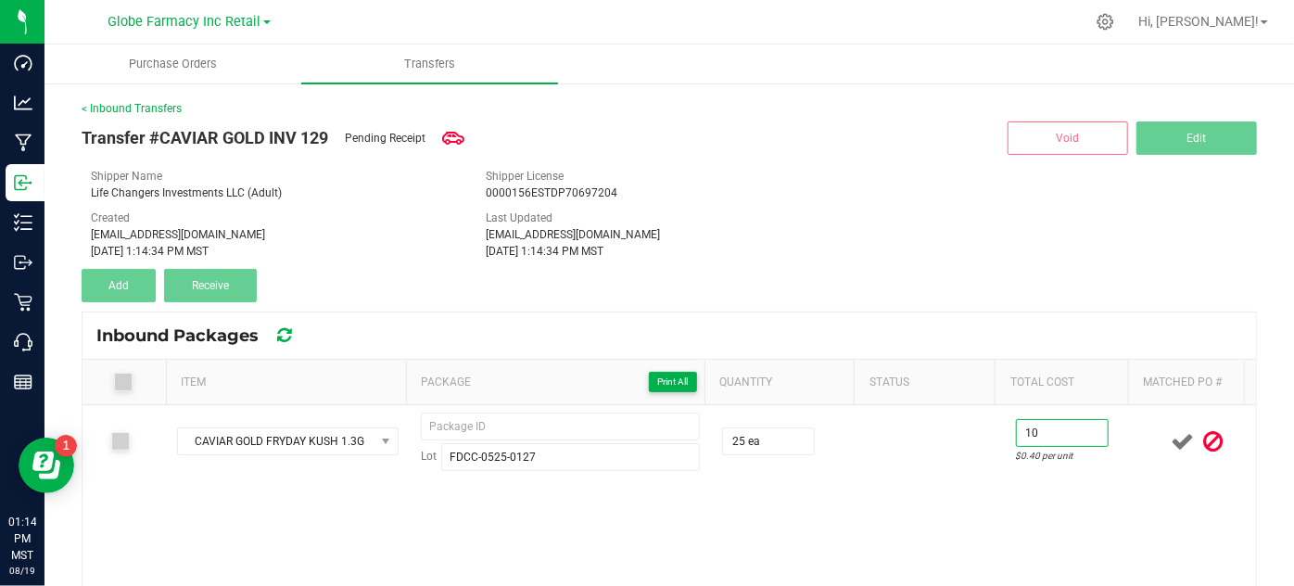
type input "$10.00"
click at [1018, 499] on div "CAVIAR GOLD FRYDAY KUSH 1.3G Lot FDCC-0525-0127 25 ea $10.00 $0.40 per unit" at bounding box center [670, 535] width 1174 height 260
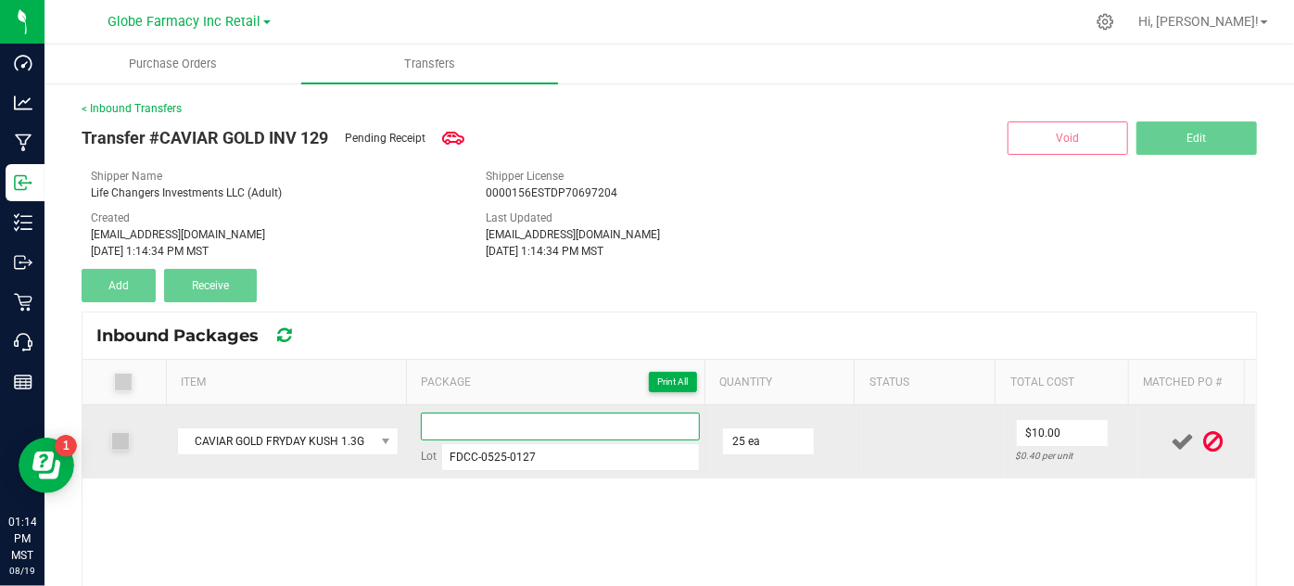
click at [447, 415] on input at bounding box center [561, 427] width 280 height 28
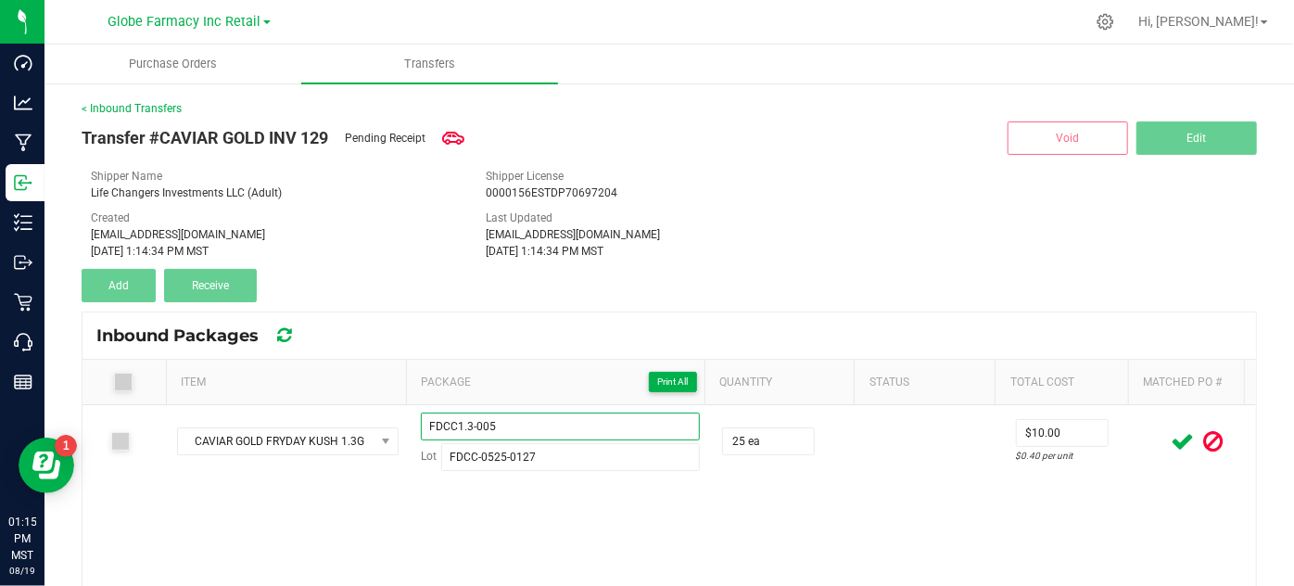
type input "FDCC1.3-005"
click at [556, 514] on div "CAVIAR GOLD FRYDAY KUSH 1.3G FDCC1.3-005 Lot FDCC-0525-0127 25 ea $10.00 $0.40 …" at bounding box center [670, 535] width 1174 height 260
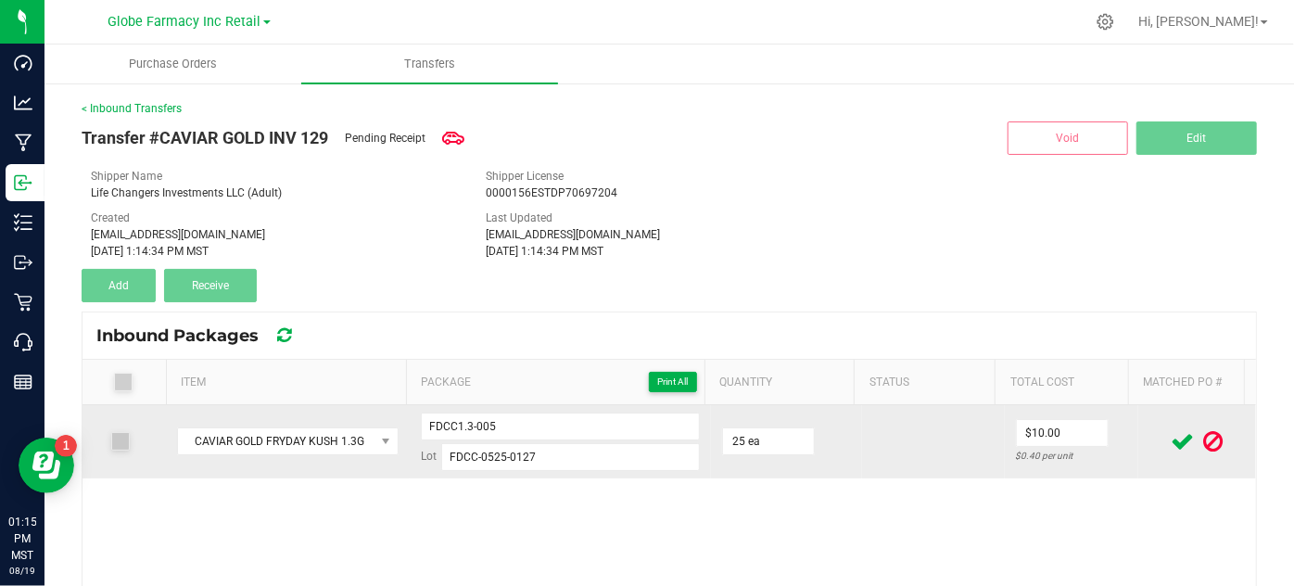
click at [1172, 430] on icon at bounding box center [1183, 441] width 23 height 23
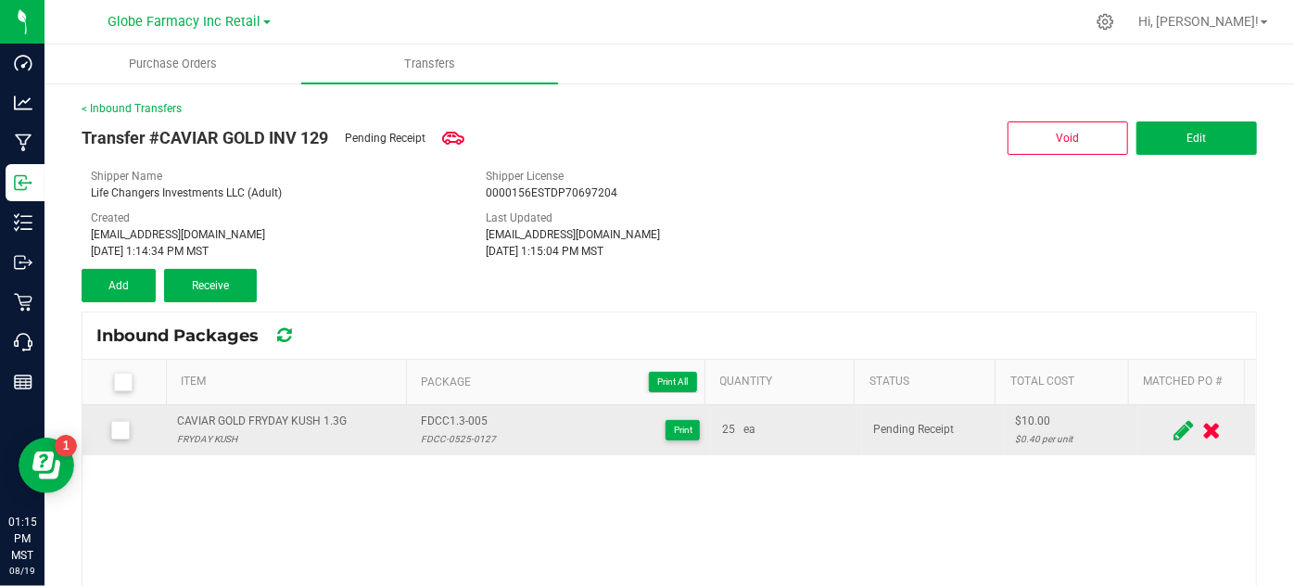
click at [271, 416] on div "CAVIAR GOLD FRYDAY KUSH 1.3G" at bounding box center [262, 422] width 170 height 18
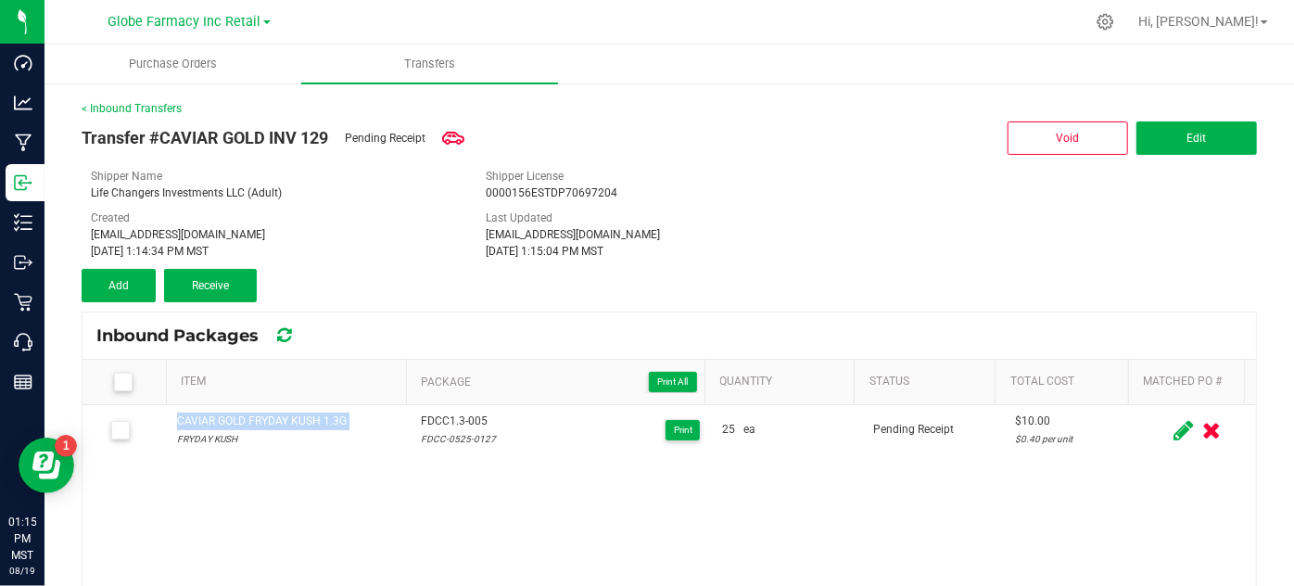
copy div "CAVIAR GOLD FRYDAY KUSH 1.3G"
click at [136, 274] on button "Add" at bounding box center [119, 285] width 74 height 33
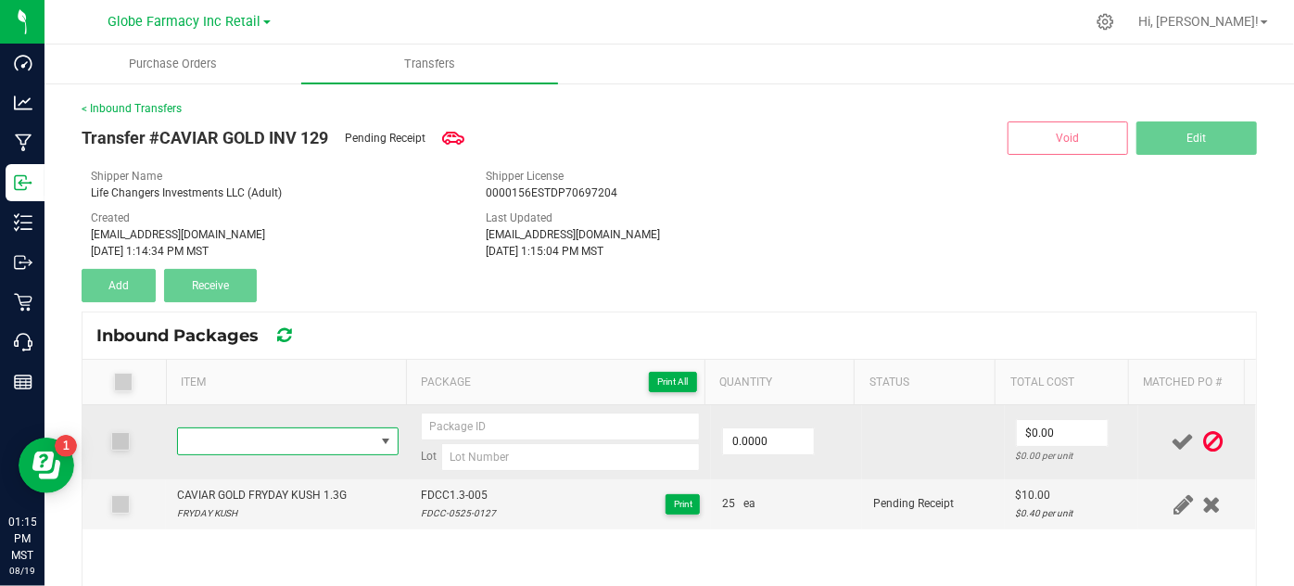
click at [214, 439] on span "NO DATA FOUND" at bounding box center [276, 441] width 196 height 26
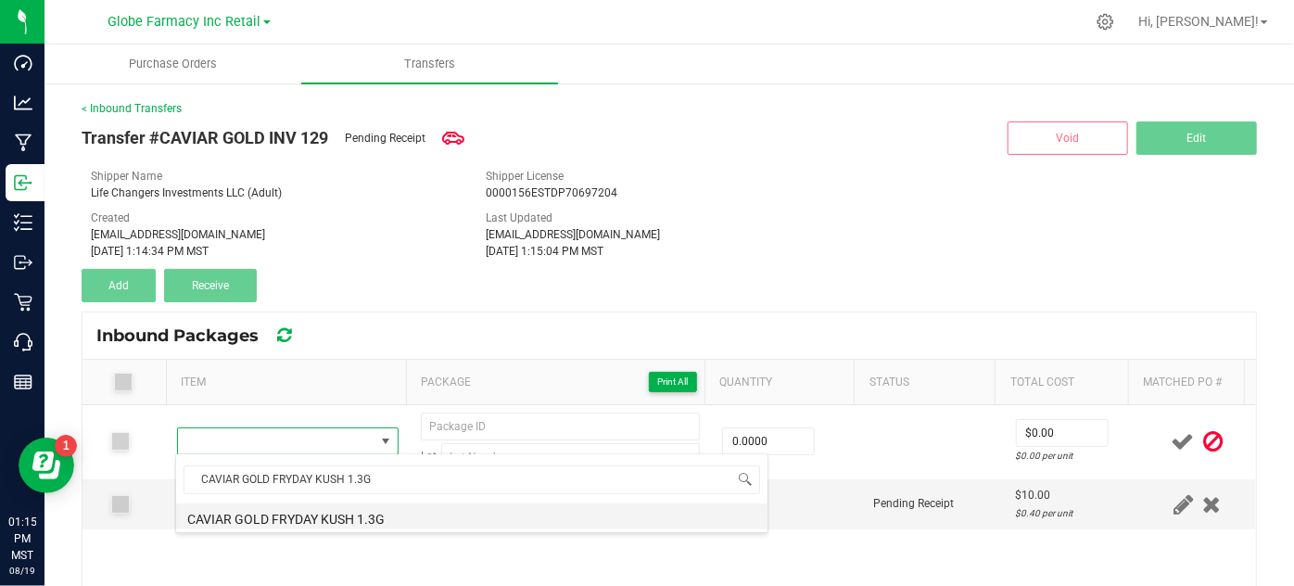
click at [325, 506] on li "CAVIAR GOLD FRYDAY KUSH 1.3G" at bounding box center [472, 516] width 592 height 26
type input "0 ea"
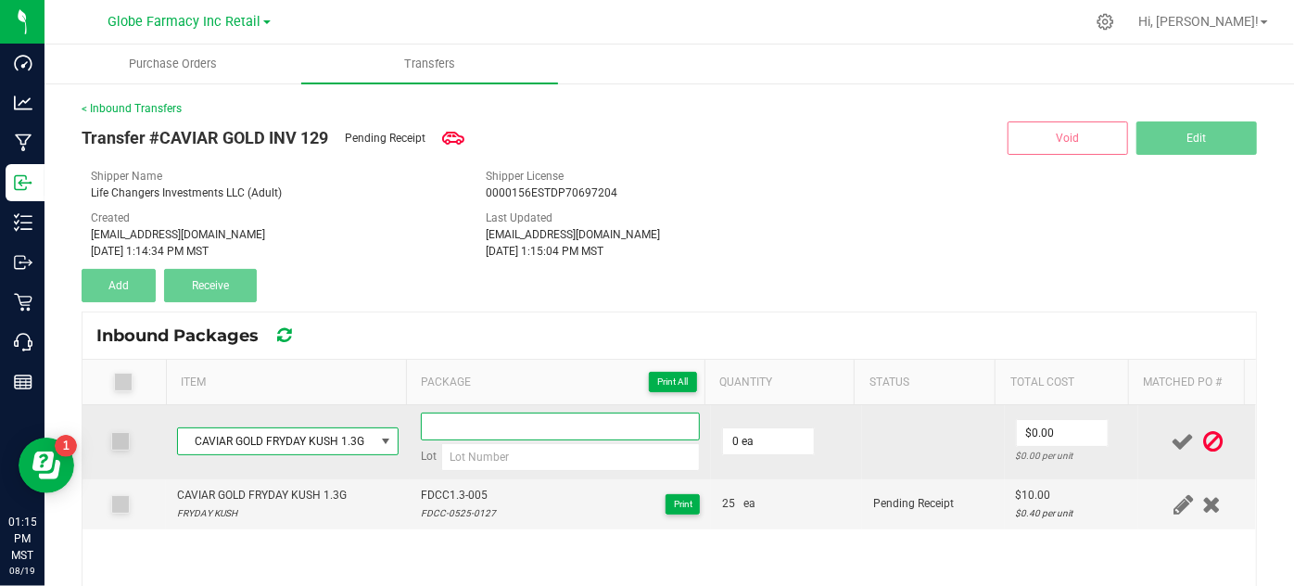
click at [458, 425] on input at bounding box center [561, 427] width 280 height 28
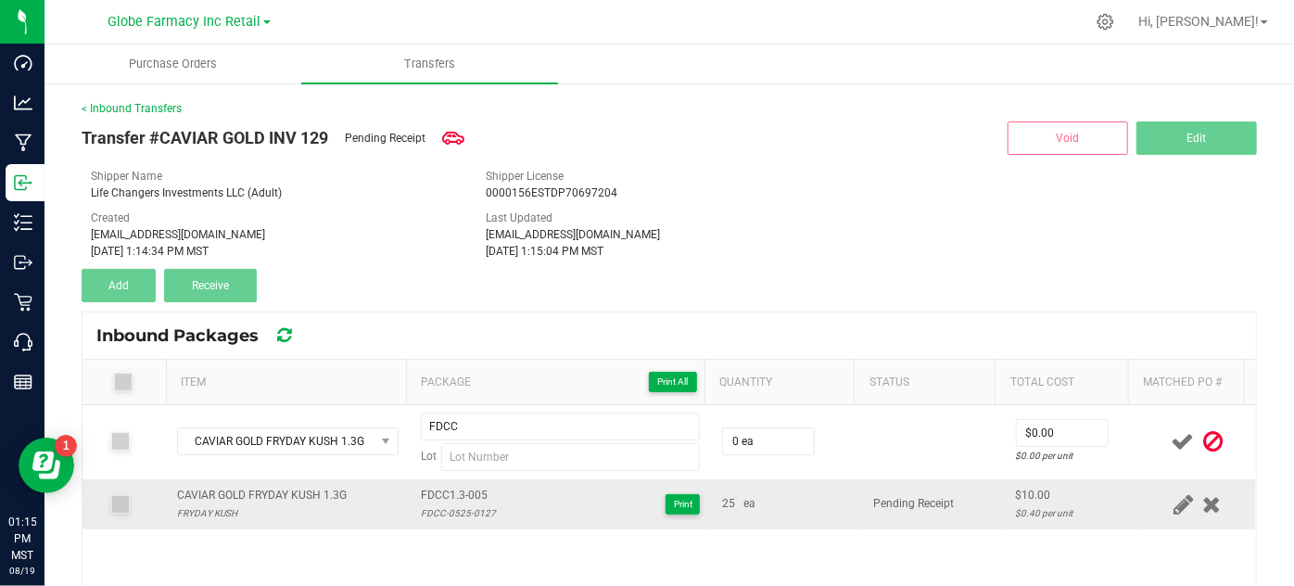
click at [475, 496] on span "FDCC1.3-005" at bounding box center [458, 496] width 75 height 18
copy span "FDCC1.3-005"
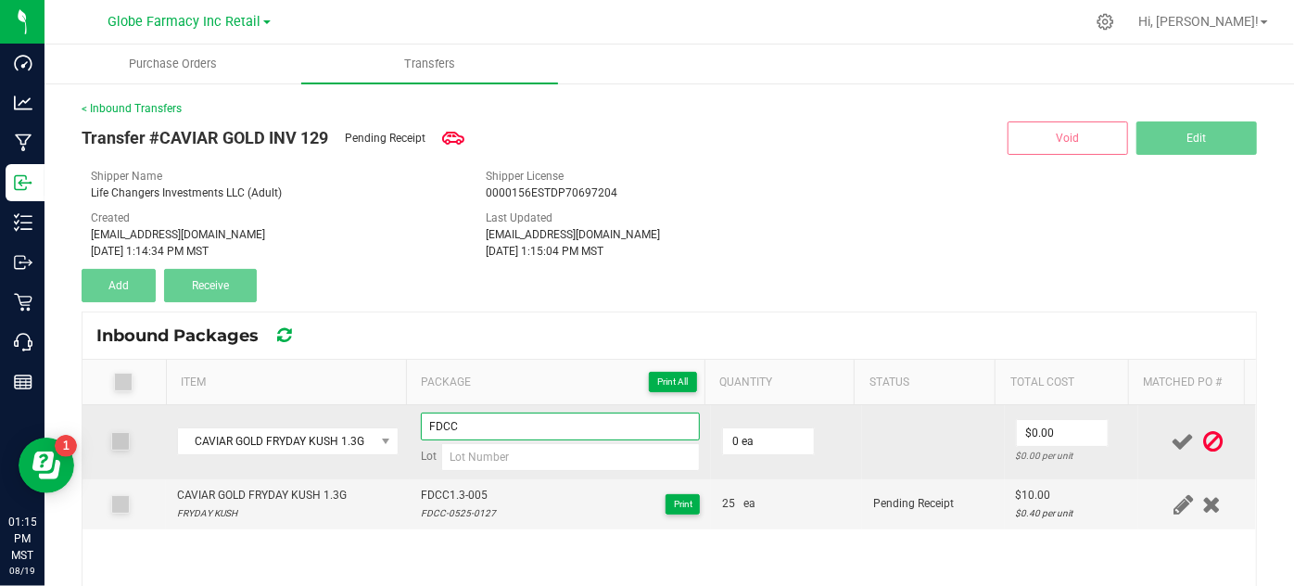
drag, startPoint x: 459, startPoint y: 425, endPoint x: 334, endPoint y: 404, distance: 126.8
click at [335, 405] on tr "CAVIAR GOLD FRYDAY KUSH 1.3G FDCC Lot 0 ea $0.00 $0.00 per unit" at bounding box center [670, 442] width 1174 height 74
paste input "1.3-005"
type input "FDCC1.3-006"
click at [760, 444] on input "0" at bounding box center [768, 441] width 91 height 26
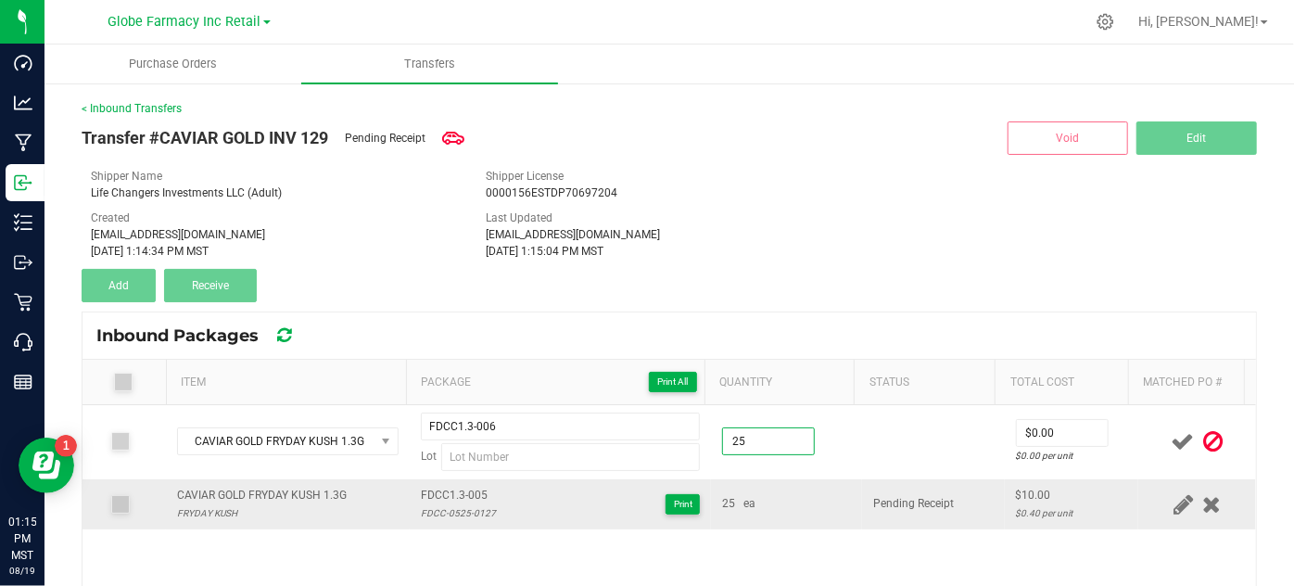
type input "25 ea"
click at [811, 506] on div "25 ea" at bounding box center [786, 504] width 129 height 18
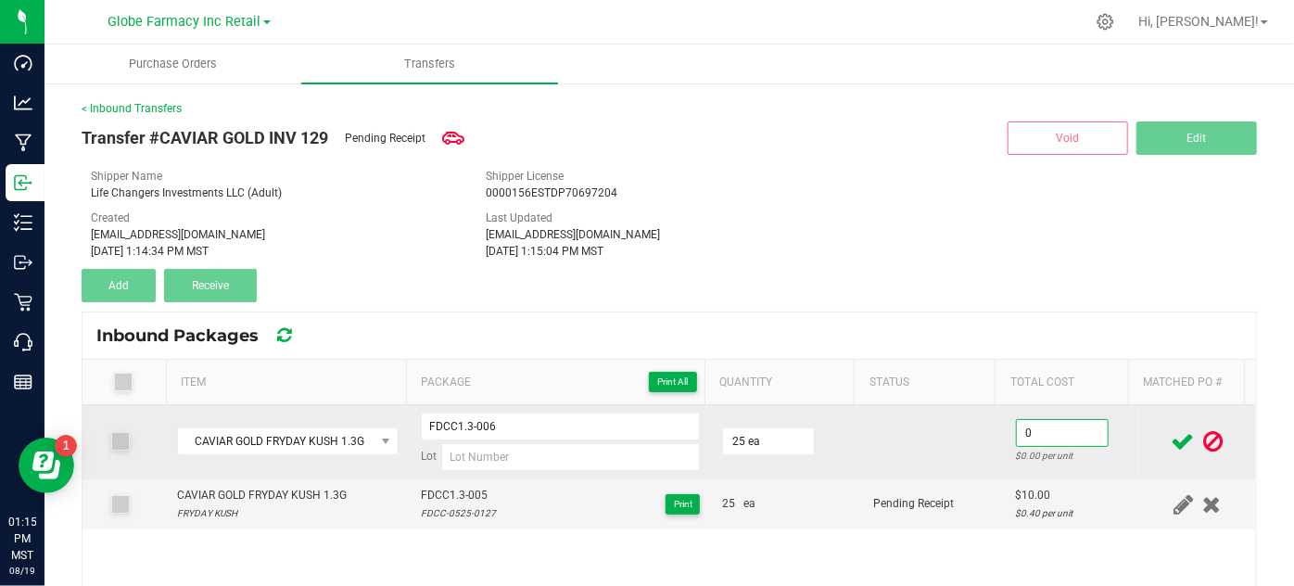
click at [1033, 440] on input "0" at bounding box center [1062, 433] width 91 height 26
type input "$10.00"
click at [910, 465] on td at bounding box center [933, 442] width 143 height 74
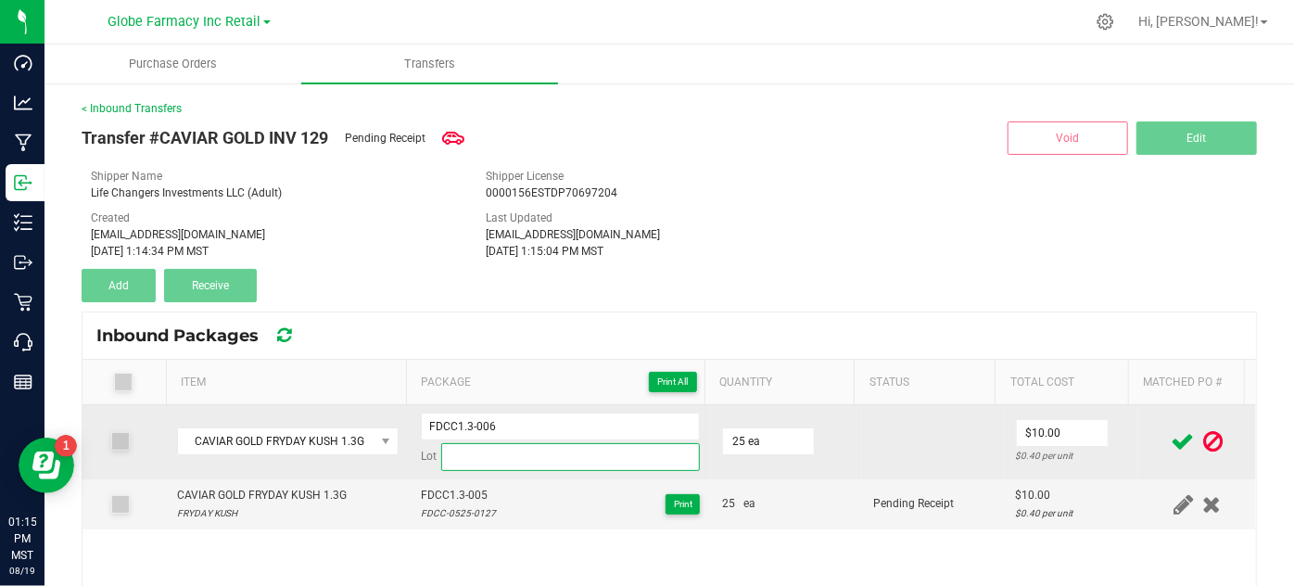
click at [475, 463] on input at bounding box center [571, 457] width 260 height 28
paste input "FDCC-0525-0127"
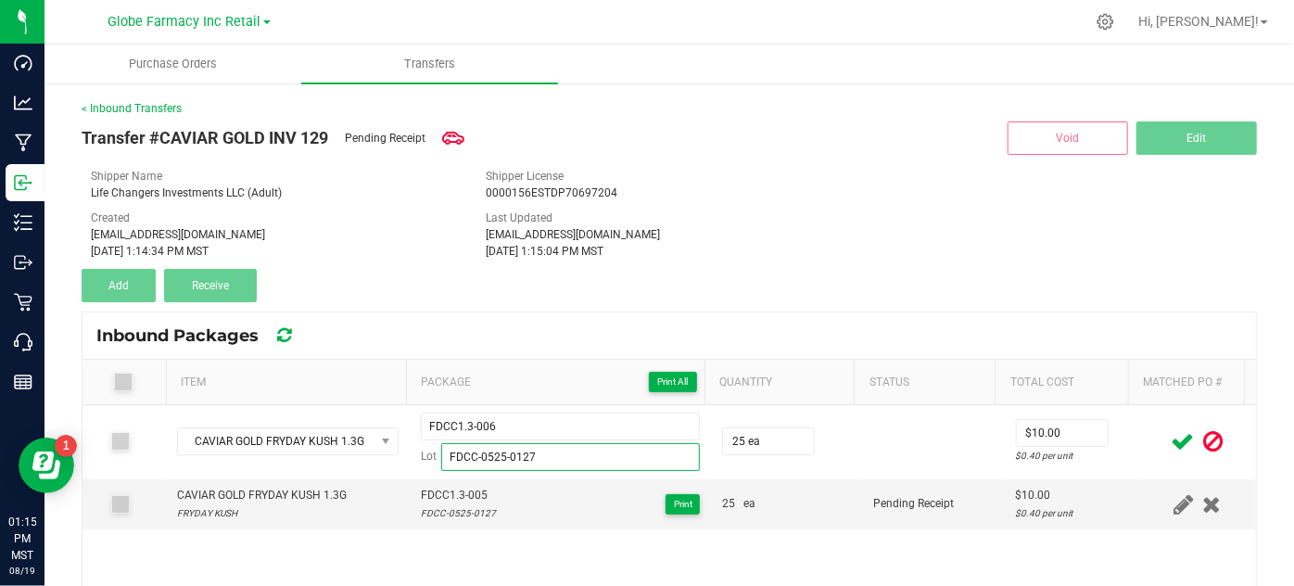
type input "FDCC-0525-0127"
click at [1172, 440] on icon at bounding box center [1183, 441] width 23 height 23
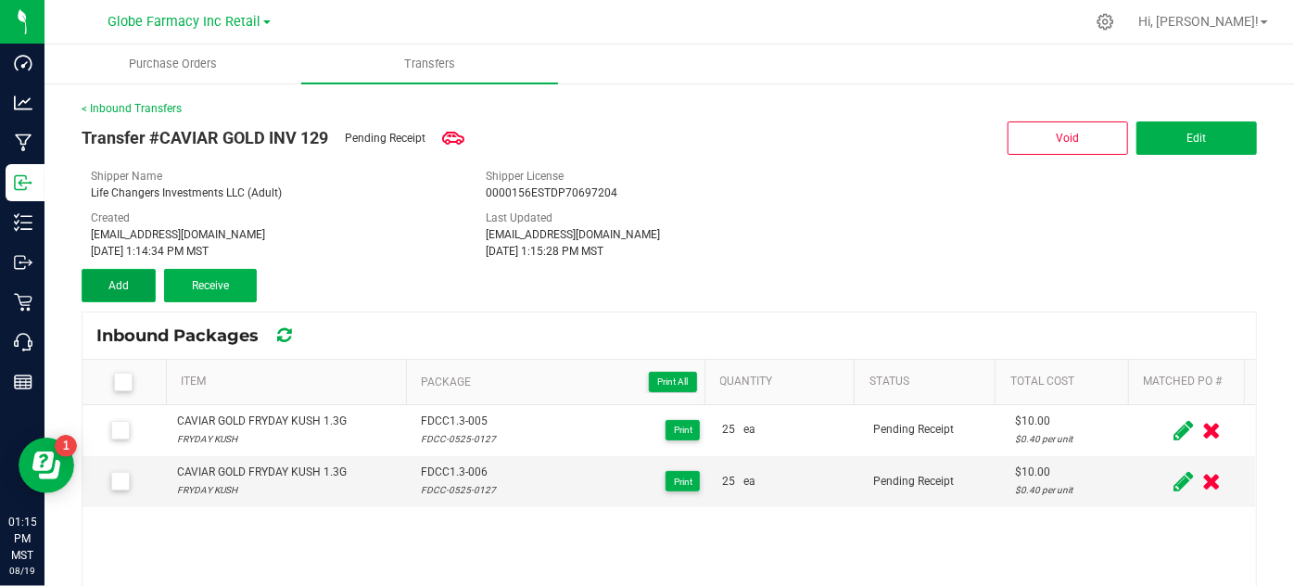
click at [104, 297] on button "Add" at bounding box center [119, 285] width 74 height 33
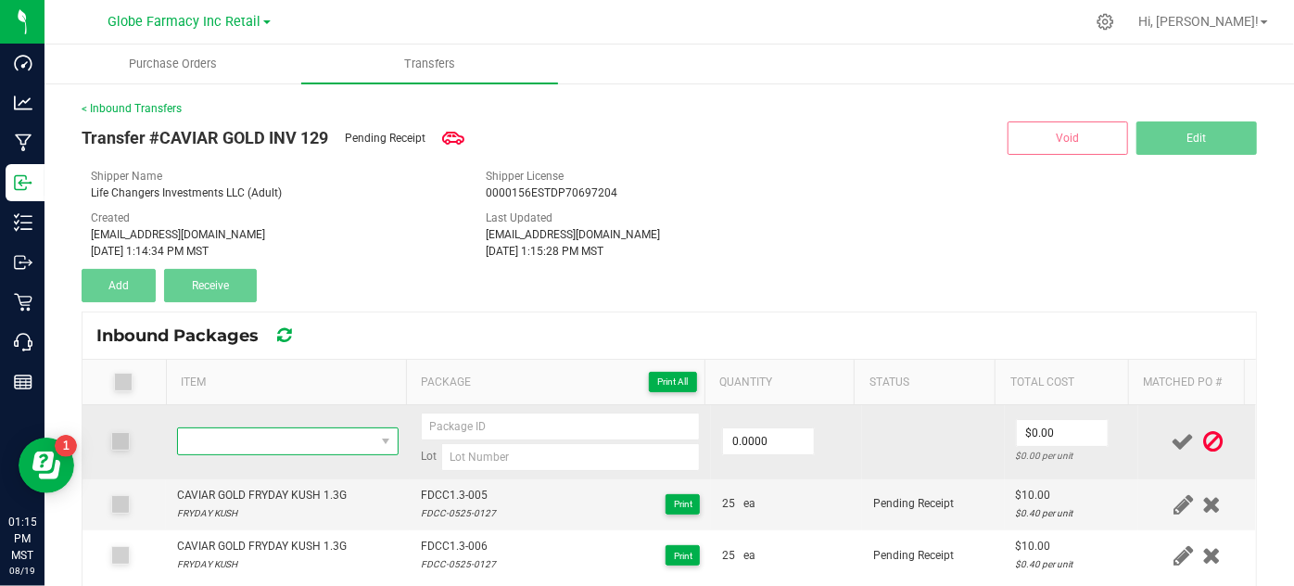
click at [279, 440] on span "NO DATA FOUND" at bounding box center [276, 441] width 196 height 26
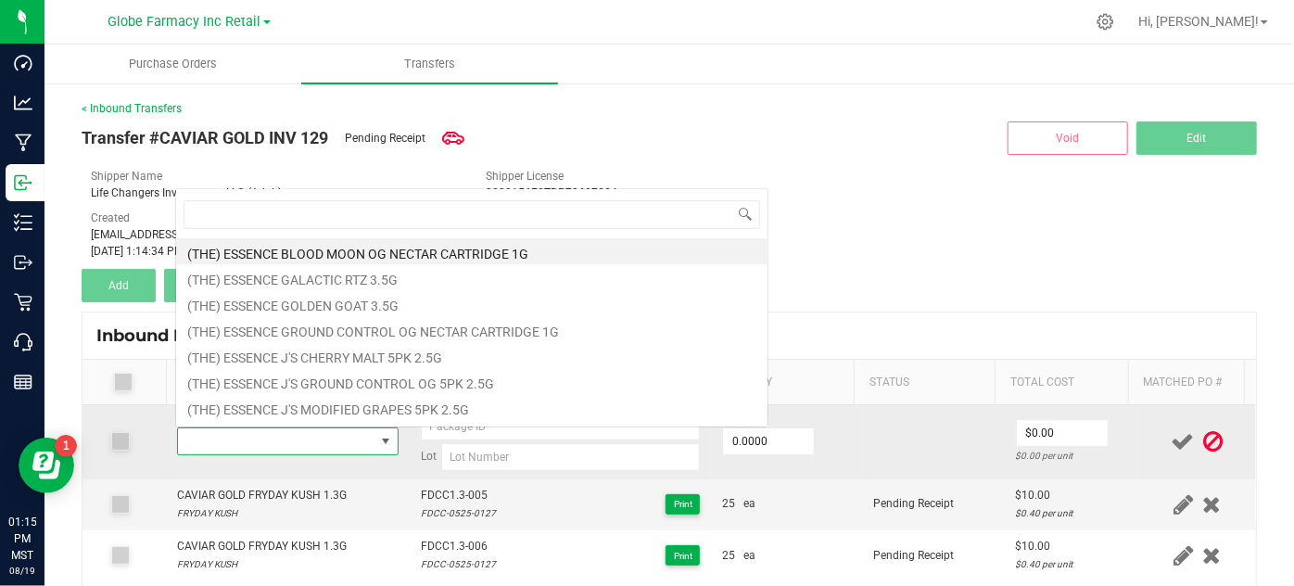
type input "CAVIAR GOLD GOOD DAY KUSH 1.3G"
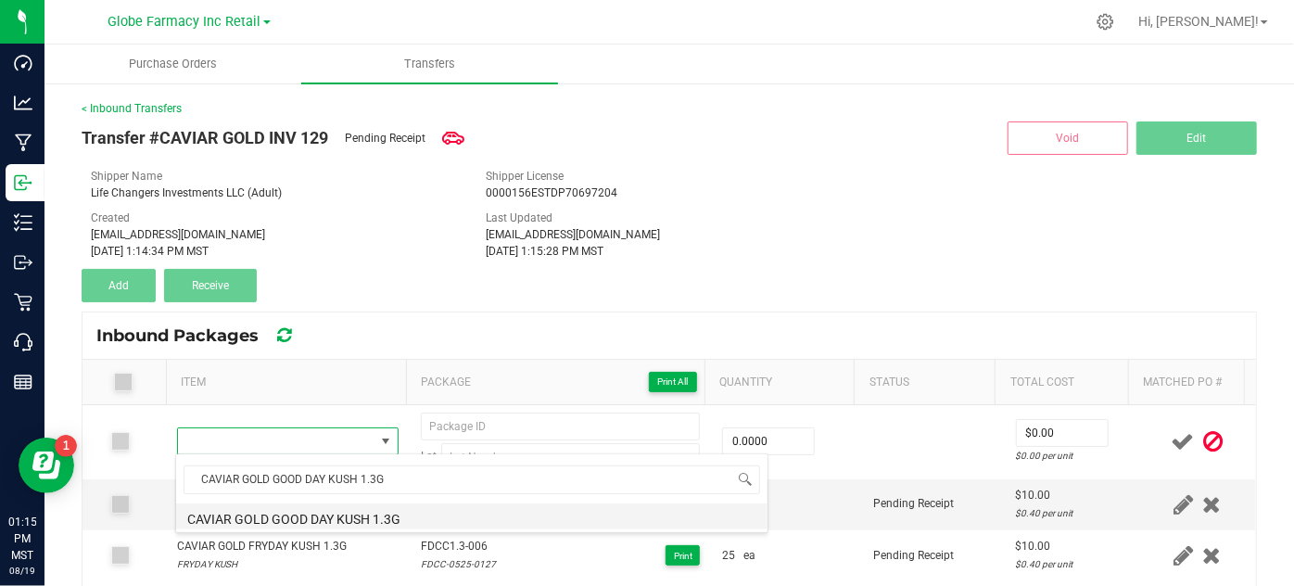
click at [449, 518] on li "CAVIAR GOLD GOOD DAY KUSH 1.3G" at bounding box center [472, 516] width 592 height 26
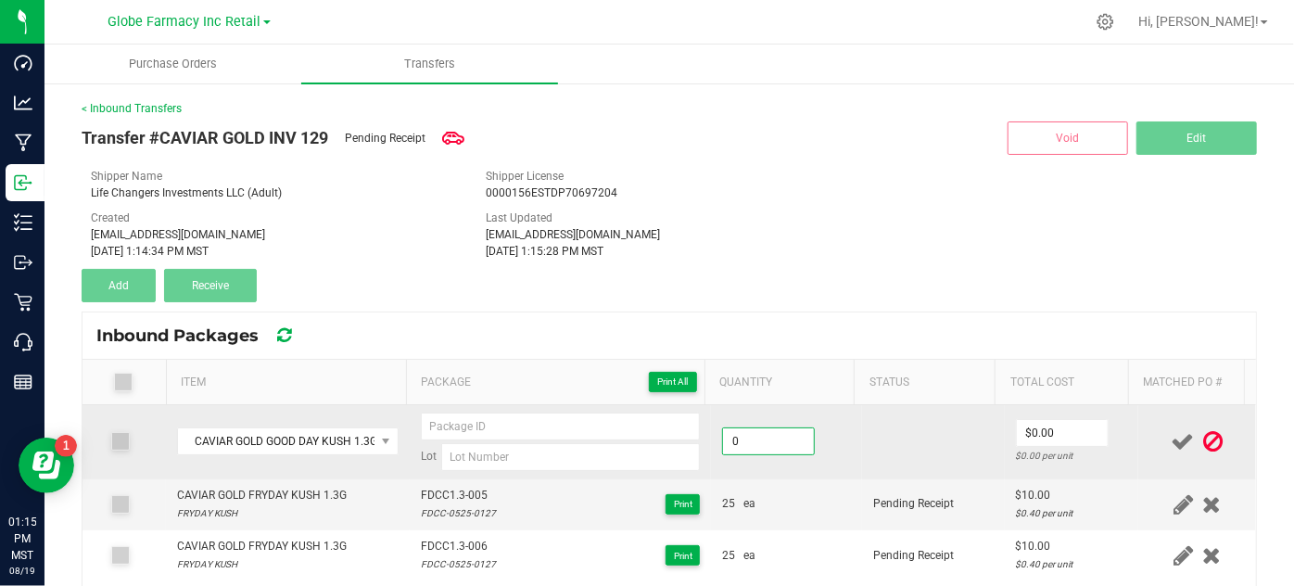
click at [768, 449] on input "0" at bounding box center [768, 441] width 91 height 26
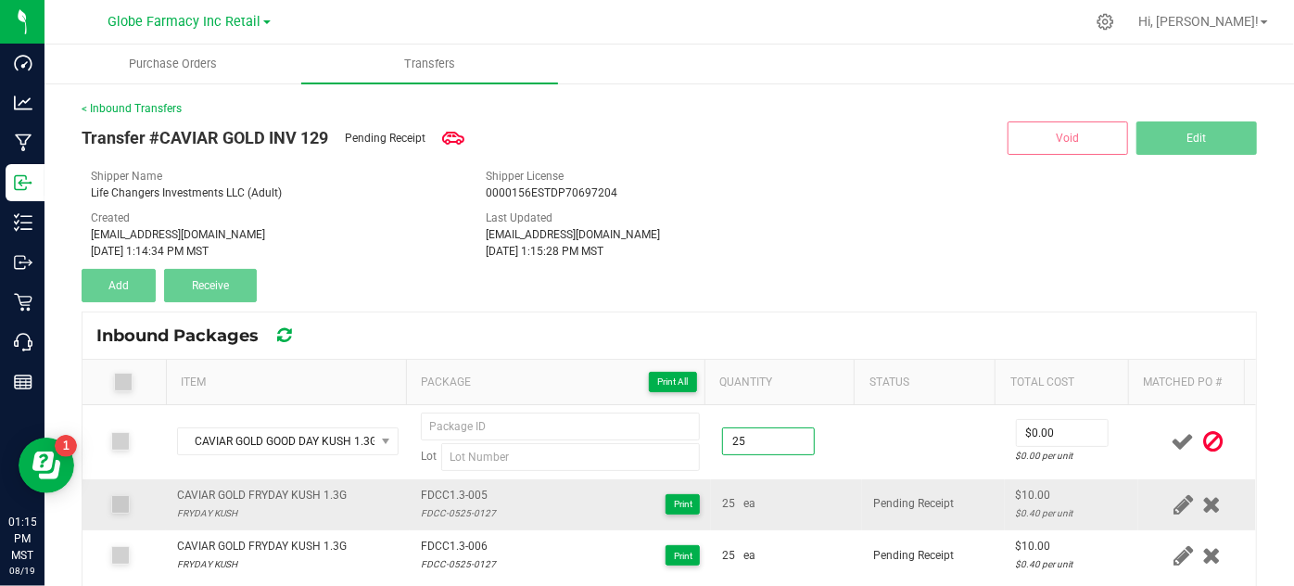
type input "25 ea"
click at [875, 509] on td "Pending Receipt" at bounding box center [933, 504] width 143 height 51
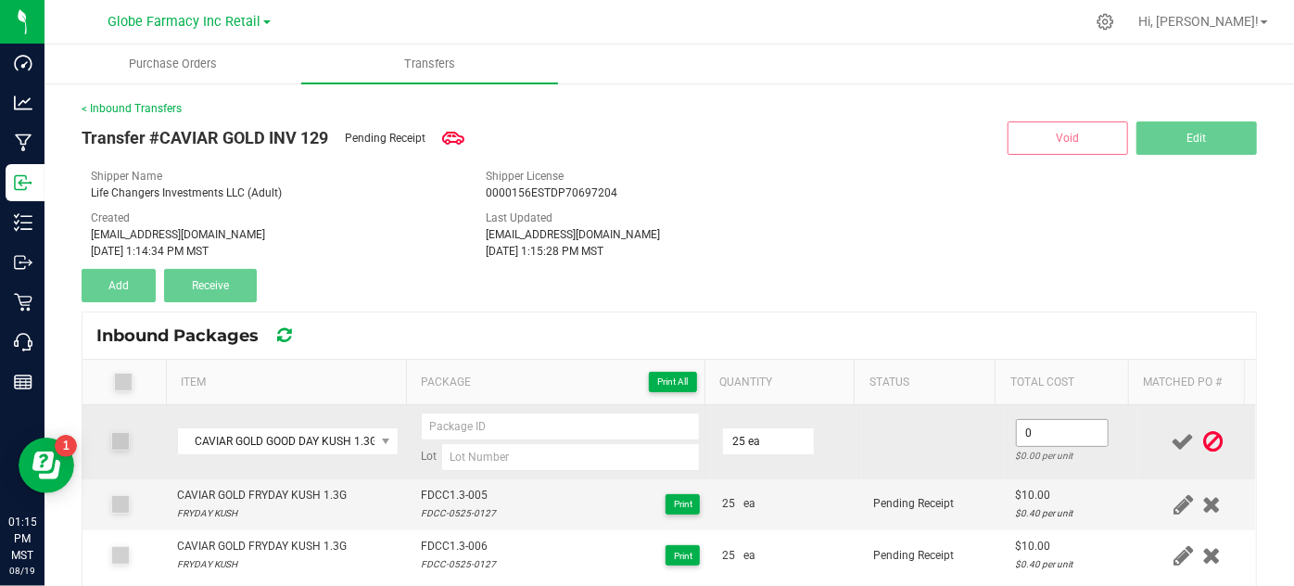
click at [1017, 429] on input "0" at bounding box center [1062, 433] width 91 height 26
type input "$10.00"
click at [951, 452] on td at bounding box center [933, 442] width 143 height 74
click at [554, 450] on input at bounding box center [571, 457] width 260 height 28
paste input "GDCC-0525-0328"
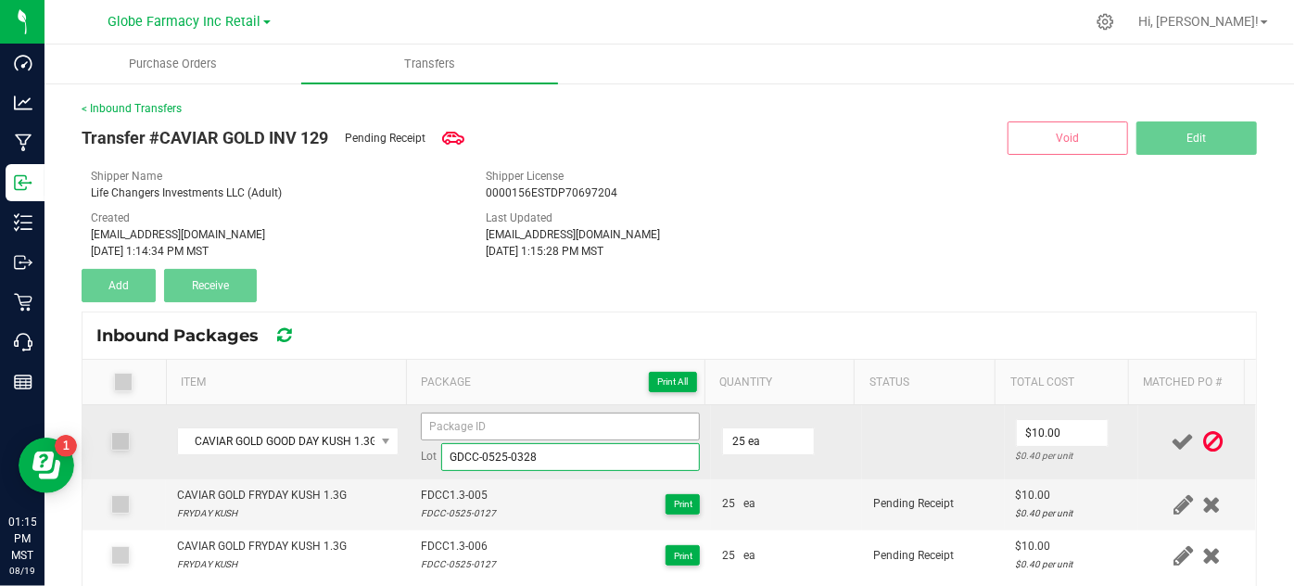
type input "GDCC-0525-0328"
click at [474, 414] on input at bounding box center [561, 427] width 280 height 28
click at [465, 421] on input "GDCC1.3-005" at bounding box center [561, 427] width 280 height 28
click at [466, 421] on input "GDCC1.3-005" at bounding box center [561, 427] width 280 height 28
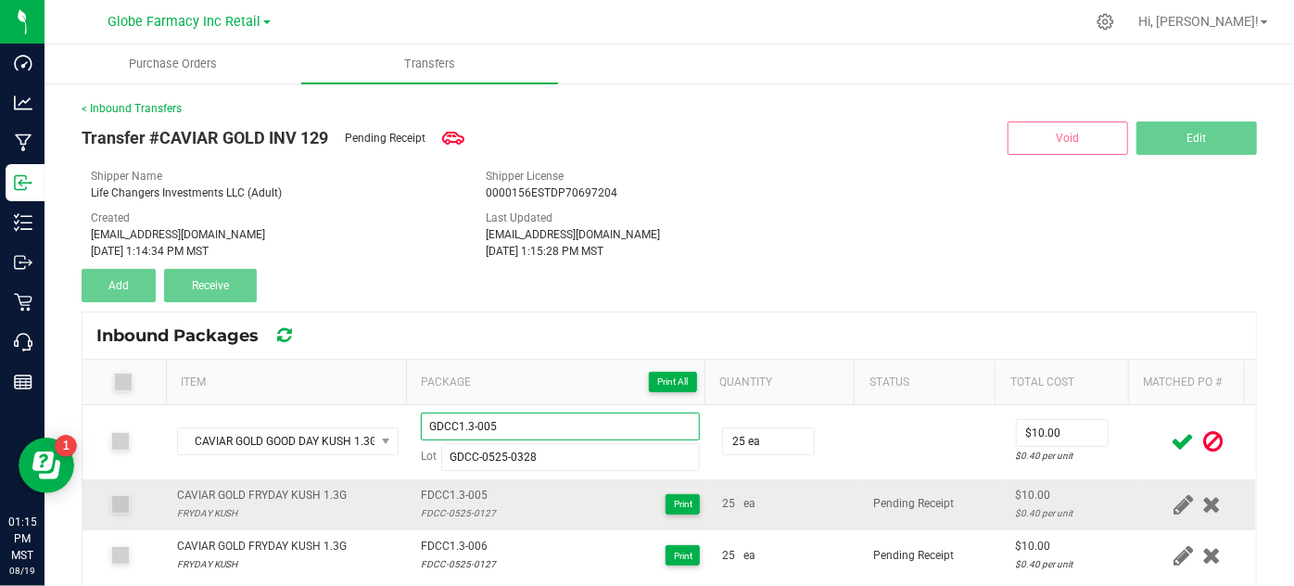
type input "GDCC1.3-005"
click at [862, 503] on td "Pending Receipt" at bounding box center [933, 504] width 143 height 51
click at [1172, 433] on icon at bounding box center [1183, 441] width 23 height 23
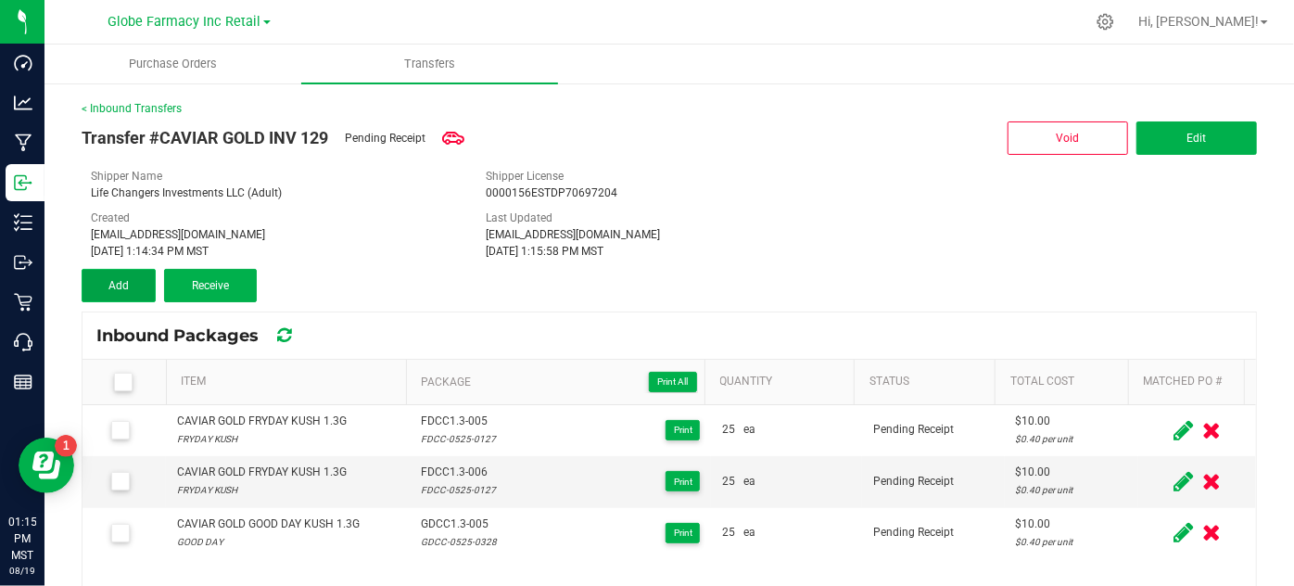
click at [130, 293] on button "Add" at bounding box center [119, 285] width 74 height 33
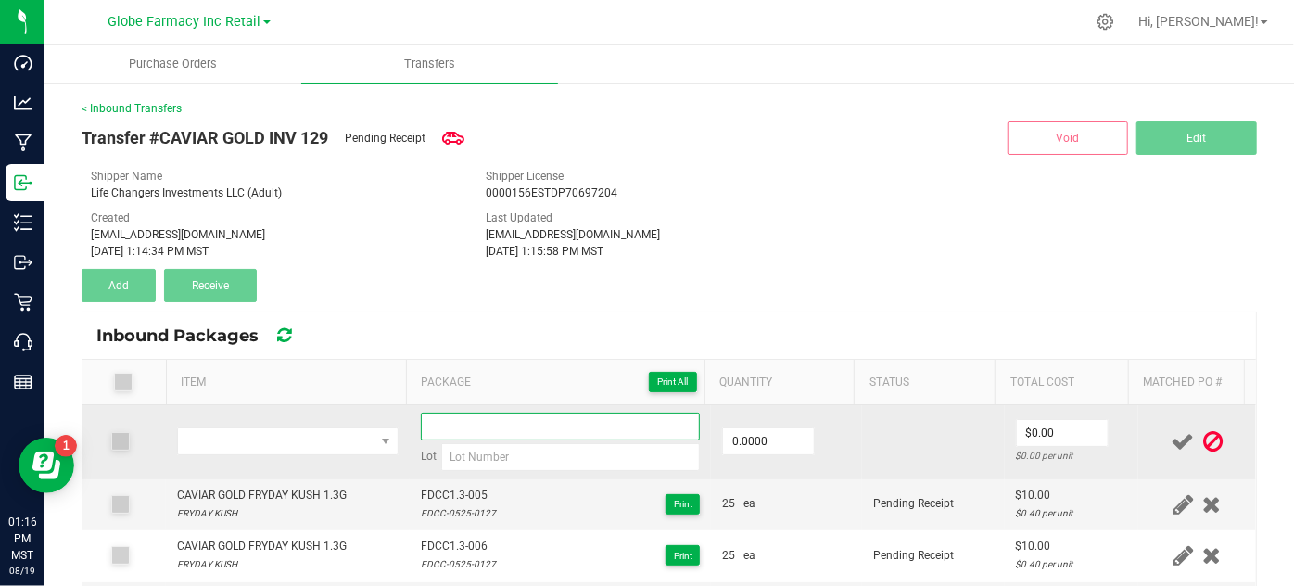
click at [451, 432] on input at bounding box center [561, 427] width 280 height 28
paste input "GDCC1.3-005"
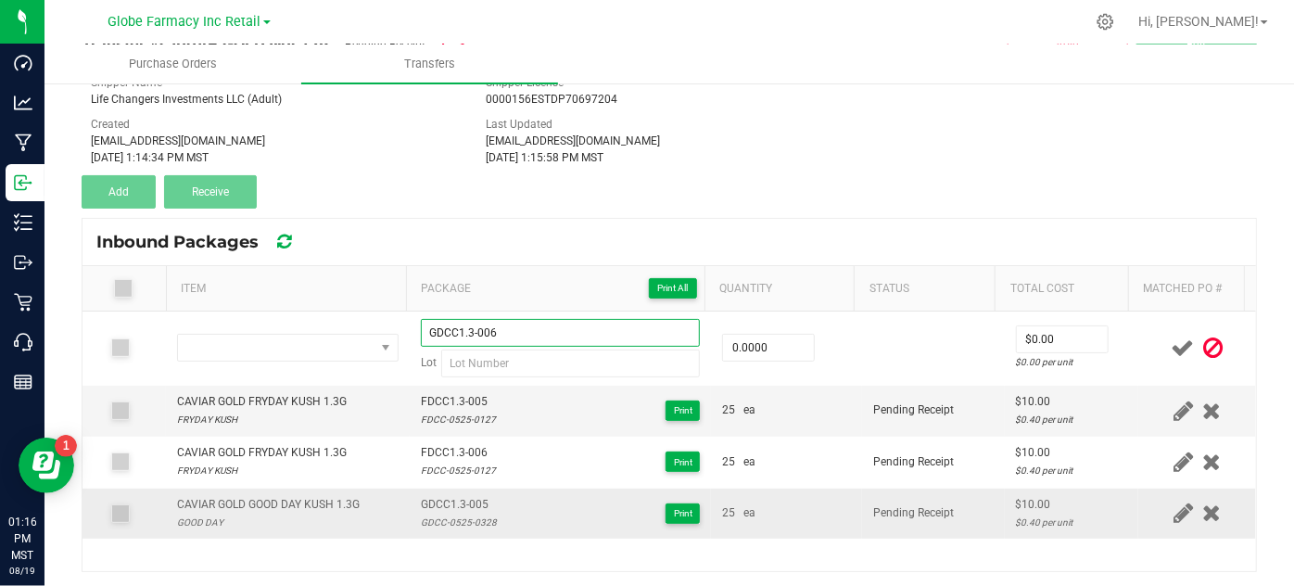
scroll to position [98, 0]
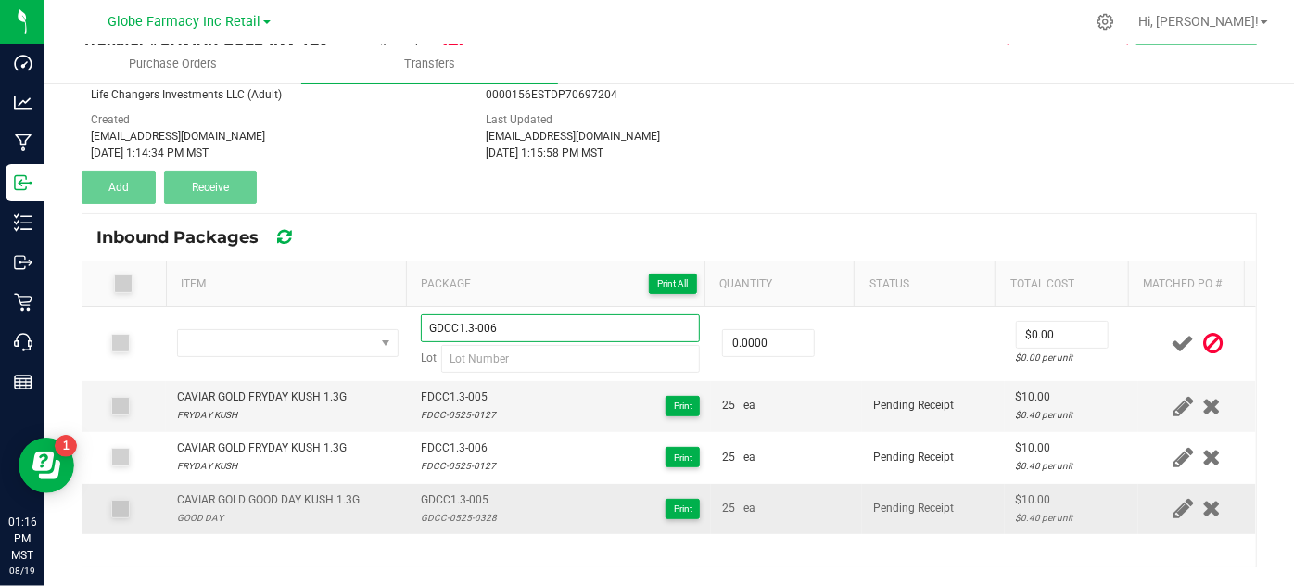
type input "GDCC1.3-006"
click at [325, 502] on div "CAVIAR GOLD GOOD DAY KUSH 1.3G" at bounding box center [268, 500] width 183 height 18
copy div "CAVIAR GOLD GOOD DAY KUSH 1.3G"
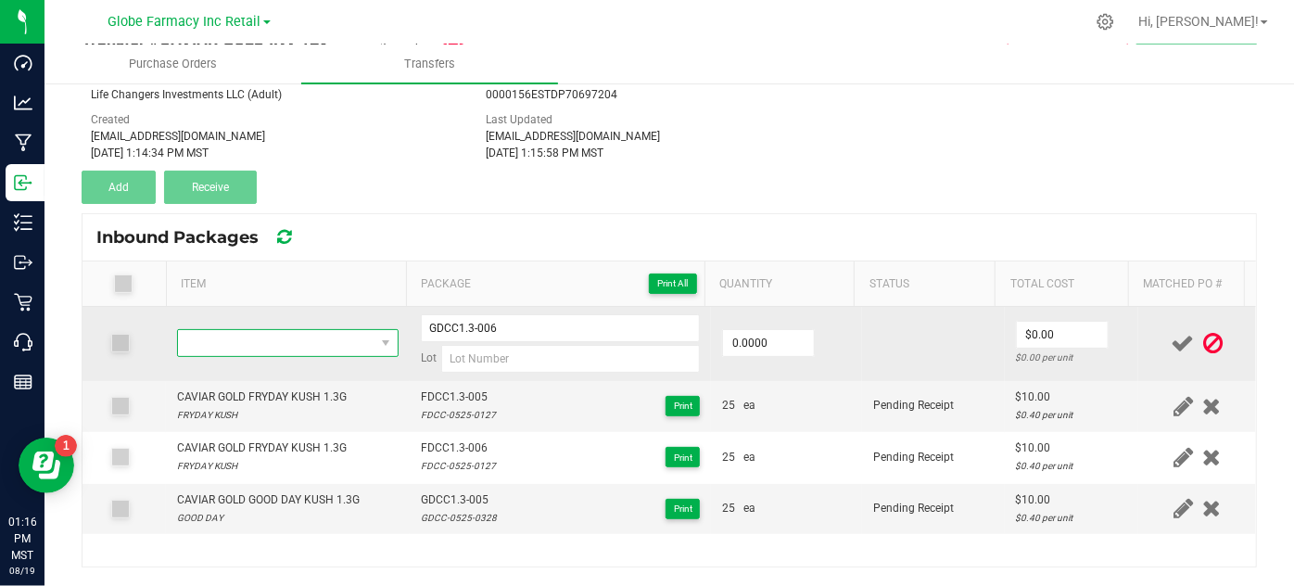
click at [338, 336] on span "NO DATA FOUND" at bounding box center [276, 343] width 196 height 26
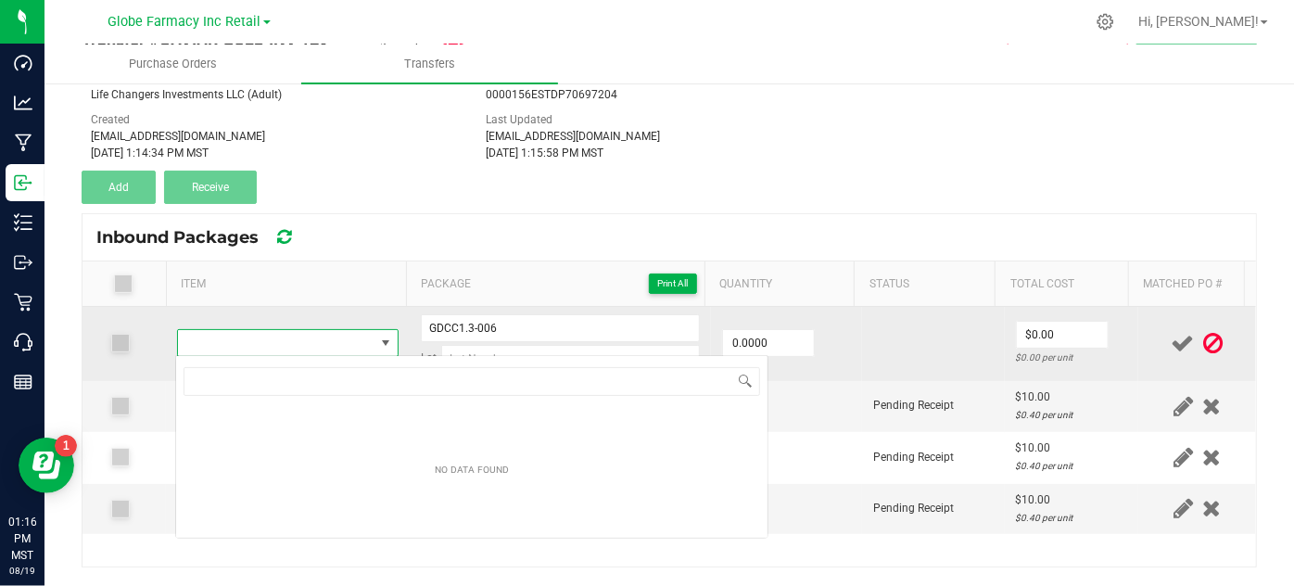
scroll to position [27, 215]
type input "CAVIAR GOLD GOOD DAY KUSH 1.3G"
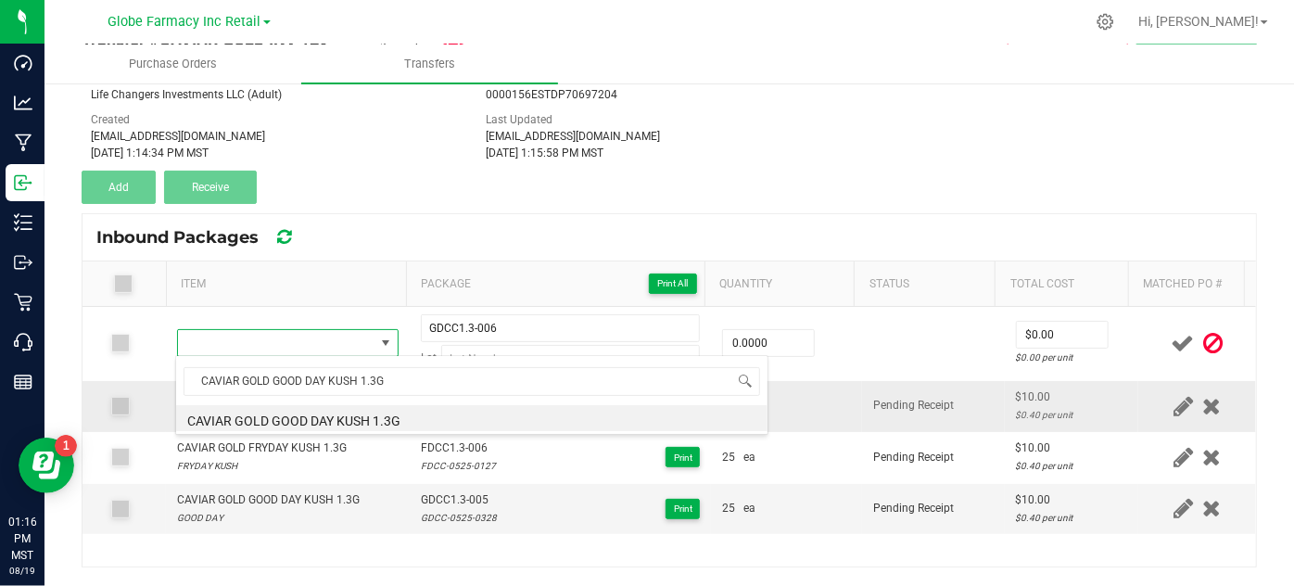
scroll to position [27, 212]
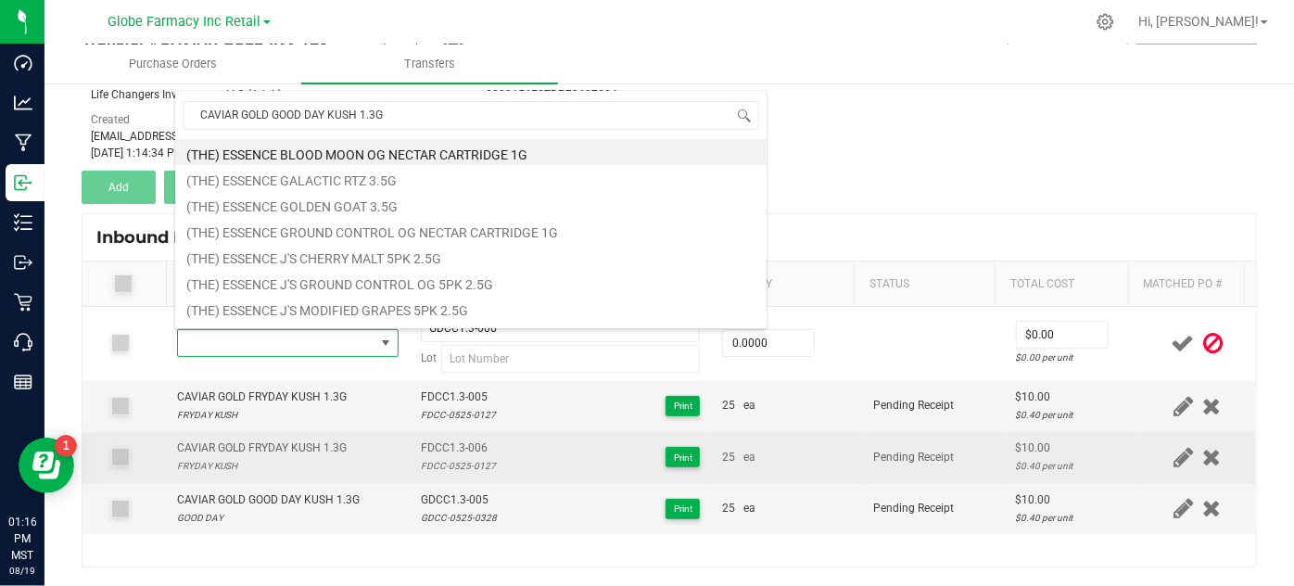
click at [356, 459] on div "CAVIAR GOLD FRYDAY KUSH 1.3G FRYDAY KUSH" at bounding box center [287, 457] width 221 height 35
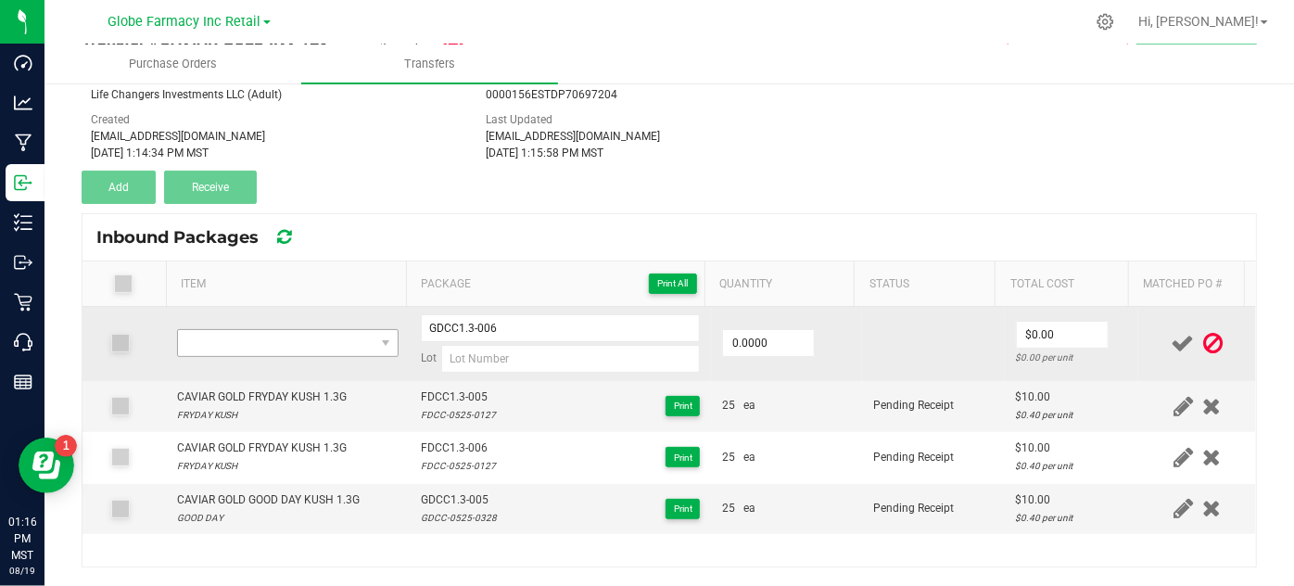
click at [321, 312] on td at bounding box center [287, 344] width 243 height 74
click at [345, 347] on span "NO DATA FOUND" at bounding box center [276, 343] width 196 height 26
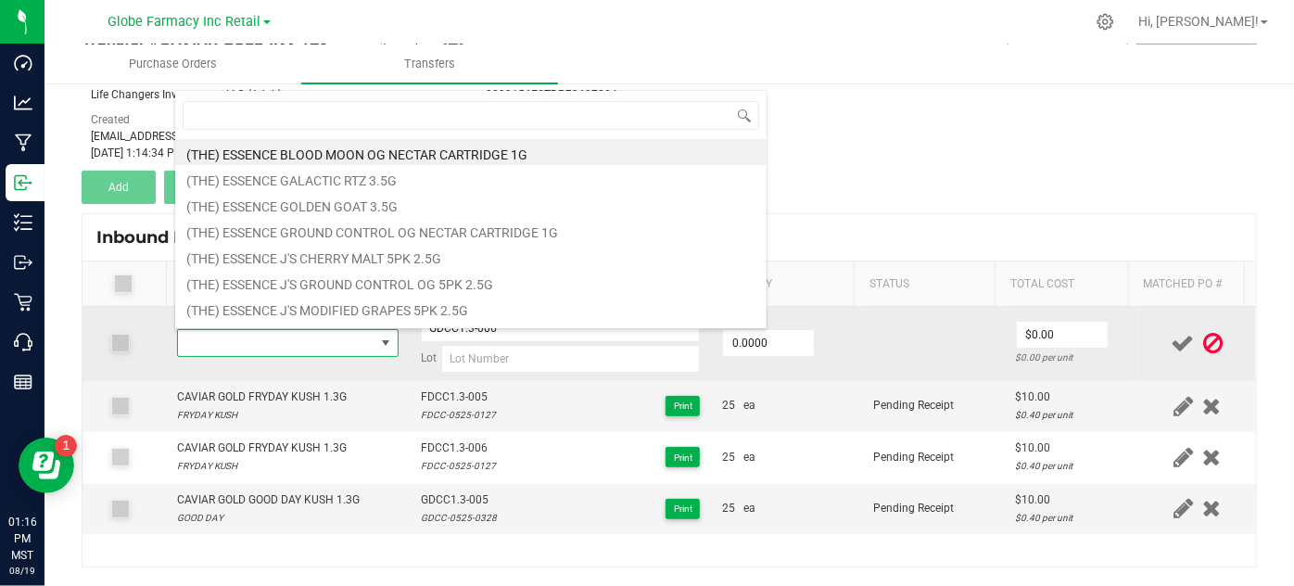
type input "CAVIAR GOLD GOOD DAY KUSH 1.3G"
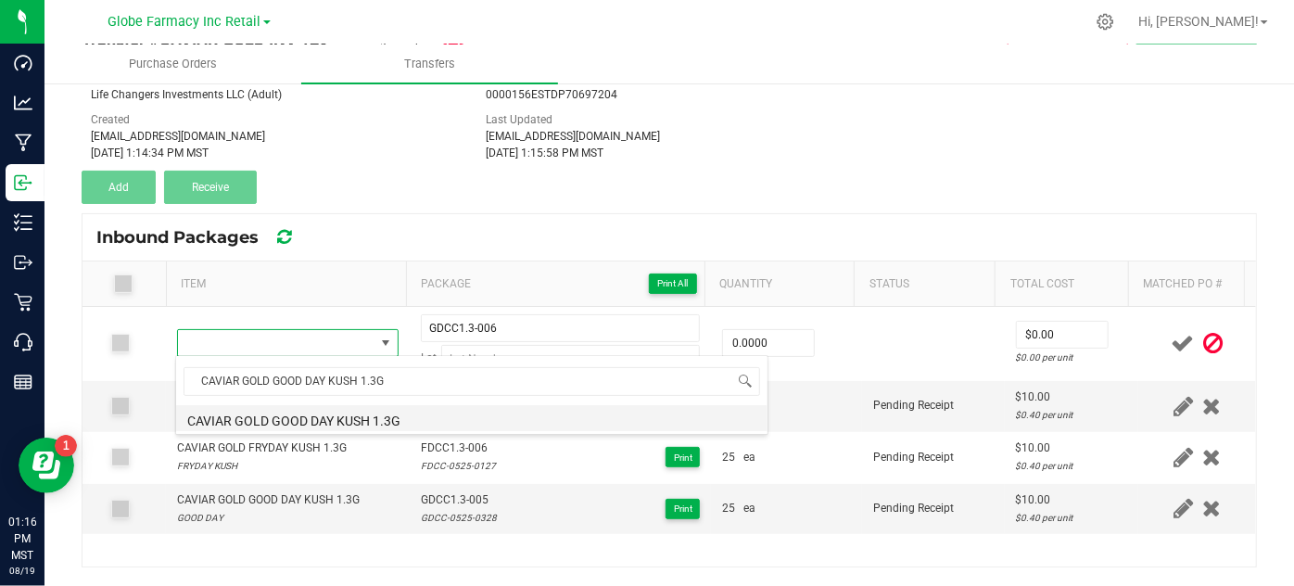
click at [325, 417] on li "CAVIAR GOLD GOOD DAY KUSH 1.3G" at bounding box center [472, 418] width 592 height 26
type input "0 ea"
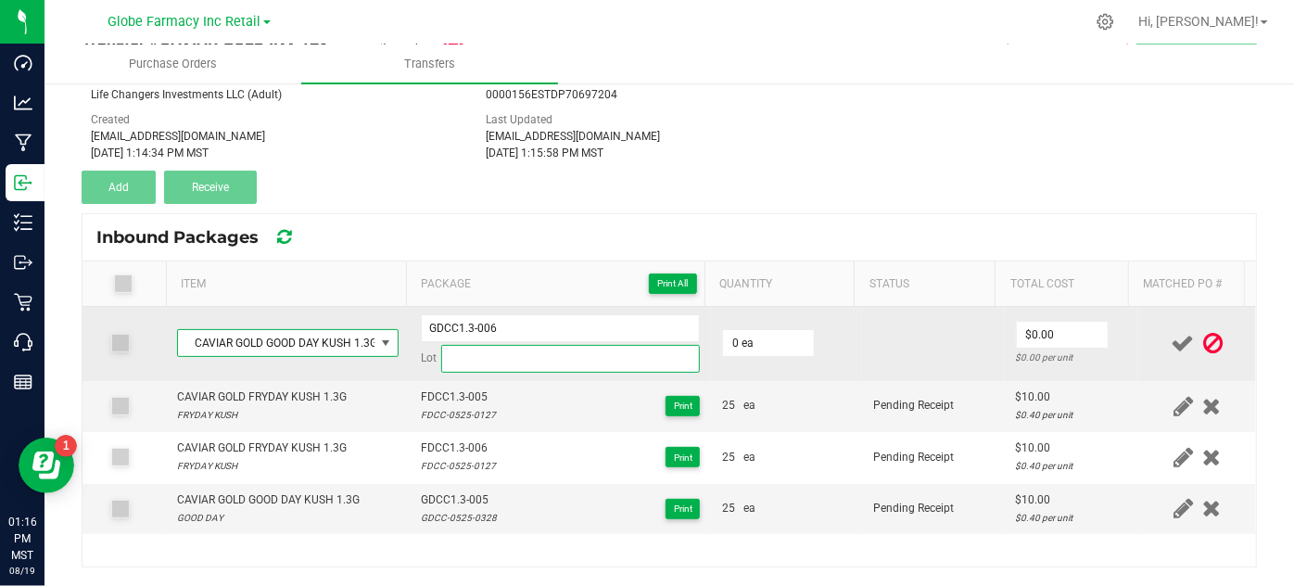
click at [499, 366] on input at bounding box center [571, 359] width 260 height 28
click at [608, 358] on input at bounding box center [571, 359] width 260 height 28
paste input "GDCC-0525-0328"
type input "GDCC-0525-0328"
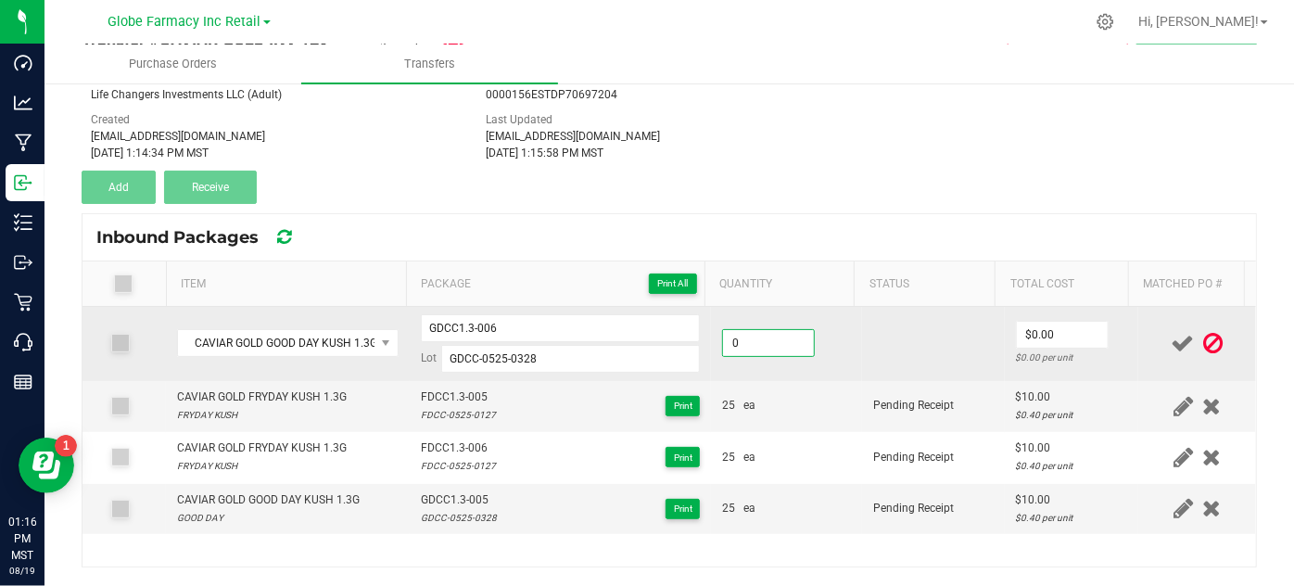
click at [736, 333] on input "0" at bounding box center [768, 343] width 91 height 26
drag, startPoint x: 749, startPoint y: 348, endPoint x: 648, endPoint y: 328, distance: 102.9
click at [648, 328] on tr "CAVIAR GOLD GOOD DAY KUSH 1.3G GDCC1.3-006 Lot GDCC-0525-0328 235 $0.00 $0.00 p…" at bounding box center [670, 344] width 1174 height 74
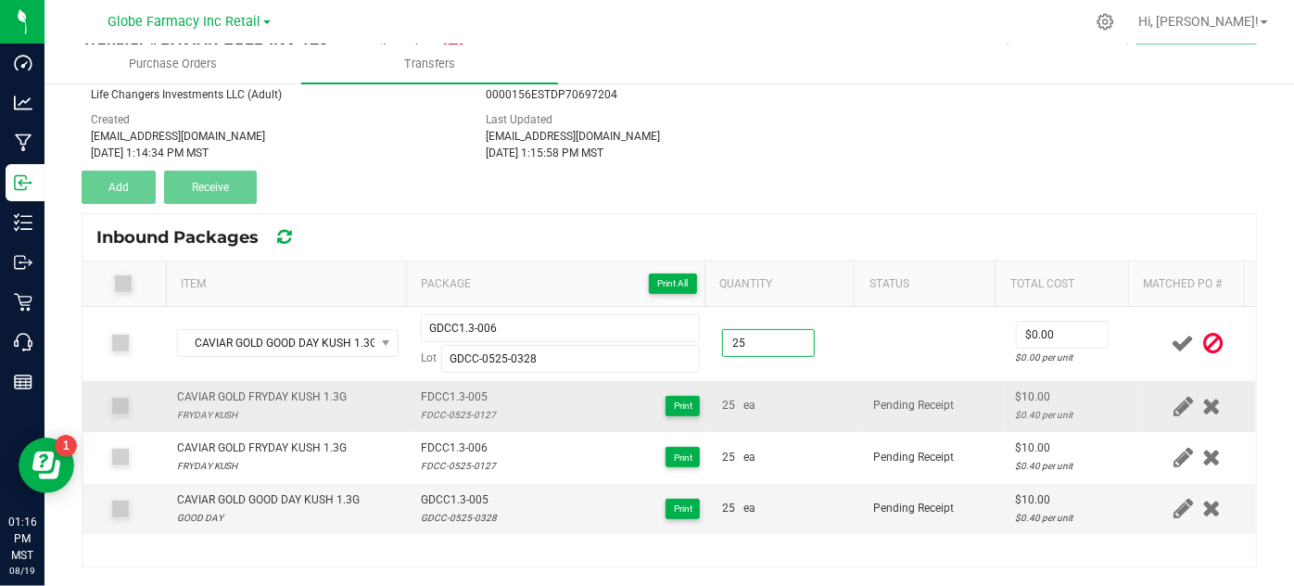
type input "25 ea"
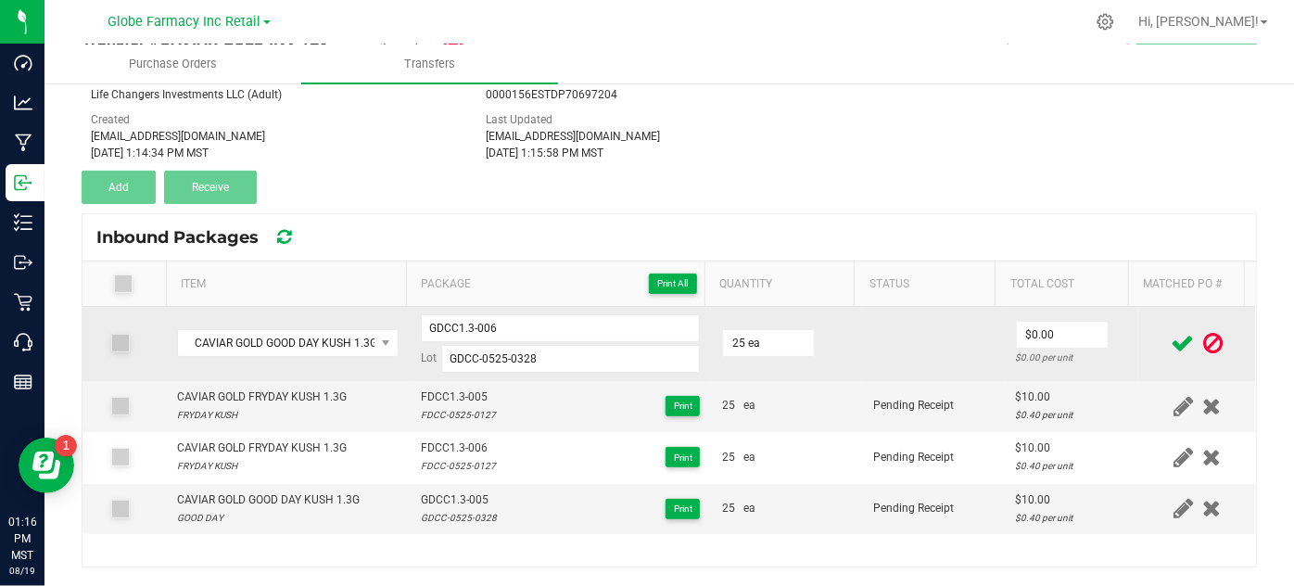
drag, startPoint x: 794, startPoint y: 392, endPoint x: 1046, endPoint y: 348, distance: 256.1
click at [795, 392] on td "25 ea" at bounding box center [786, 406] width 151 height 51
click at [1053, 327] on input "0" at bounding box center [1062, 335] width 91 height 26
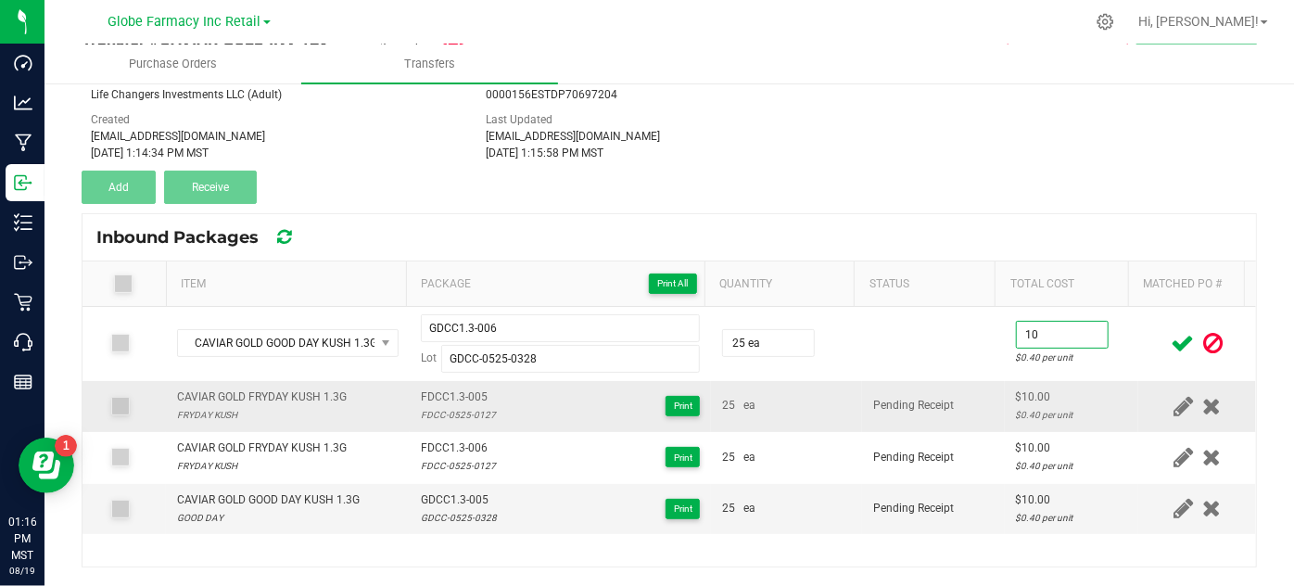
type input "$10.00"
click at [977, 402] on td "Pending Receipt" at bounding box center [933, 406] width 143 height 51
click at [1172, 339] on icon at bounding box center [1183, 343] width 23 height 23
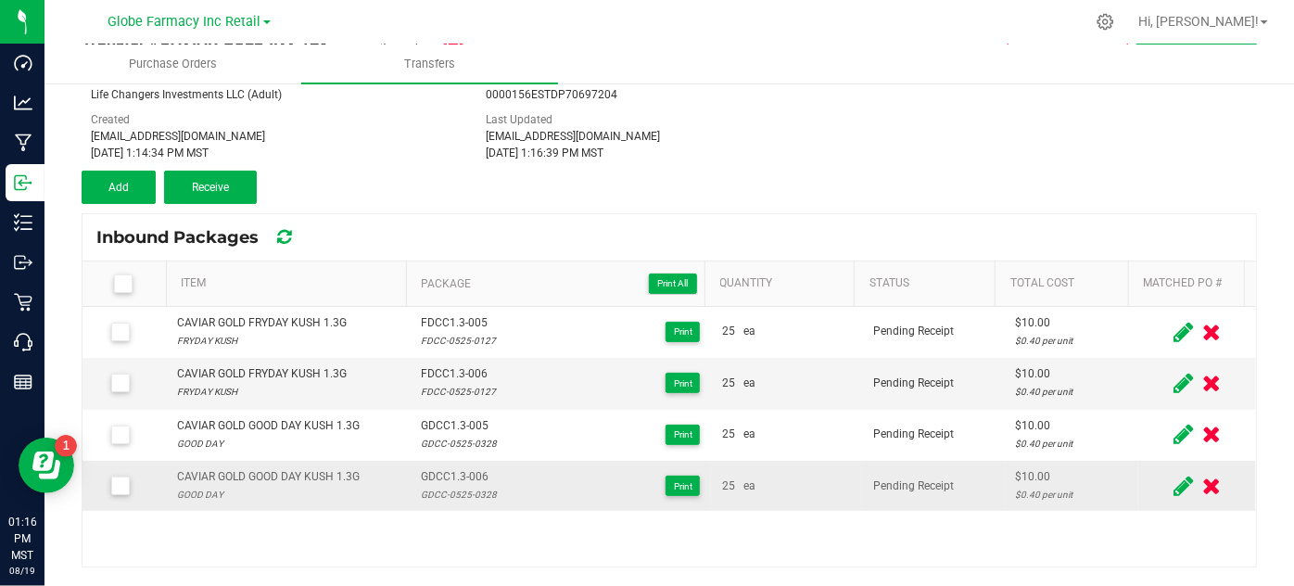
click at [427, 470] on span "GDCC1.3-006" at bounding box center [459, 477] width 76 height 18
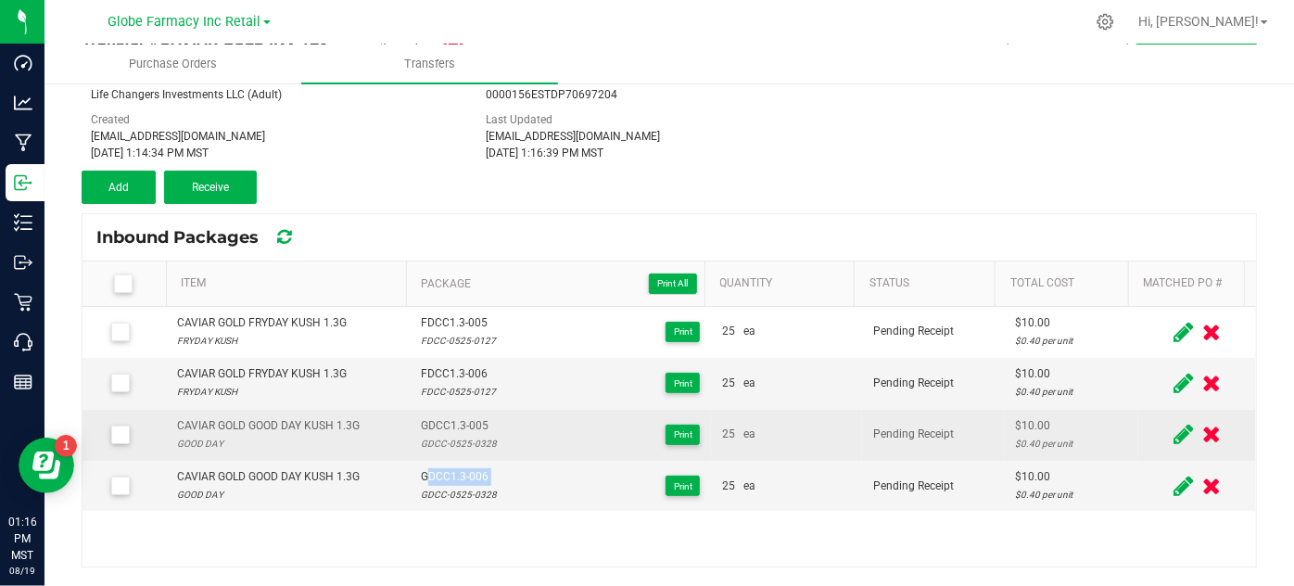
copy span "GDCC1.3-006"
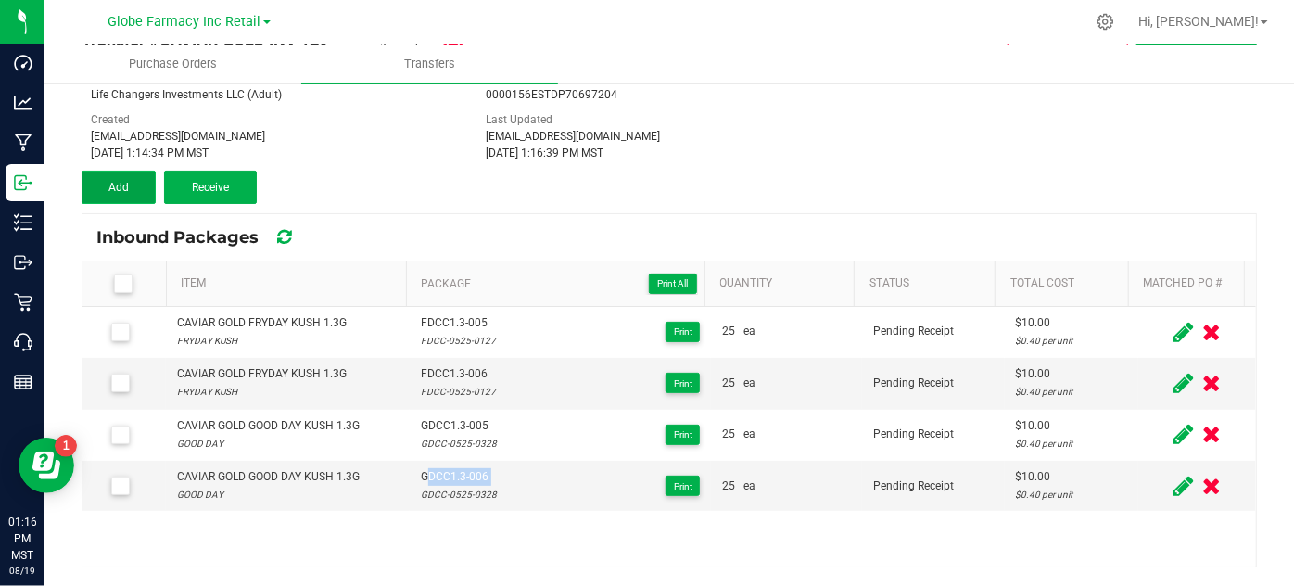
click at [141, 182] on button "Add" at bounding box center [119, 187] width 74 height 33
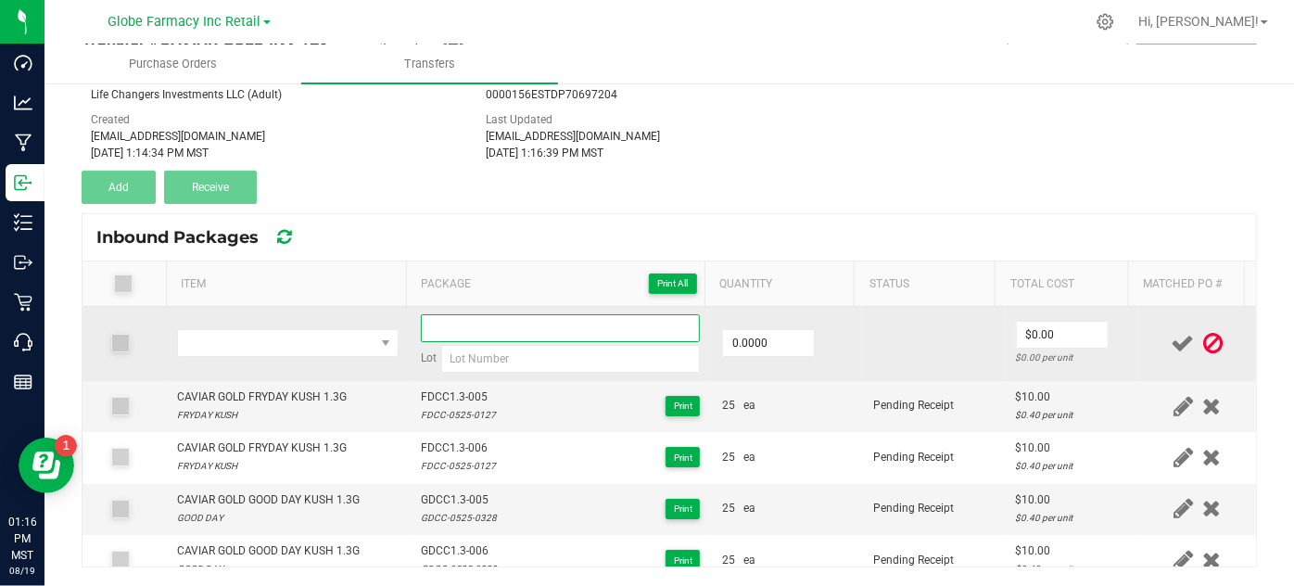
click at [487, 333] on input at bounding box center [561, 328] width 280 height 28
paste input "GDCC1.3-006"
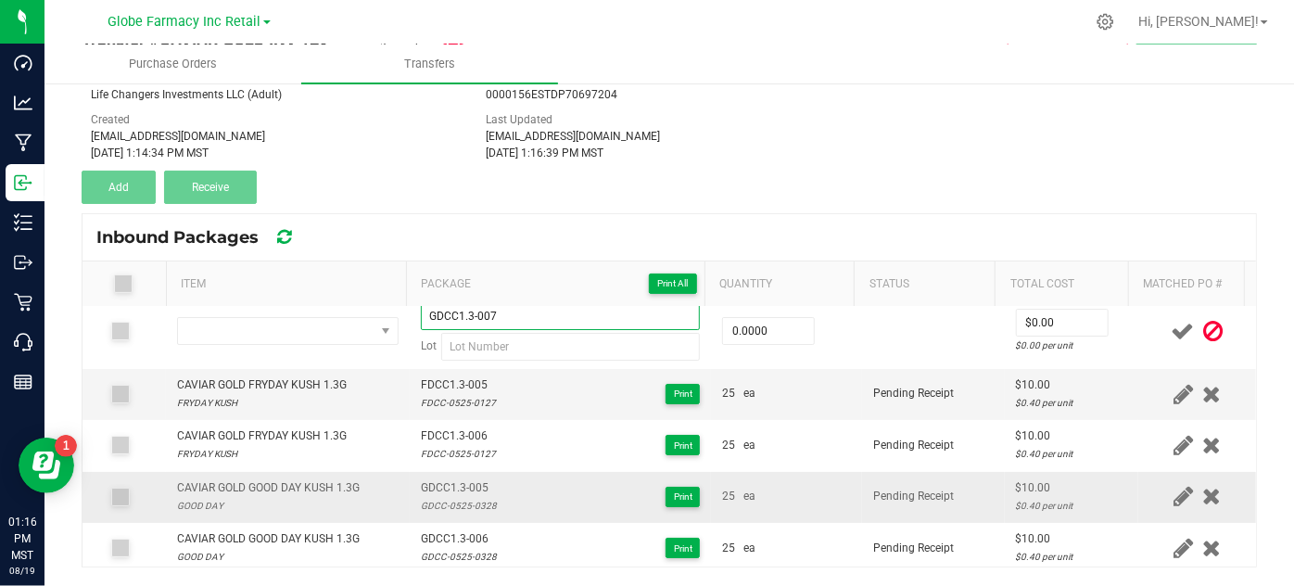
scroll to position [16, 0]
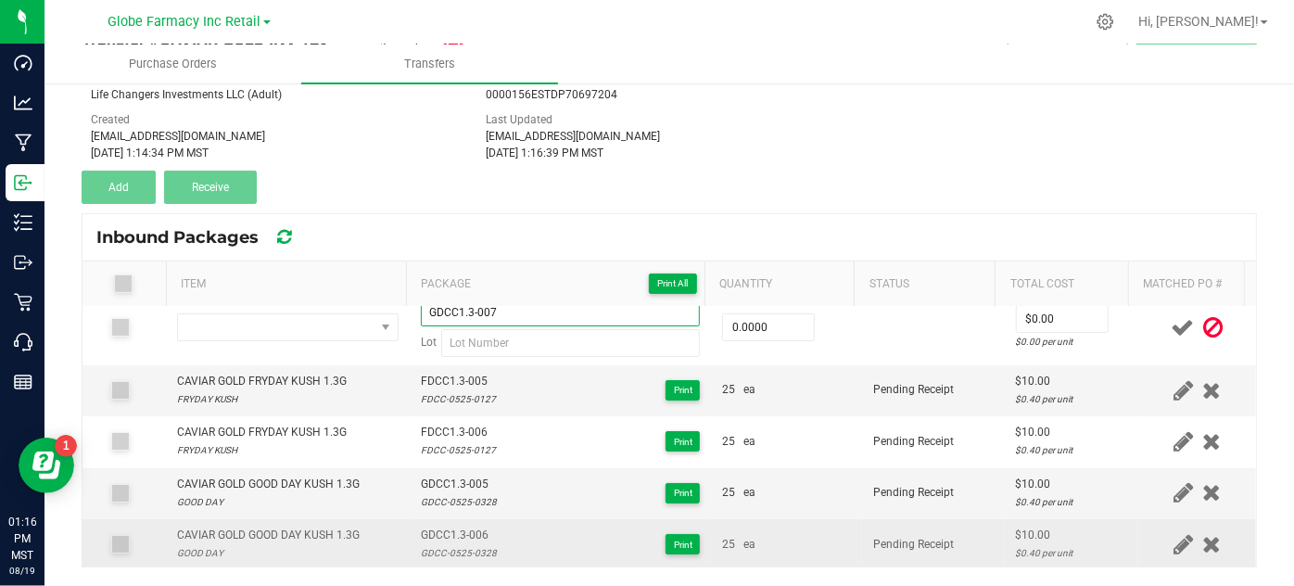
type input "GDCC1.3-007"
click at [456, 553] on div "GDCC-0525-0328" at bounding box center [459, 553] width 76 height 18
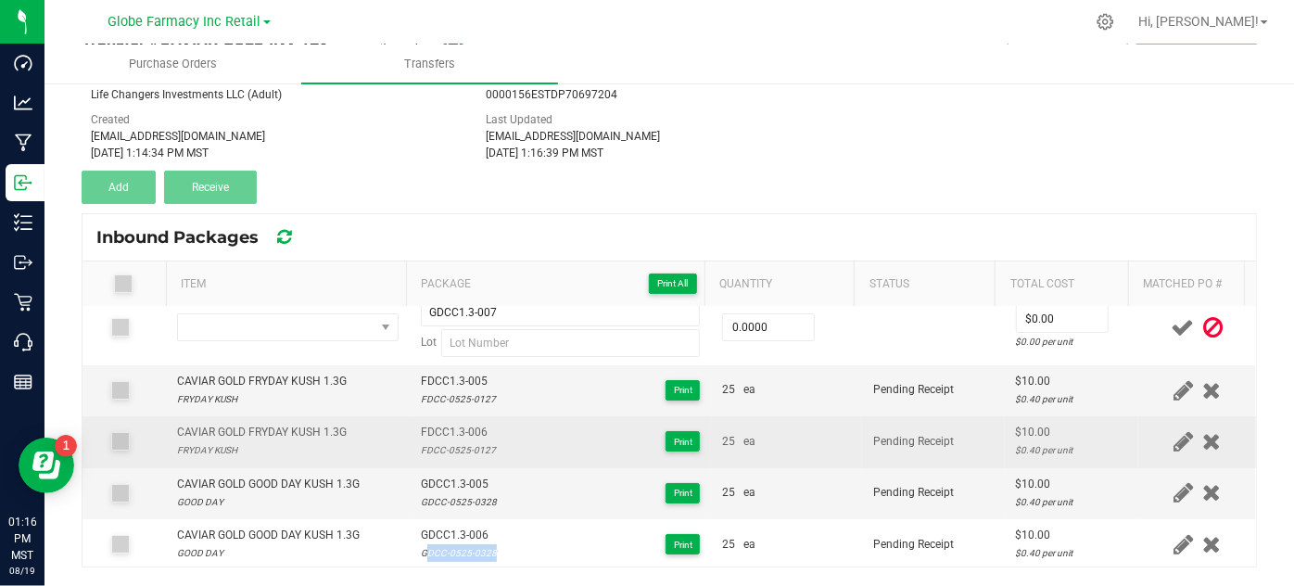
copy div "GDCC-0525-0328"
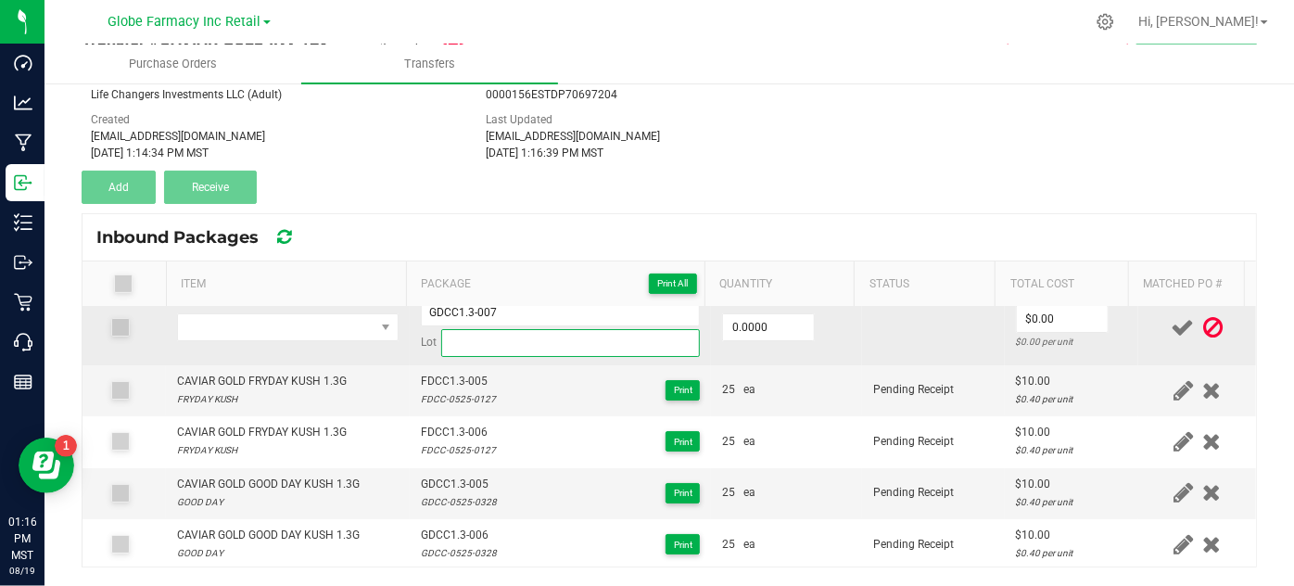
click at [460, 338] on input at bounding box center [571, 343] width 260 height 28
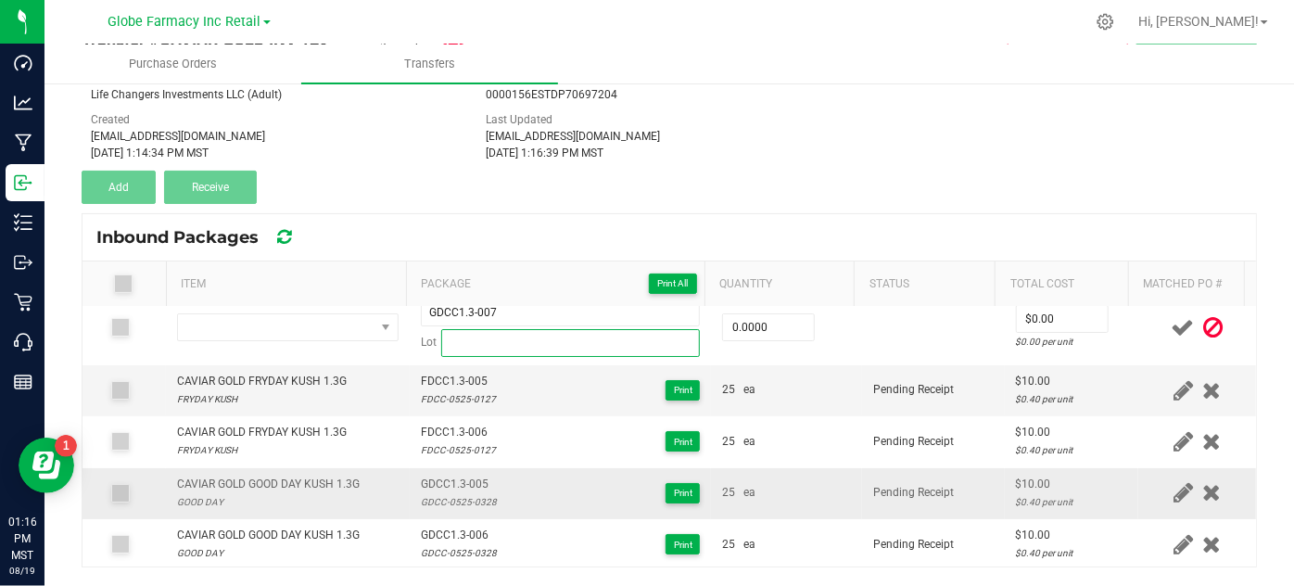
paste input "GDCC-0525-0328"
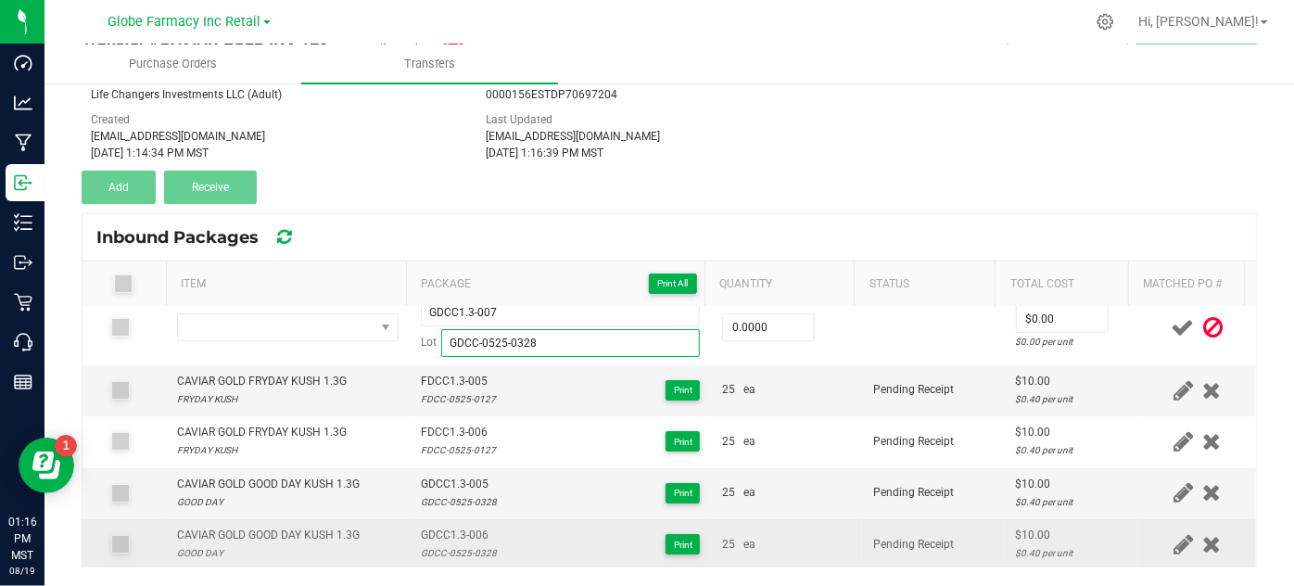
type input "GDCC-0525-0328"
click at [287, 527] on div "CAVIAR GOLD GOOD DAY KUSH 1.3G" at bounding box center [268, 536] width 183 height 18
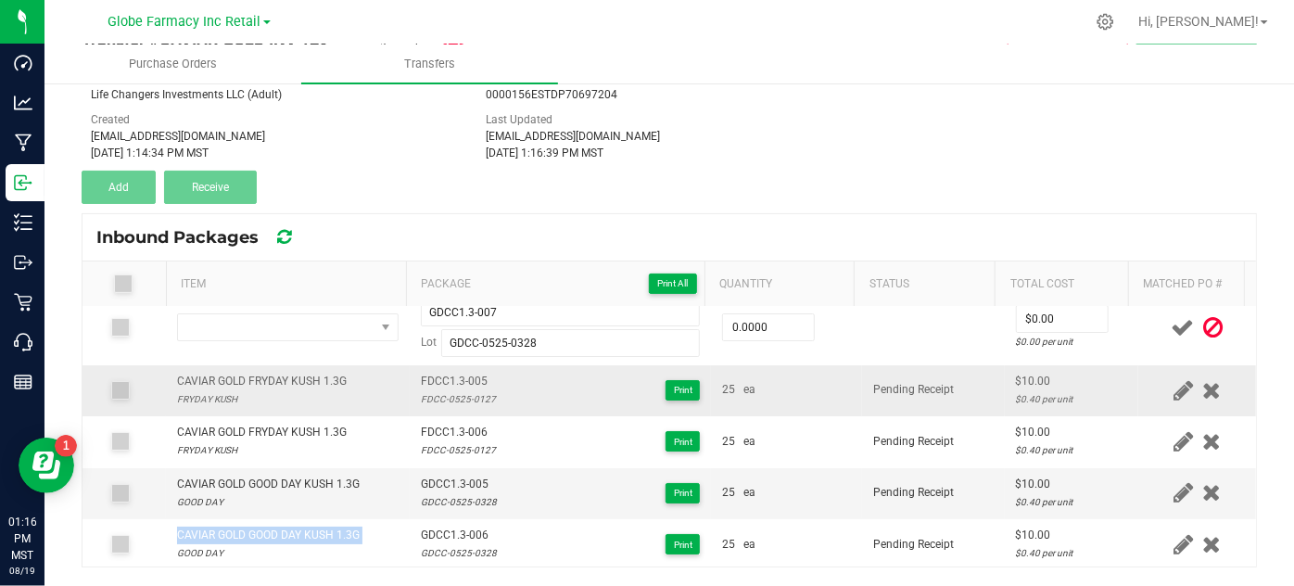
copy div "CAVIAR GOLD GOOD DAY KUSH 1.3G"
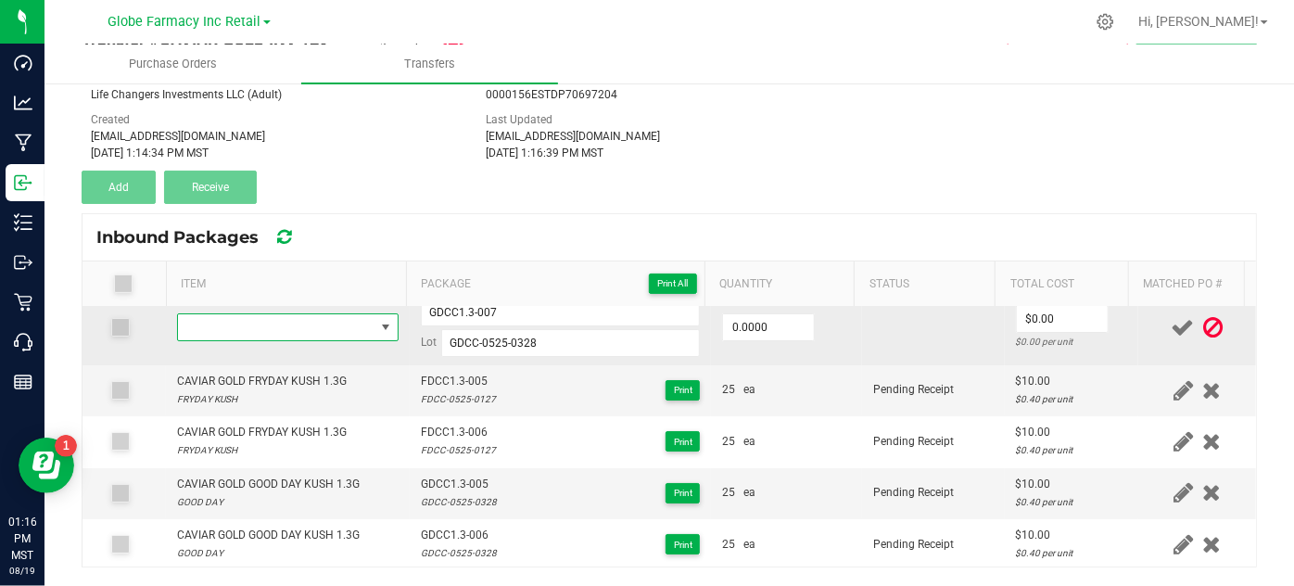
click at [275, 332] on span "NO DATA FOUND" at bounding box center [276, 327] width 196 height 26
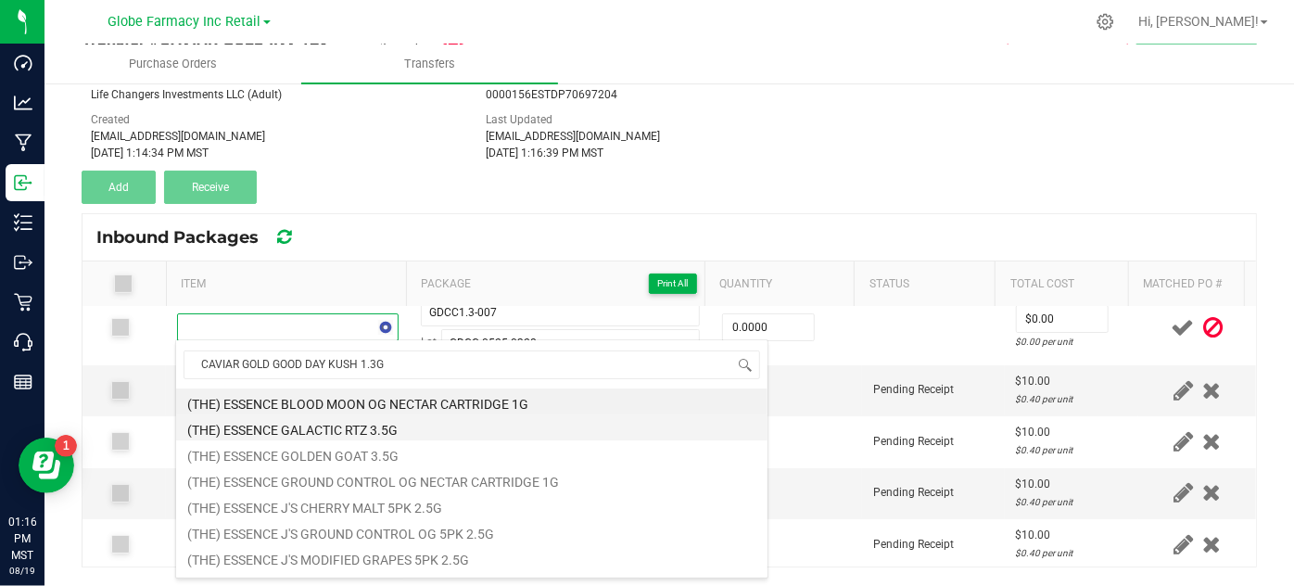
scroll to position [27, 212]
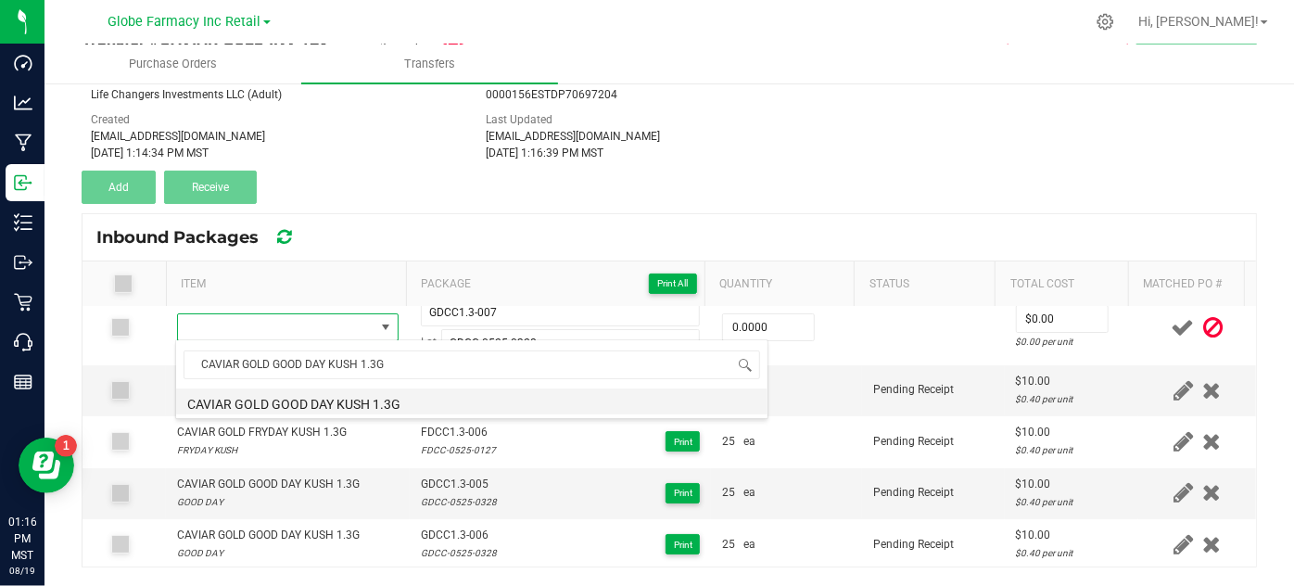
click at [213, 412] on li "CAVIAR GOLD GOOD DAY KUSH 1.3G" at bounding box center [472, 402] width 592 height 26
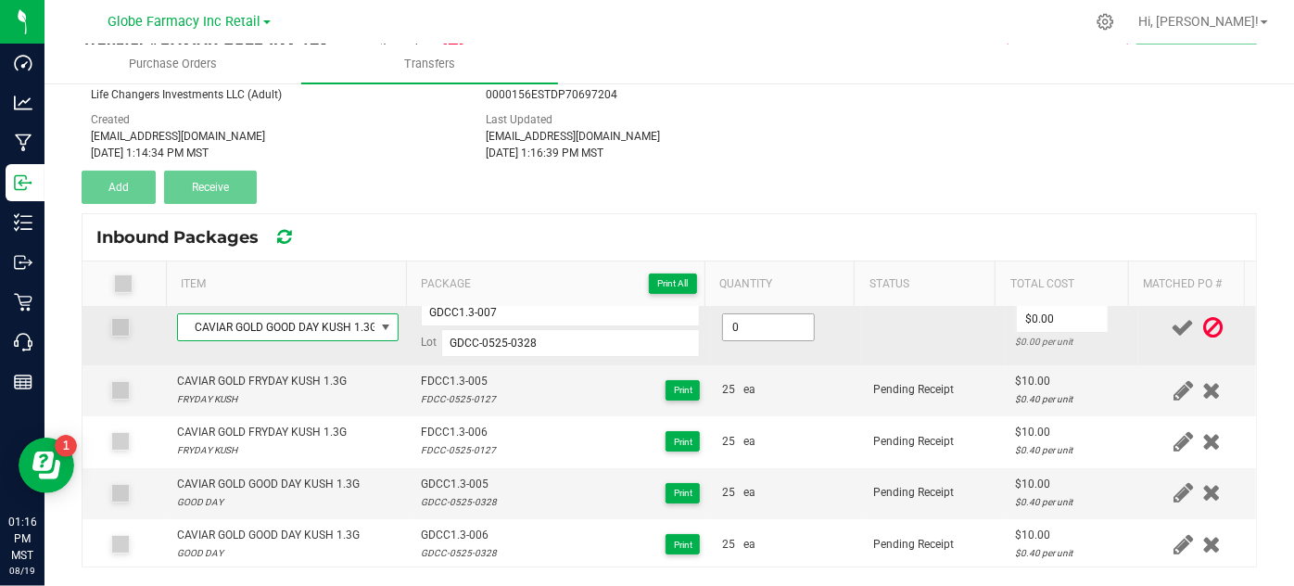
click at [749, 316] on input "0" at bounding box center [768, 327] width 91 height 26
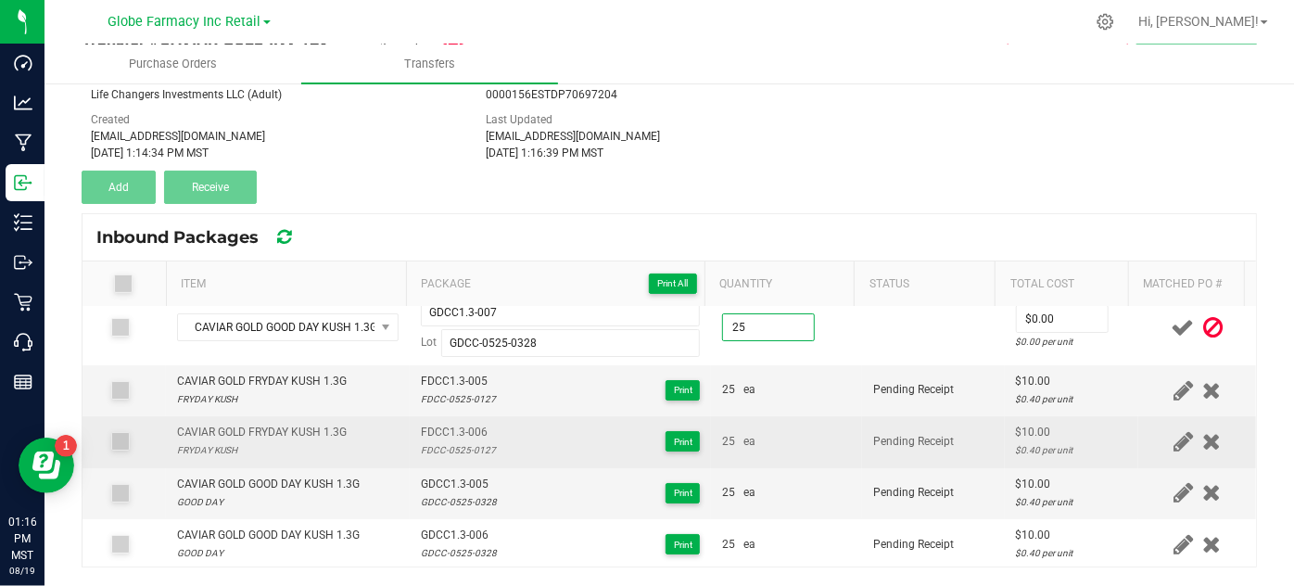
type input "25 ea"
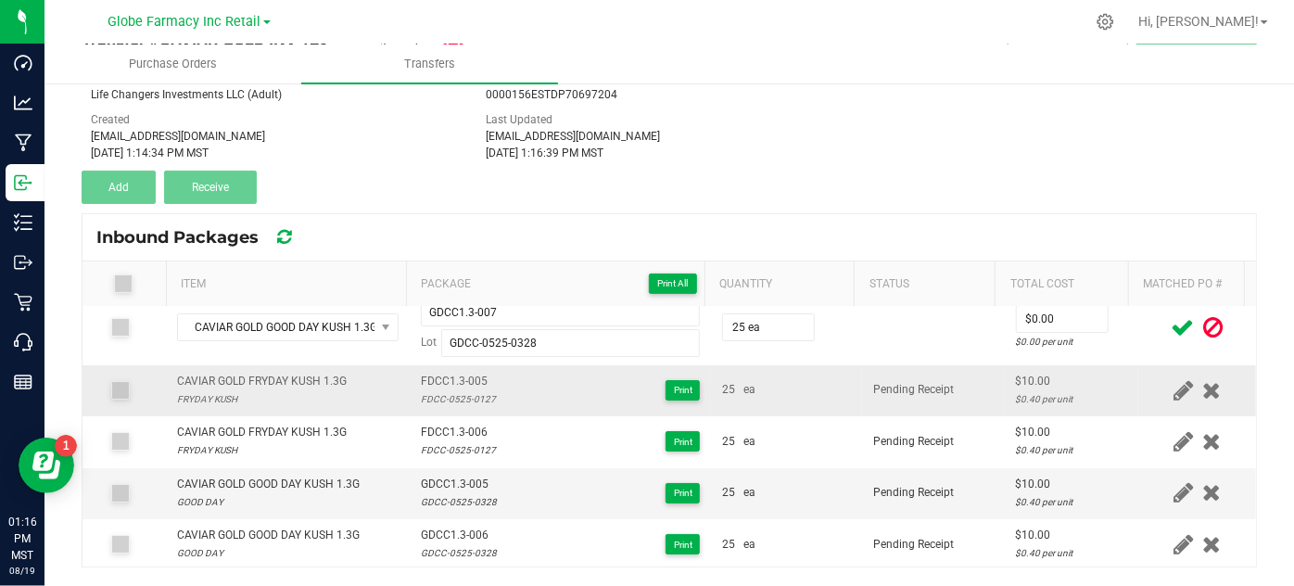
drag, startPoint x: 795, startPoint y: 432, endPoint x: 864, endPoint y: 385, distance: 84.1
click at [794, 433] on div "25 ea" at bounding box center [786, 442] width 129 height 18
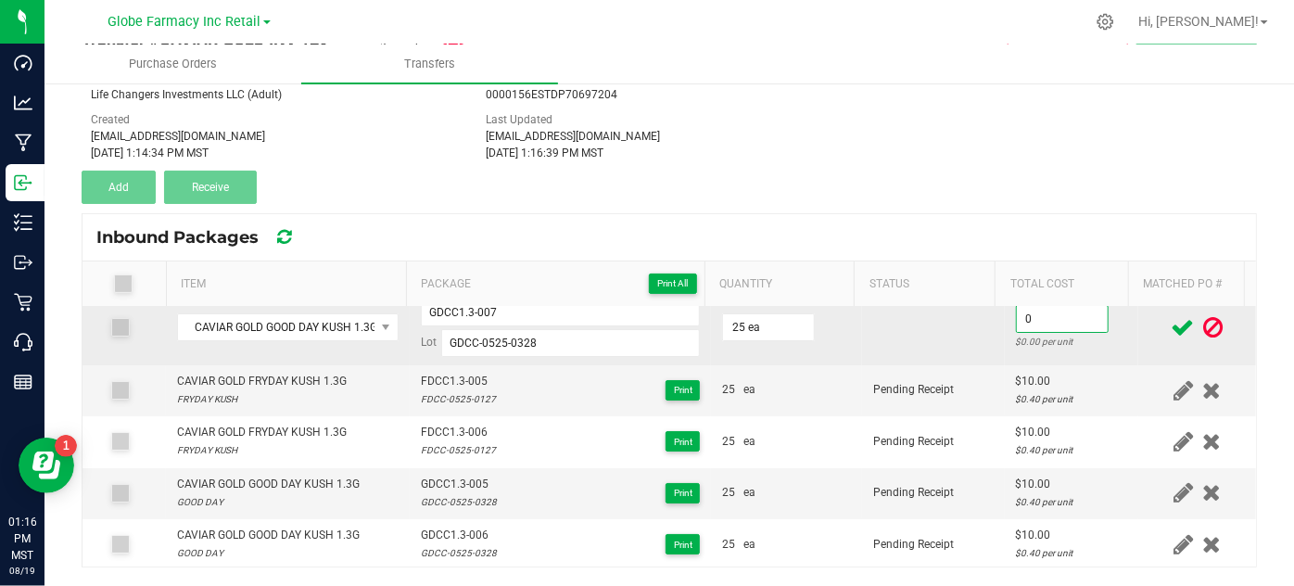
click at [1033, 321] on input "0" at bounding box center [1062, 319] width 91 height 26
type input "$10.00"
click at [922, 354] on td at bounding box center [933, 328] width 143 height 74
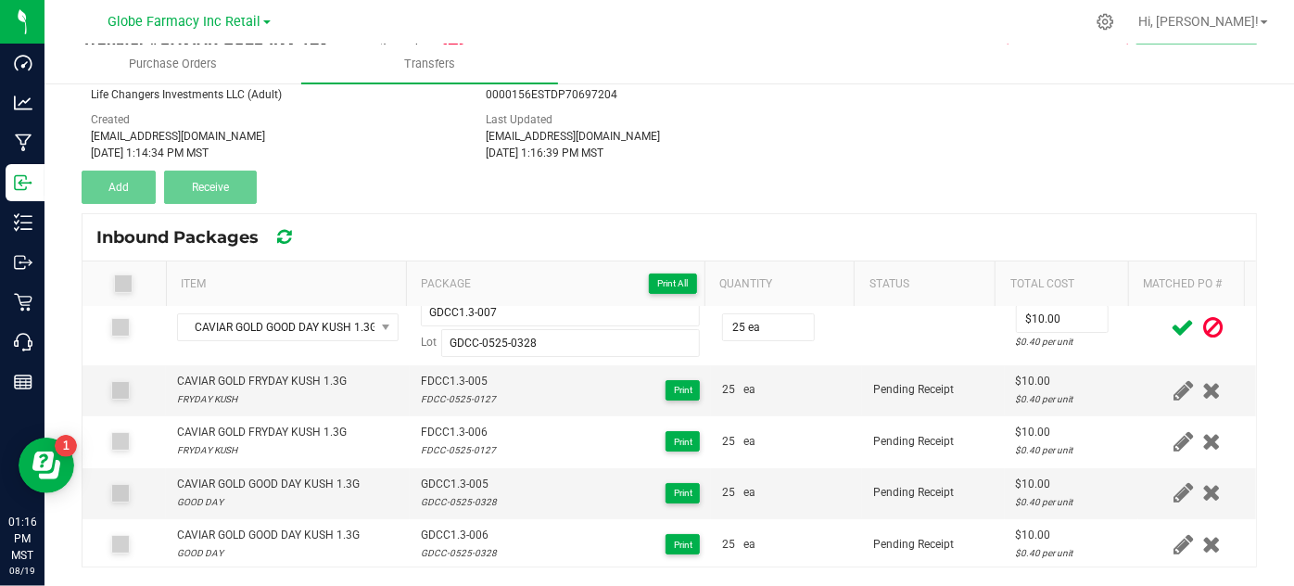
click at [1167, 325] on span at bounding box center [1183, 328] width 32 height 36
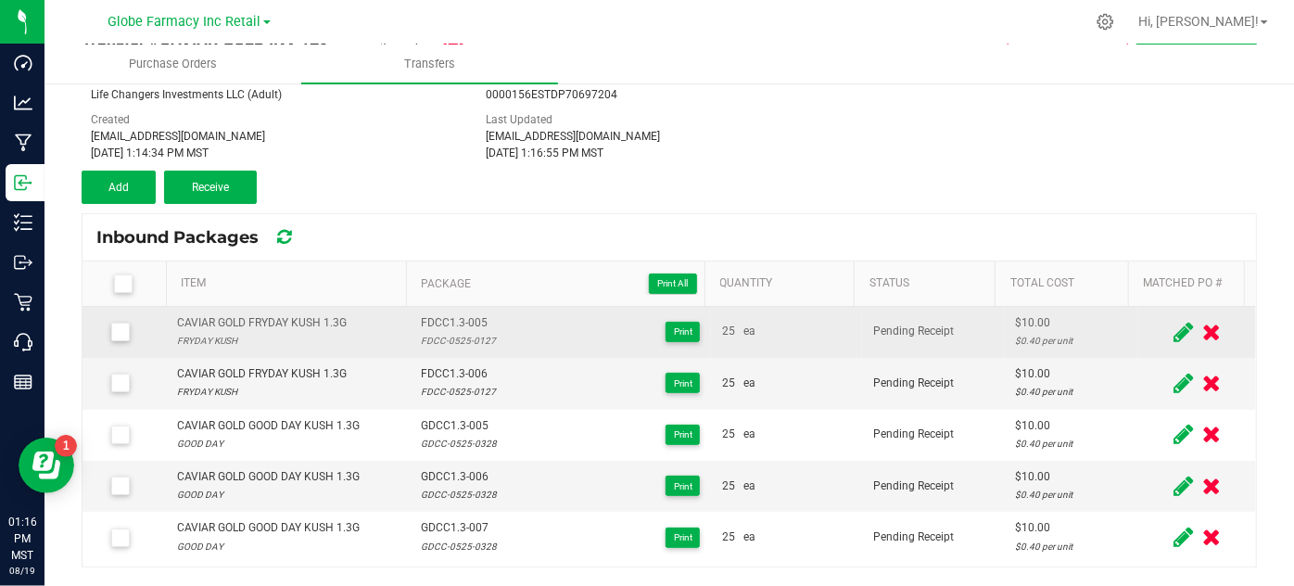
scroll to position [0, 0]
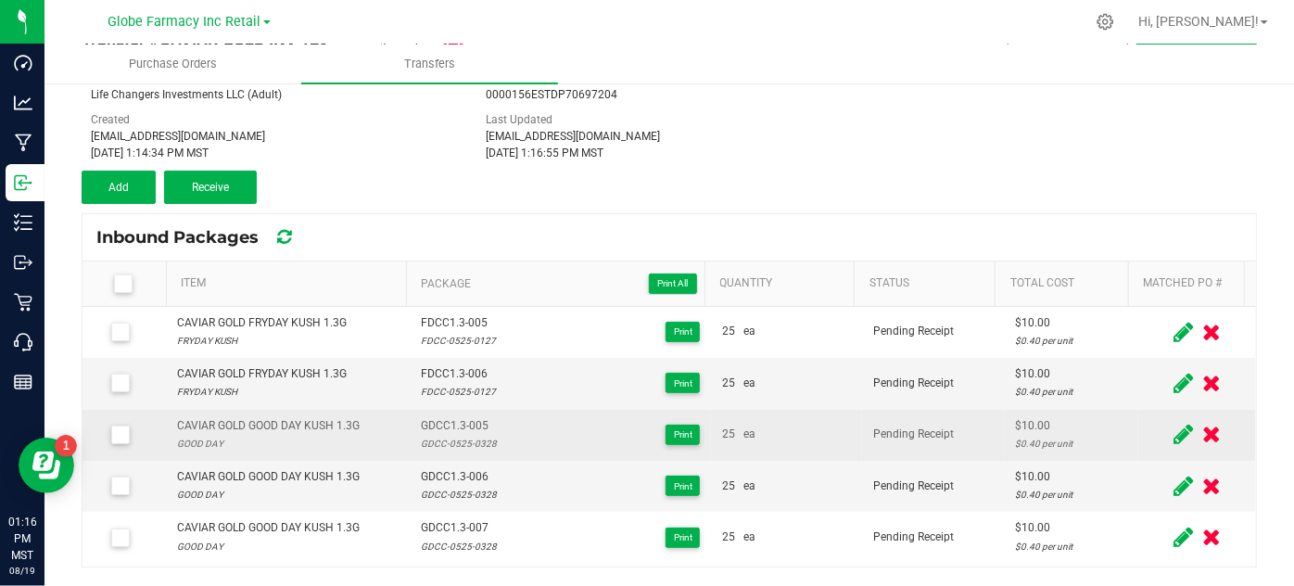
click at [449, 417] on span "GDCC1.3-005" at bounding box center [459, 426] width 76 height 18
click at [448, 417] on span "GDCC1.3-005" at bounding box center [459, 426] width 76 height 18
copy span "GDCC1.3-005"
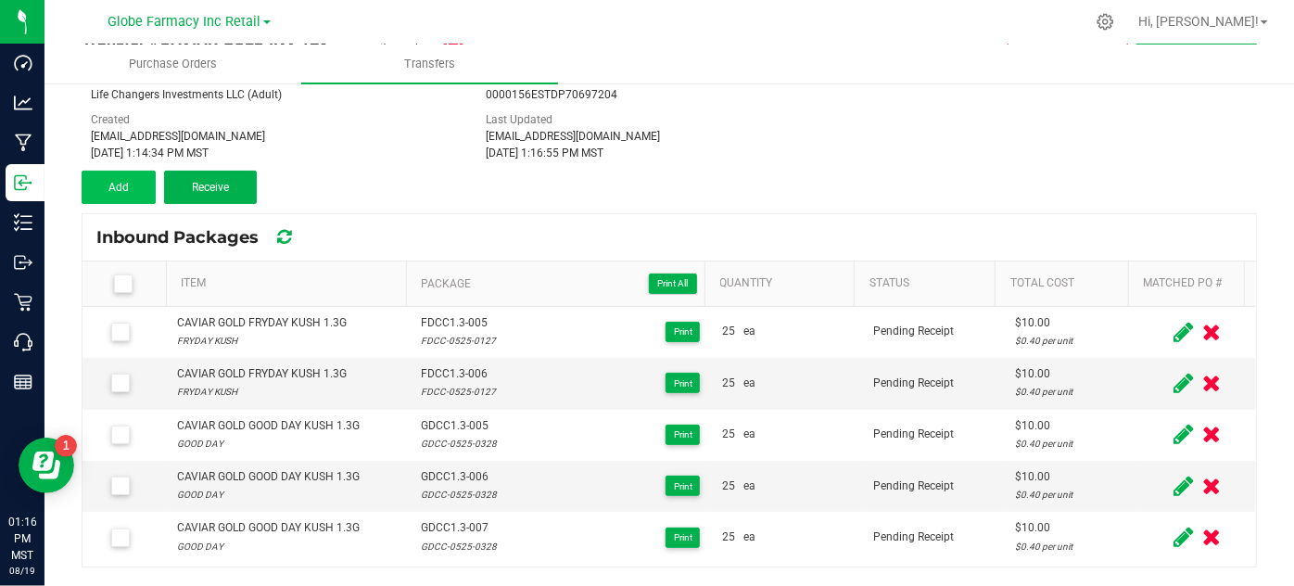
drag, startPoint x: 90, startPoint y: 166, endPoint x: 104, endPoint y: 173, distance: 15.8
click at [90, 166] on div "Transfer #CAVIAR GOLD INV 129 Pending Receipt Void Edit Shipper Name Life Chang…" at bounding box center [670, 111] width 1176 height 185
click at [108, 177] on button "Add" at bounding box center [119, 187] width 74 height 33
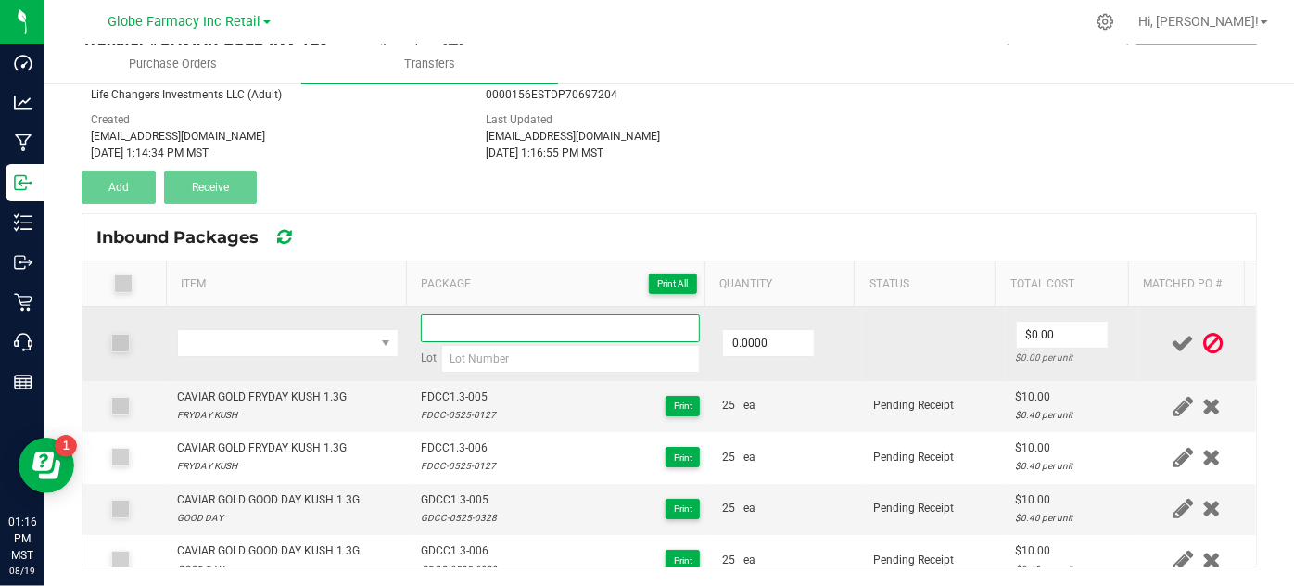
click at [475, 330] on input at bounding box center [561, 328] width 280 height 28
paste input "GDCC1.3-005"
type input "GDCC1.3-008"
click at [738, 336] on input "0" at bounding box center [768, 343] width 91 height 26
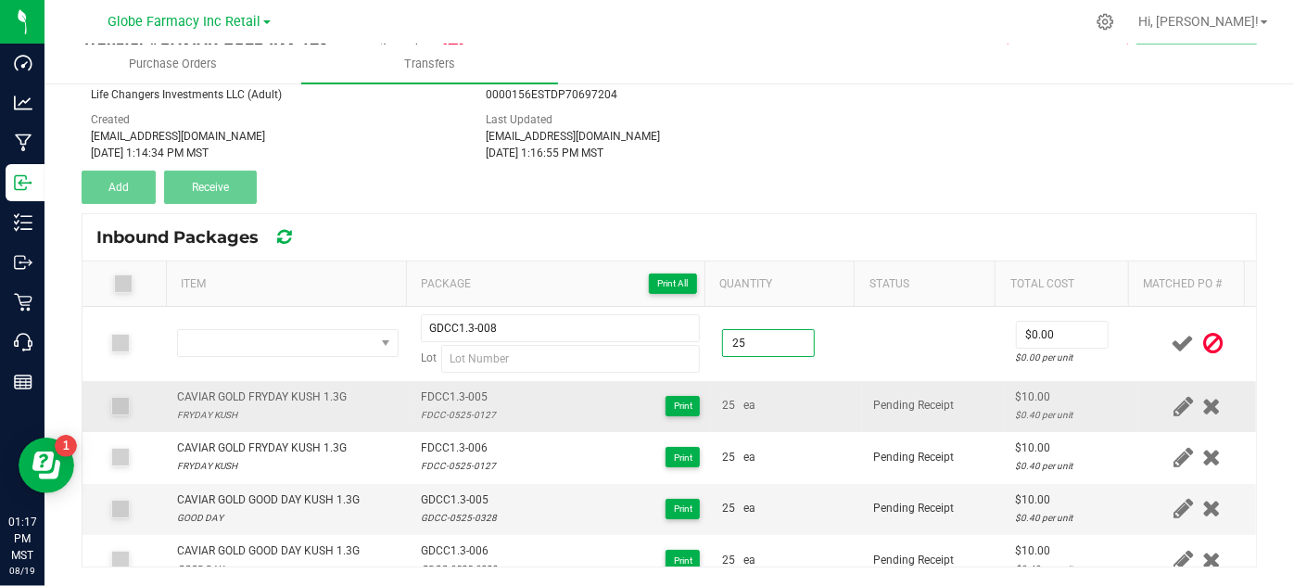
type input "25.0000"
click at [870, 392] on td "Pending Receipt" at bounding box center [933, 406] width 143 height 51
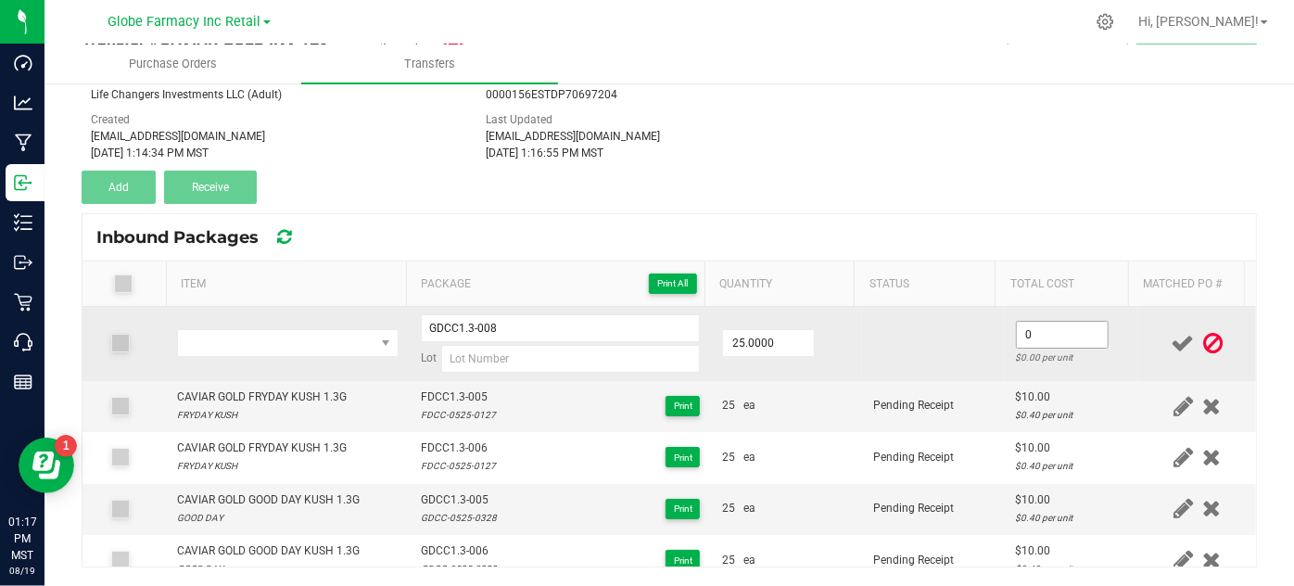
click at [1037, 338] on input "0" at bounding box center [1062, 335] width 91 height 26
type input "$10.00"
click at [963, 377] on td at bounding box center [933, 344] width 143 height 74
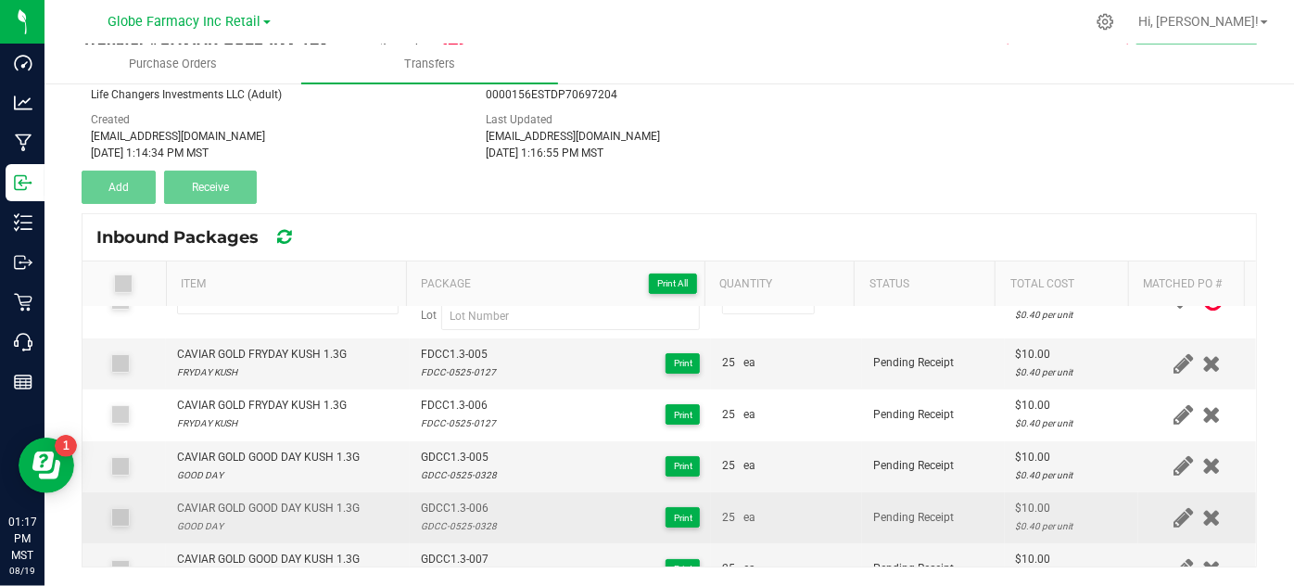
scroll to position [67, 0]
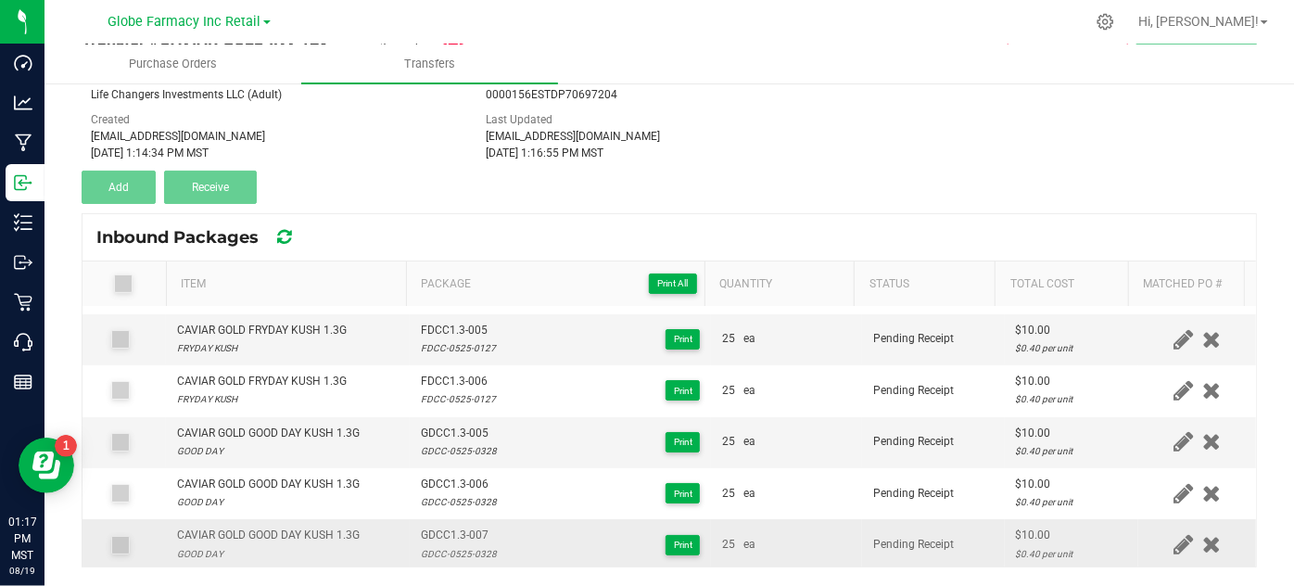
click at [347, 533] on div "CAVIAR GOLD GOOD DAY KUSH 1.3G" at bounding box center [268, 536] width 183 height 18
copy div "CAVIAR GOLD GOOD DAY KUSH 1.3G"
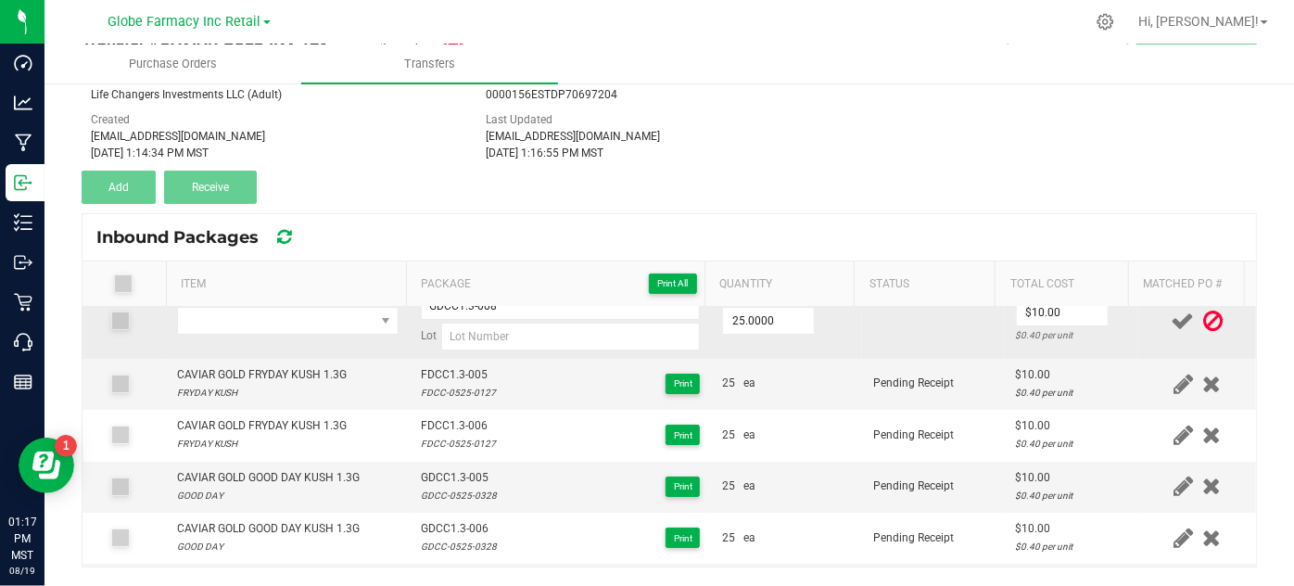
scroll to position [0, 0]
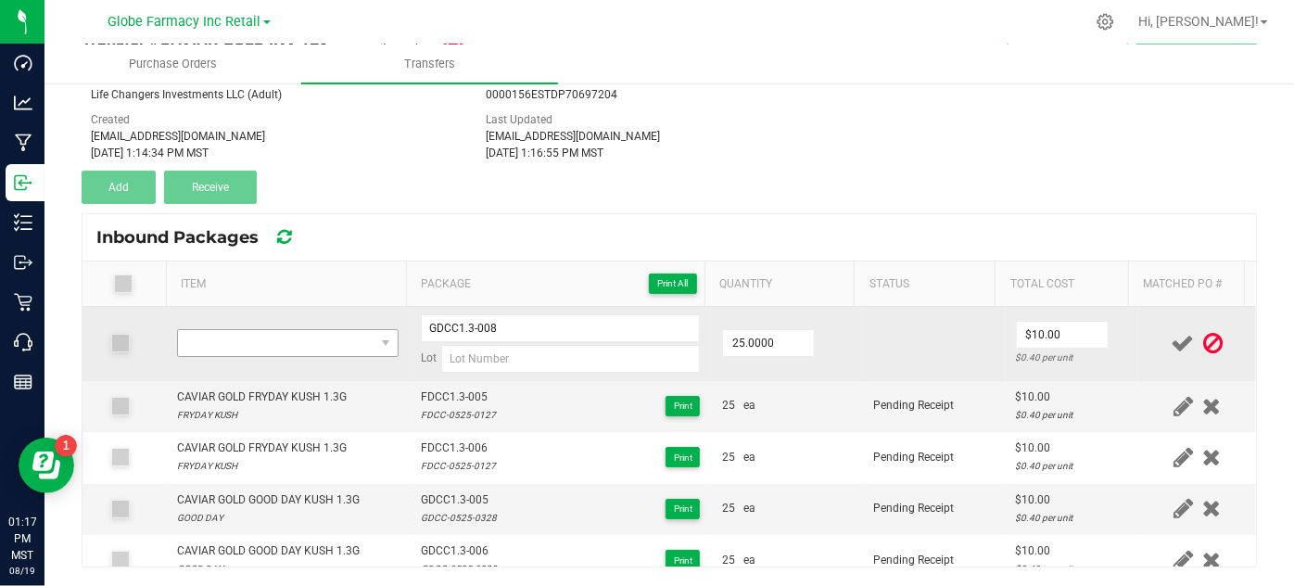
drag, startPoint x: 317, startPoint y: 325, endPoint x: 322, endPoint y: 342, distance: 18.2
click at [316, 330] on td at bounding box center [287, 344] width 243 height 74
click at [322, 342] on span "NO DATA FOUND" at bounding box center [276, 343] width 196 height 26
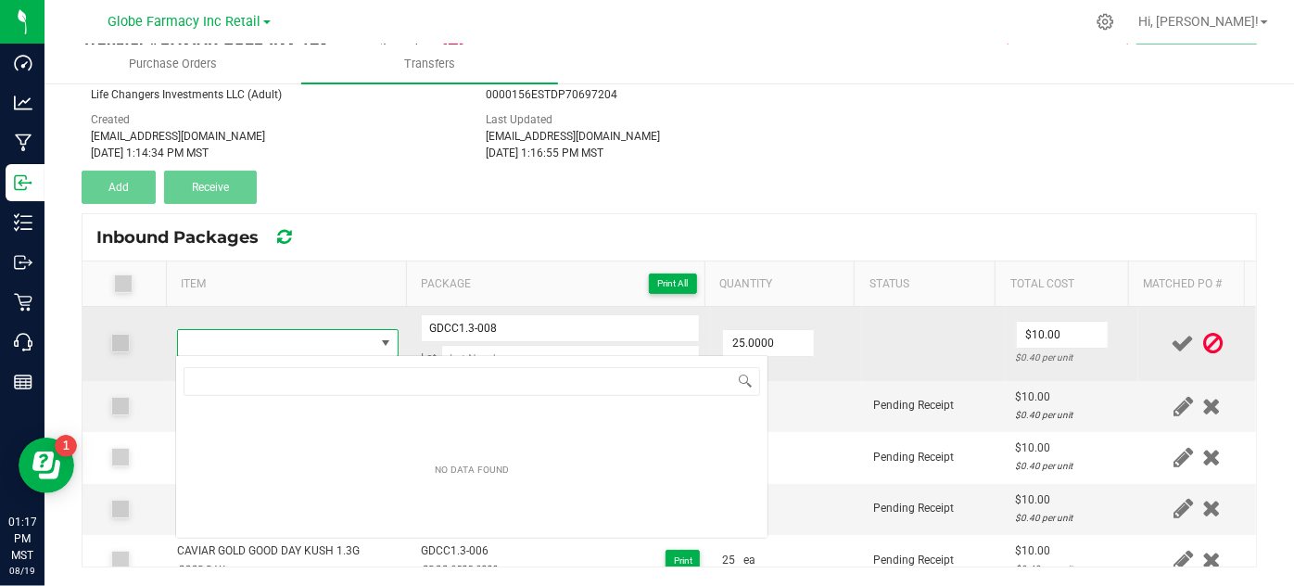
type input "CAVIAR GOLD GOOD DAY KUSH 1.3G"
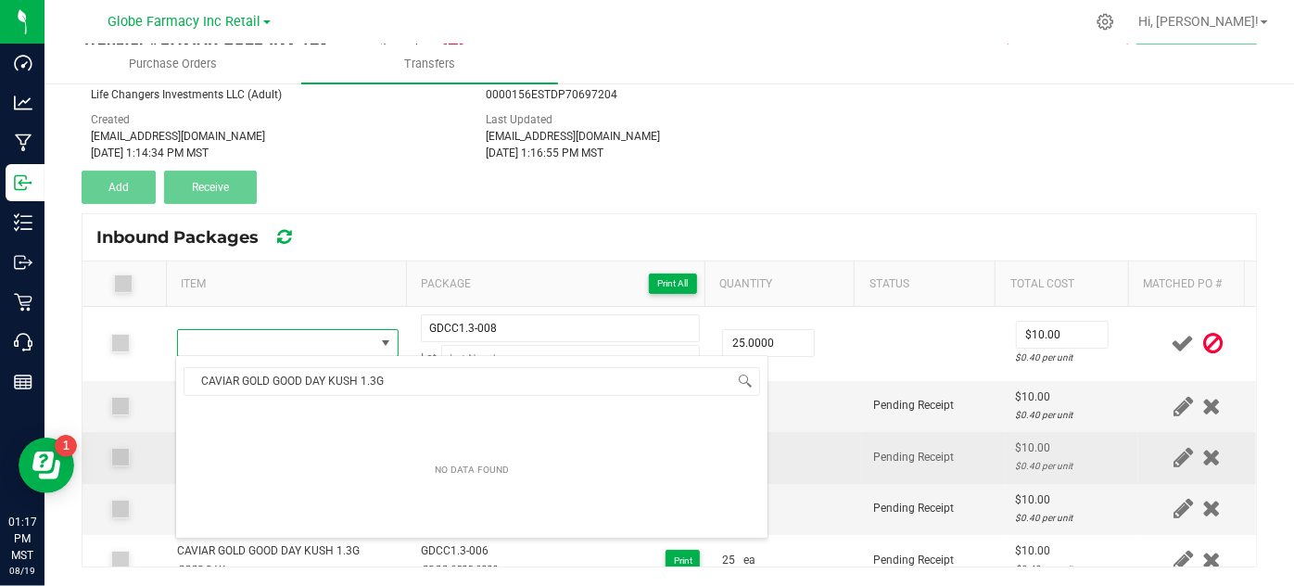
scroll to position [27, 212]
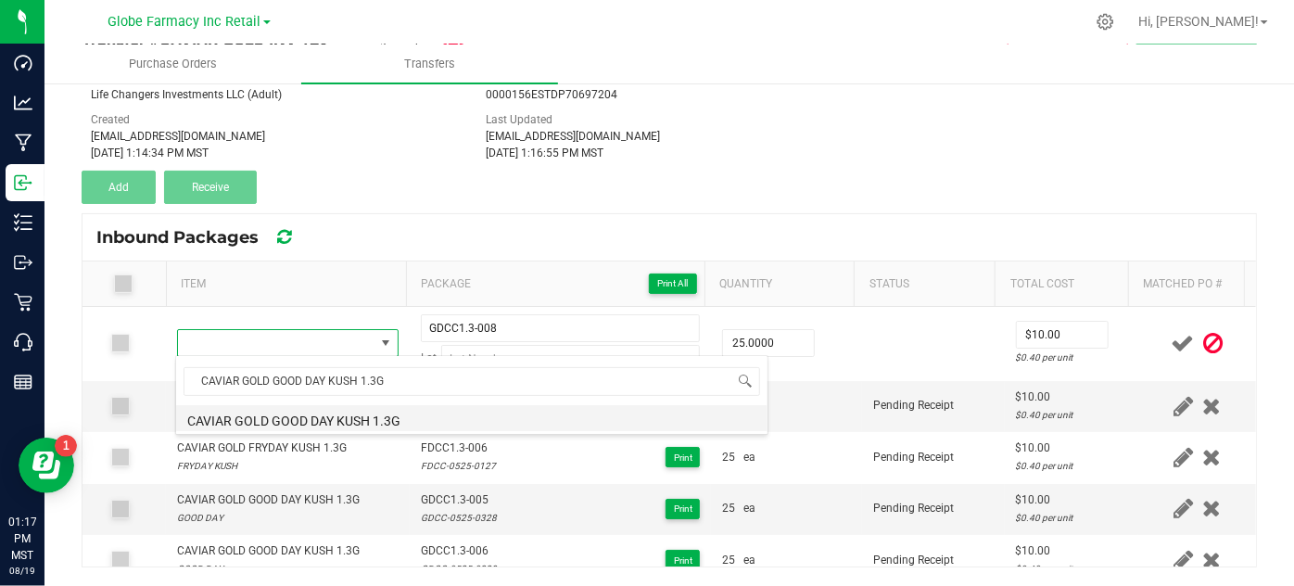
click at [231, 422] on li "CAVIAR GOLD GOOD DAY KUSH 1.3G" at bounding box center [472, 418] width 592 height 26
type input "25 ea"
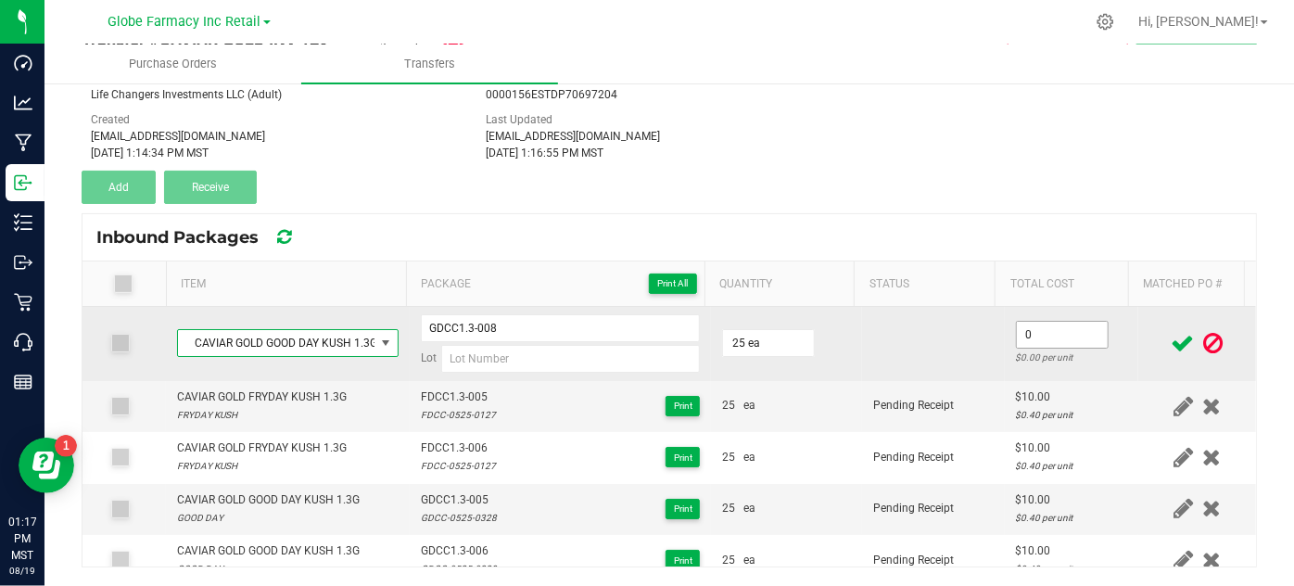
click at [1038, 336] on input "0" at bounding box center [1062, 335] width 91 height 26
type input "$10.00"
click at [937, 373] on td at bounding box center [933, 344] width 143 height 74
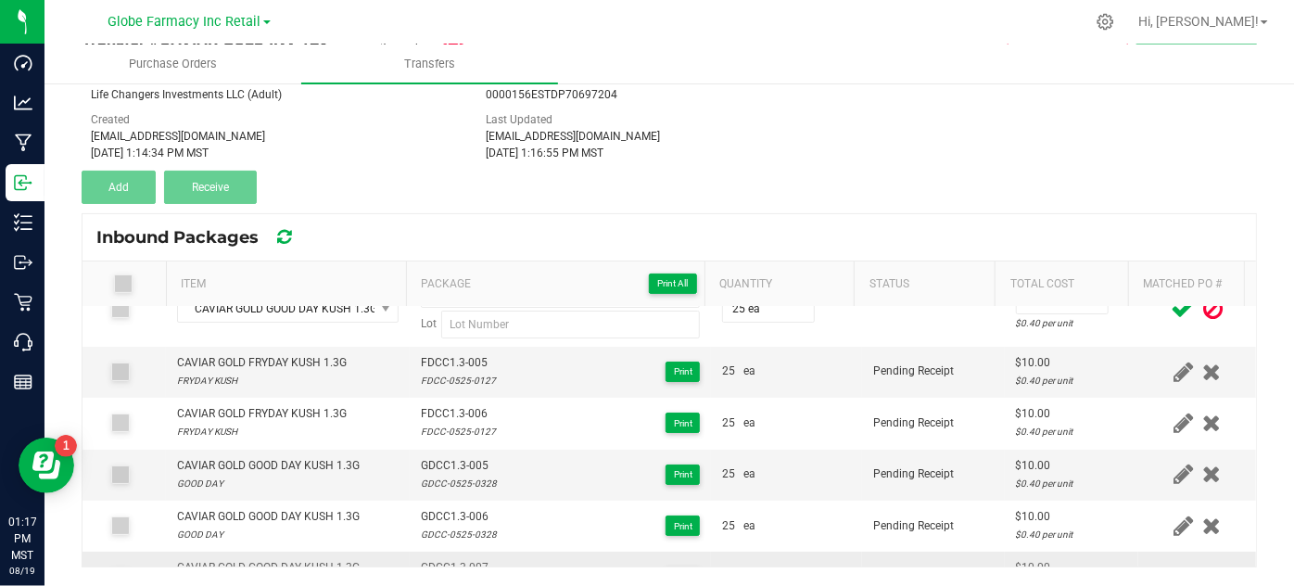
scroll to position [67, 0]
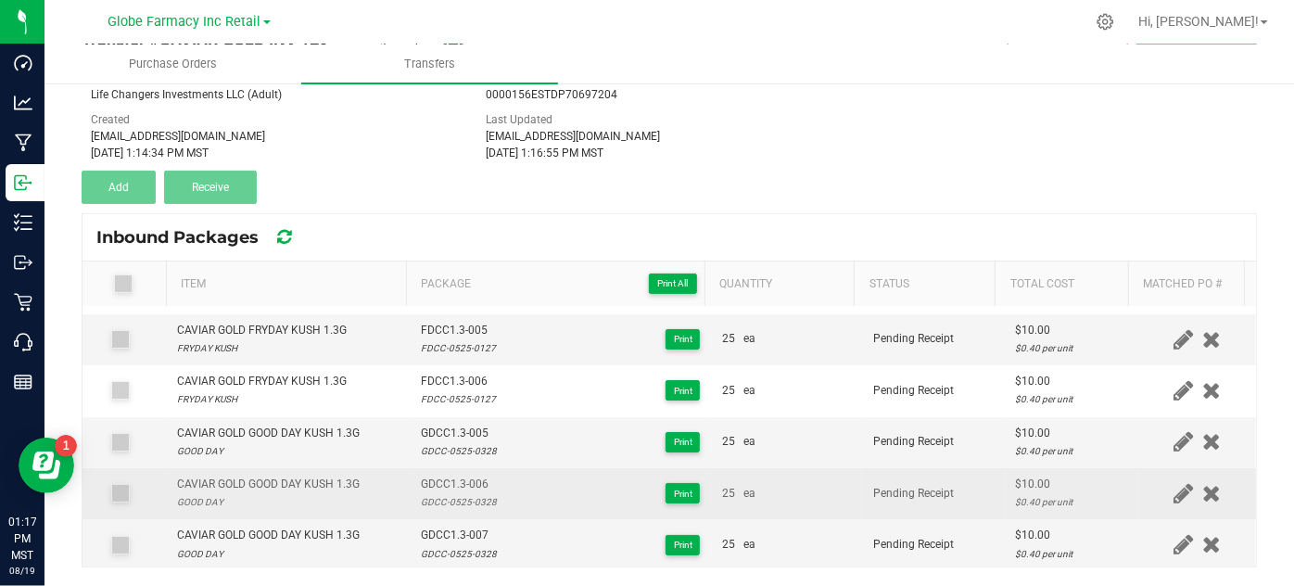
click at [449, 499] on div "GDCC-0525-0328" at bounding box center [459, 502] width 76 height 18
copy div "GDCC-0525-0328"
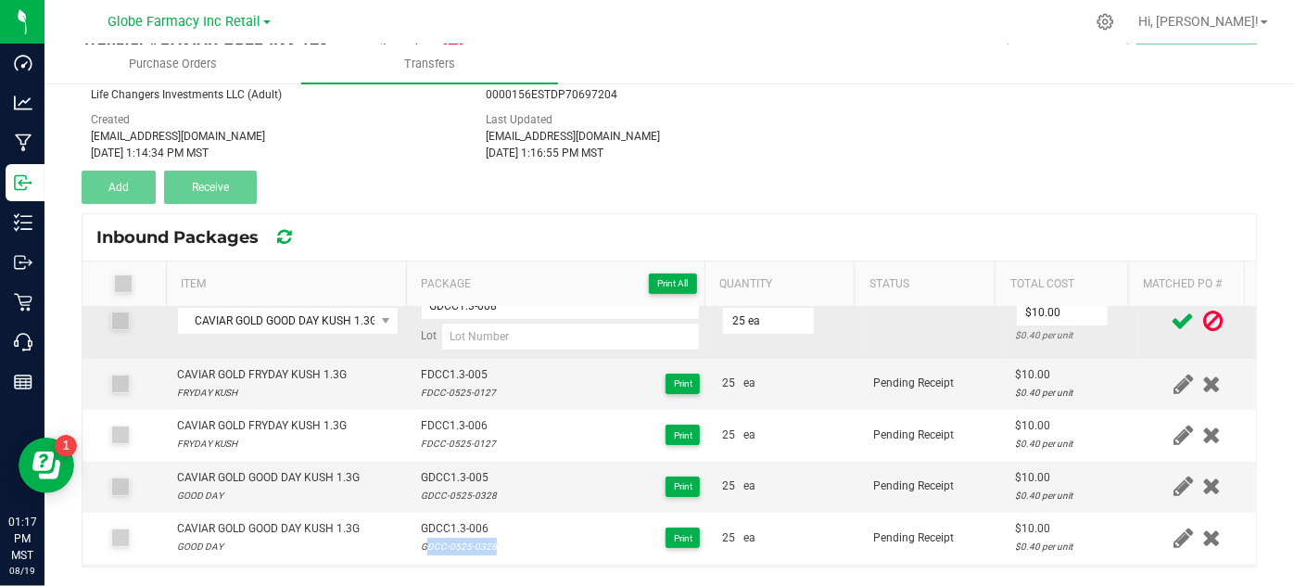
scroll to position [0, 0]
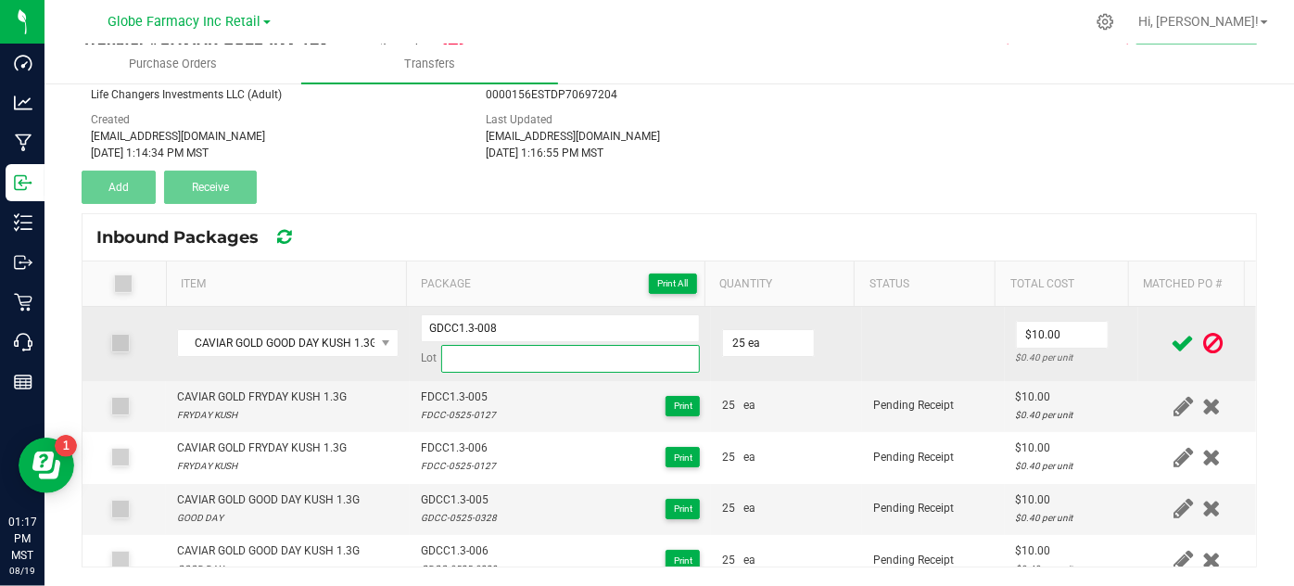
click at [461, 359] on input at bounding box center [571, 359] width 260 height 28
paste input "GDCC-0525-0328"
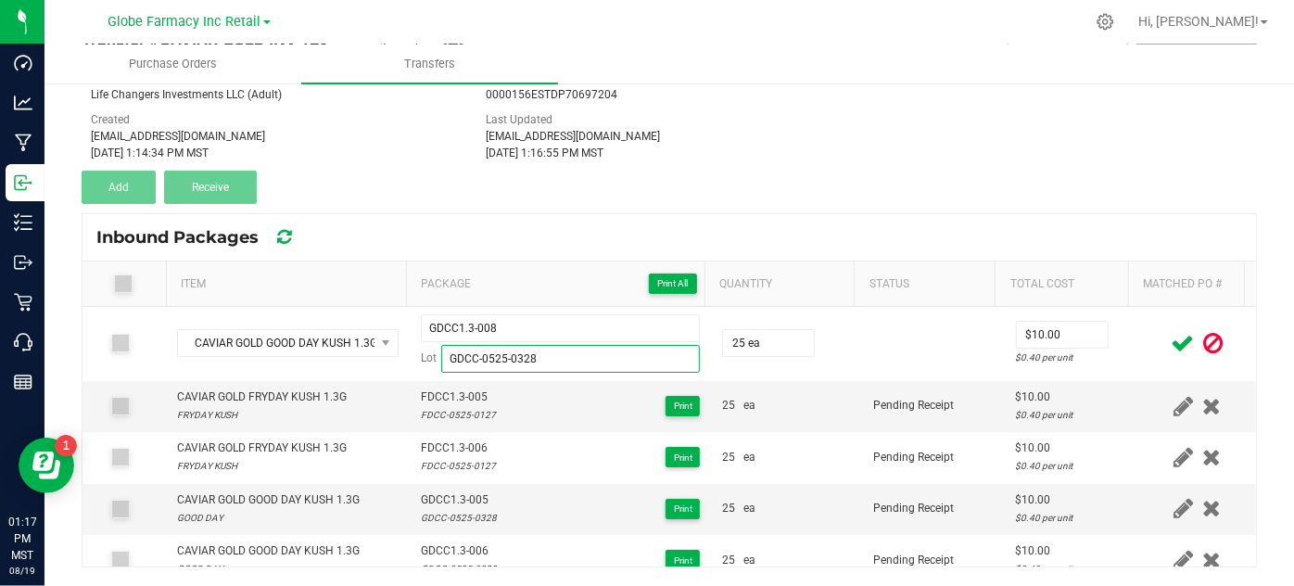
type input "GDCC-0525-0328"
click at [1172, 332] on icon at bounding box center [1183, 343] width 23 height 23
